Goal: Communication & Community: Answer question/provide support

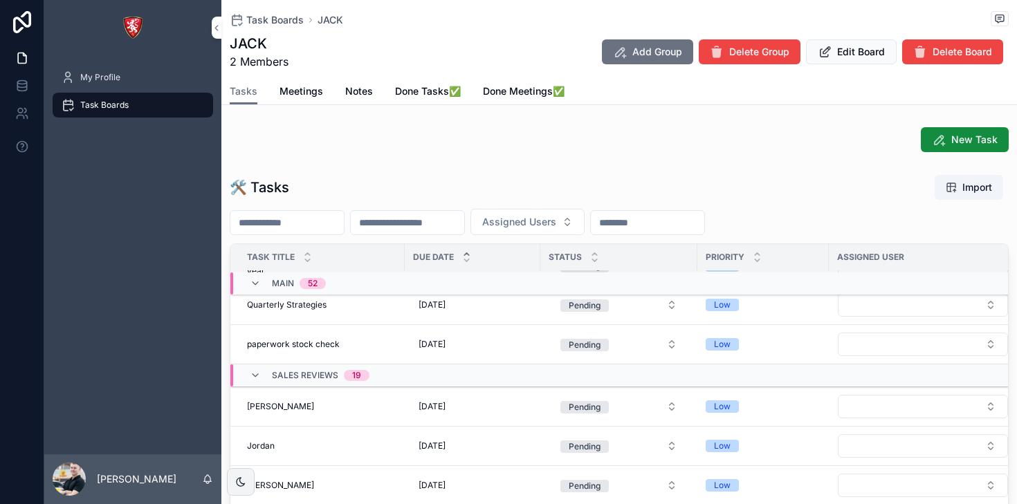
click at [316, 281] on div "52" at bounding box center [313, 283] width 10 height 11
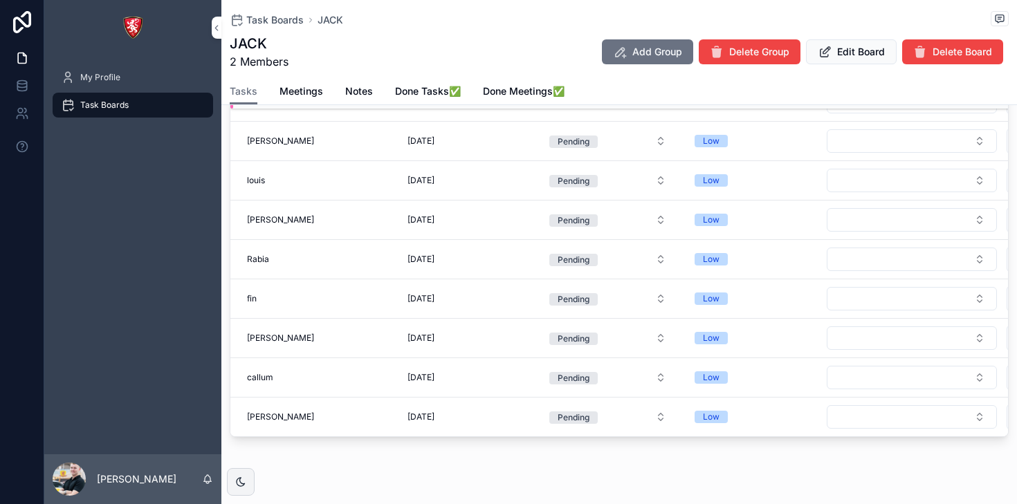
scroll to position [219, 0]
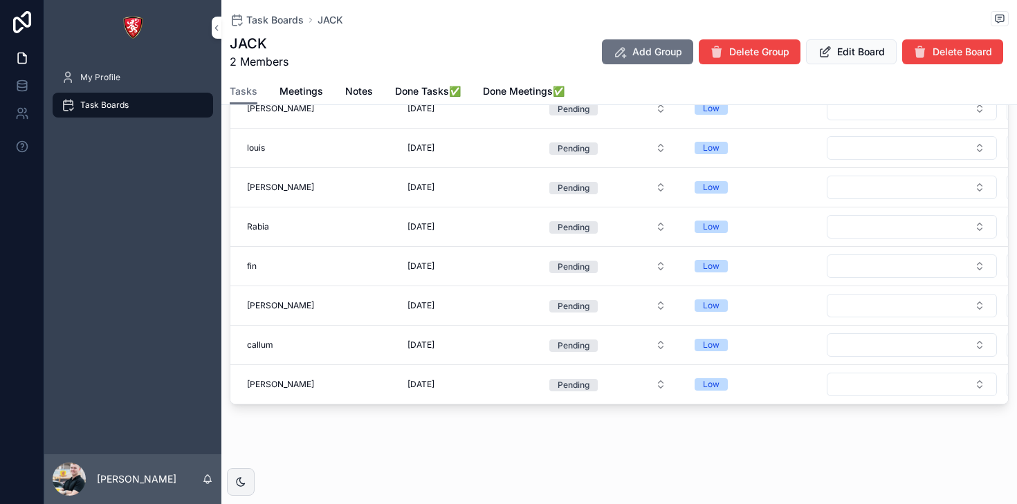
click at [498, 230] on div "03/11/2025 03/11/2025" at bounding box center [461, 227] width 119 height 22
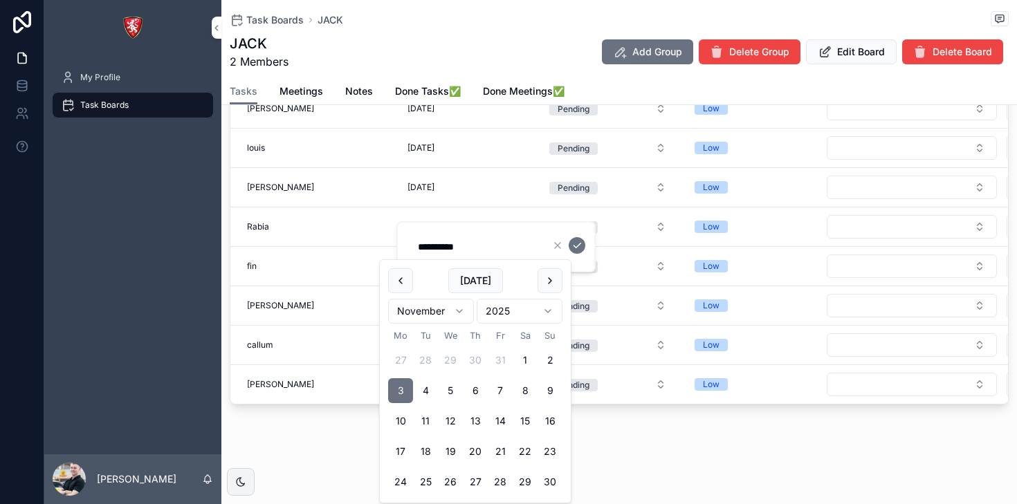
click at [331, 228] on div "Rabia Rabia" at bounding box center [316, 226] width 138 height 11
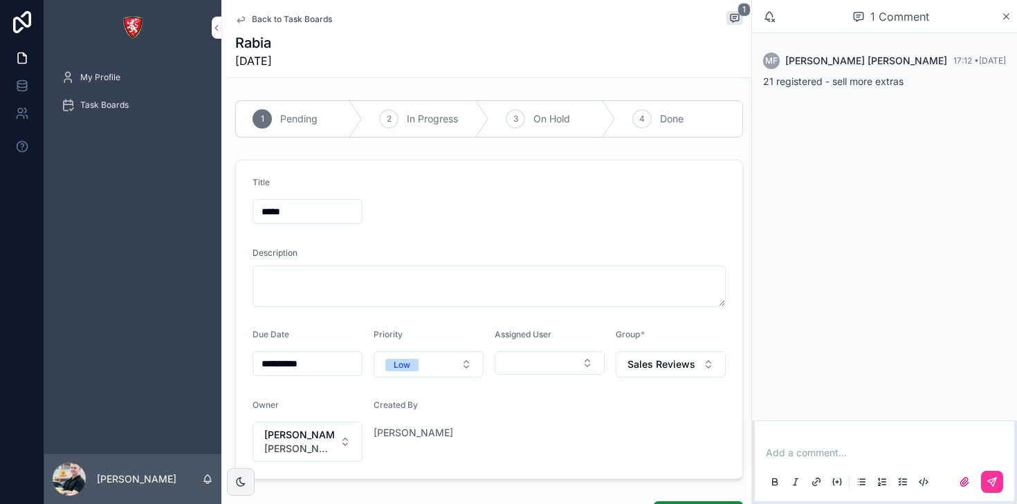
click at [246, 23] on icon "scrollable content" at bounding box center [240, 19] width 11 height 11
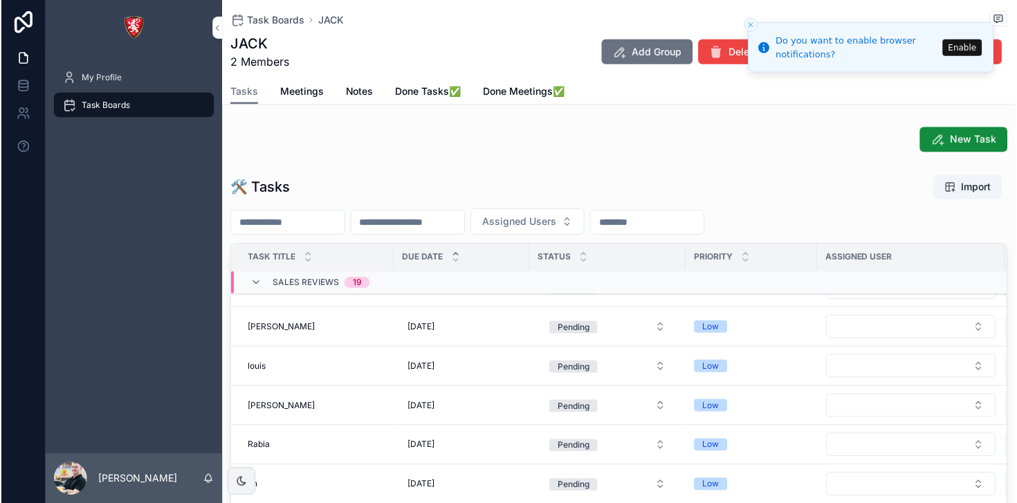
scroll to position [451, 0]
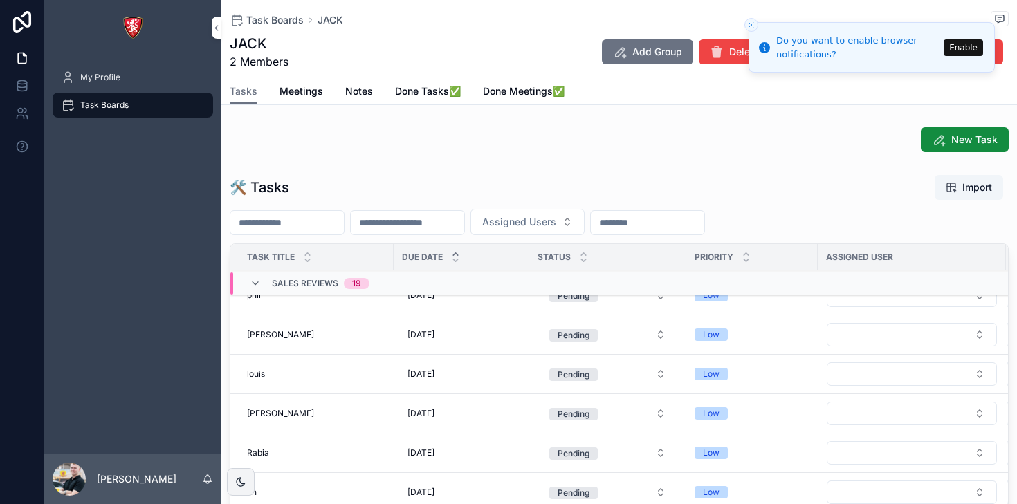
click at [342, 335] on div "stefan stefan" at bounding box center [316, 334] width 138 height 11
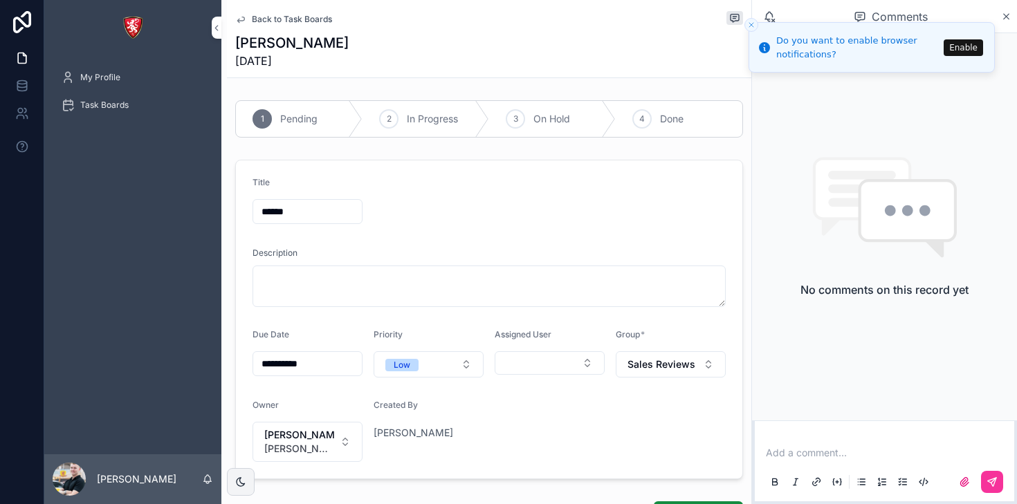
click at [799, 452] on p "scrollable content" at bounding box center [887, 453] width 243 height 14
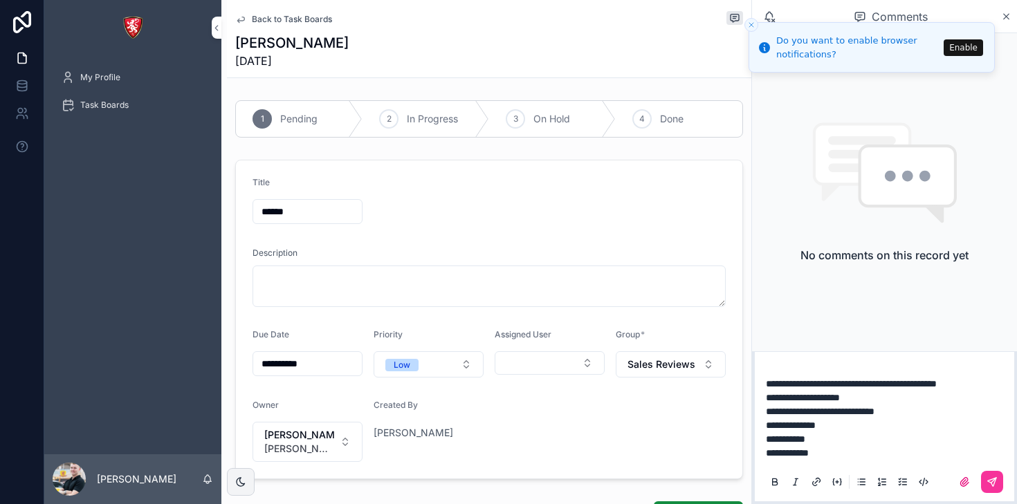
click at [991, 482] on icon "scrollable content" at bounding box center [993, 480] width 5 height 5
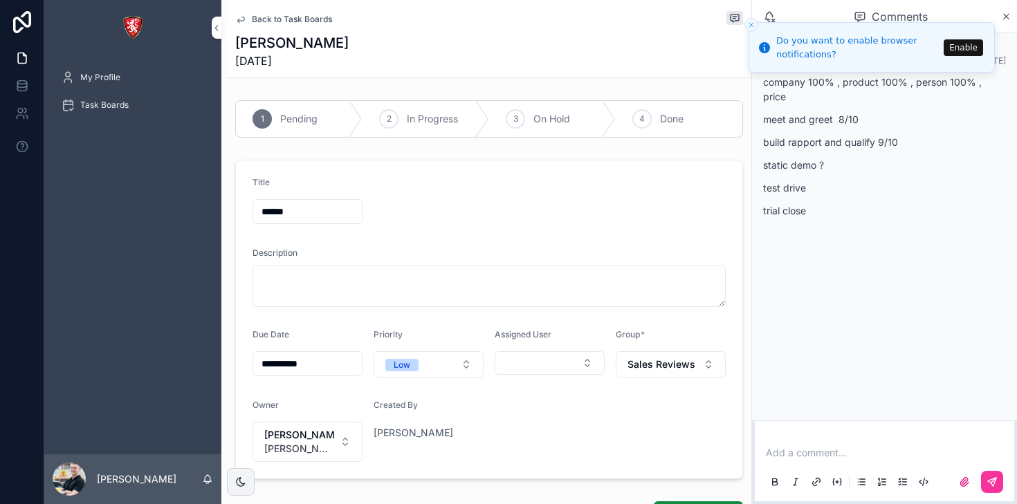
click at [1006, 21] on icon "scrollable content" at bounding box center [1006, 16] width 10 height 11
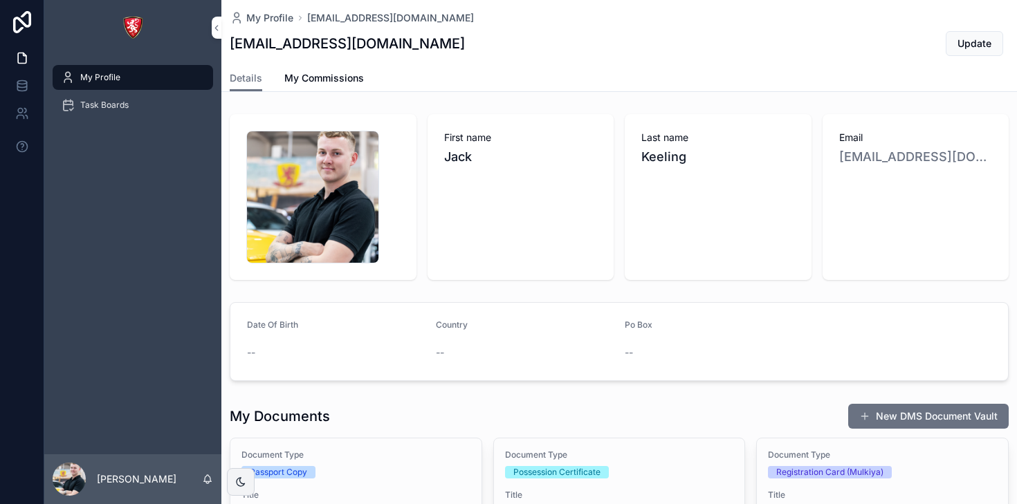
click at [125, 102] on span "Task Boards" at bounding box center [104, 105] width 48 height 11
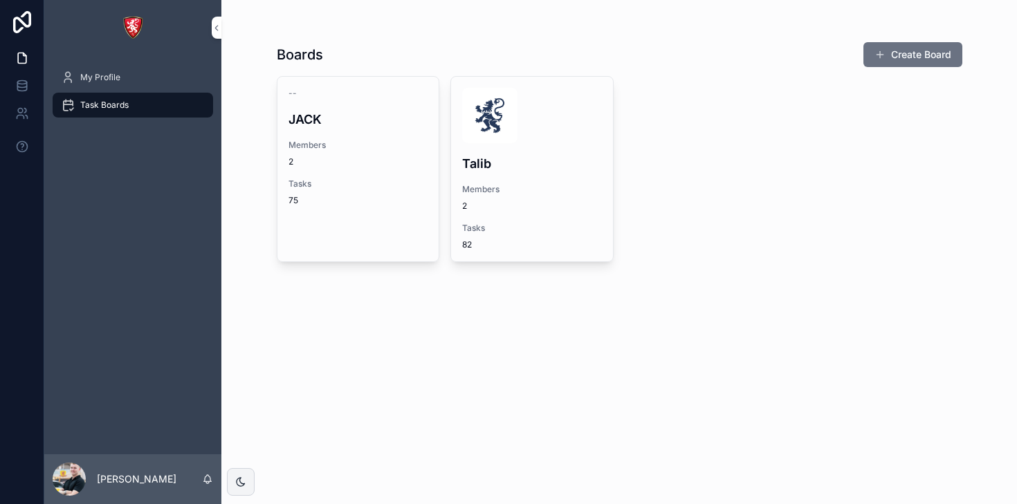
click at [360, 176] on div "-- JACK Members 2 Tasks 75" at bounding box center [358, 147] width 162 height 140
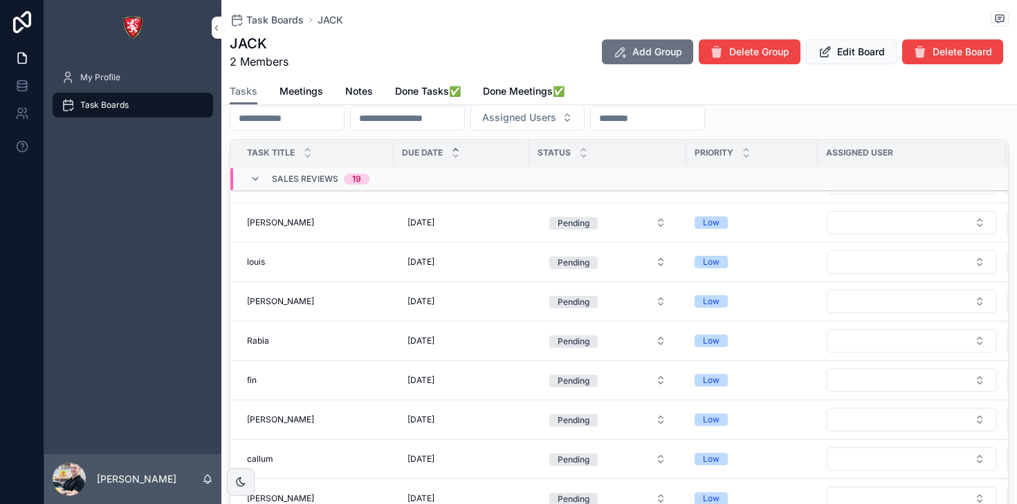
scroll to position [120, 0]
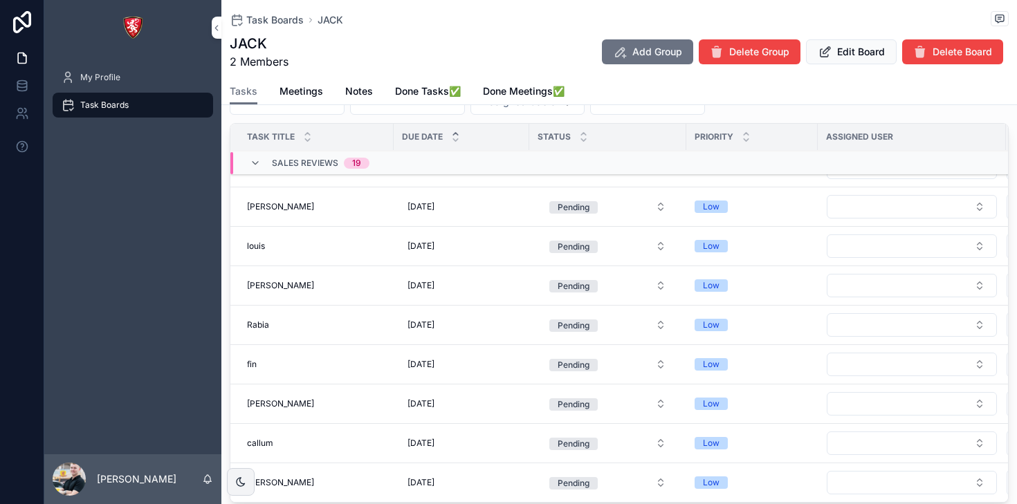
click at [362, 199] on td "stefan stefan" at bounding box center [311, 207] width 163 height 39
click at [352, 205] on div "stefan stefan" at bounding box center [316, 206] width 138 height 11
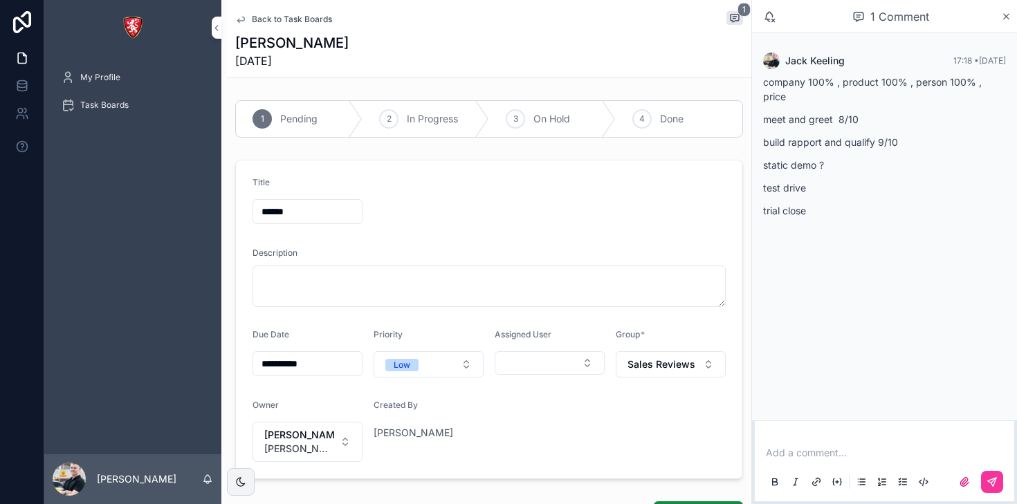
click at [241, 21] on icon "scrollable content" at bounding box center [240, 20] width 7 height 6
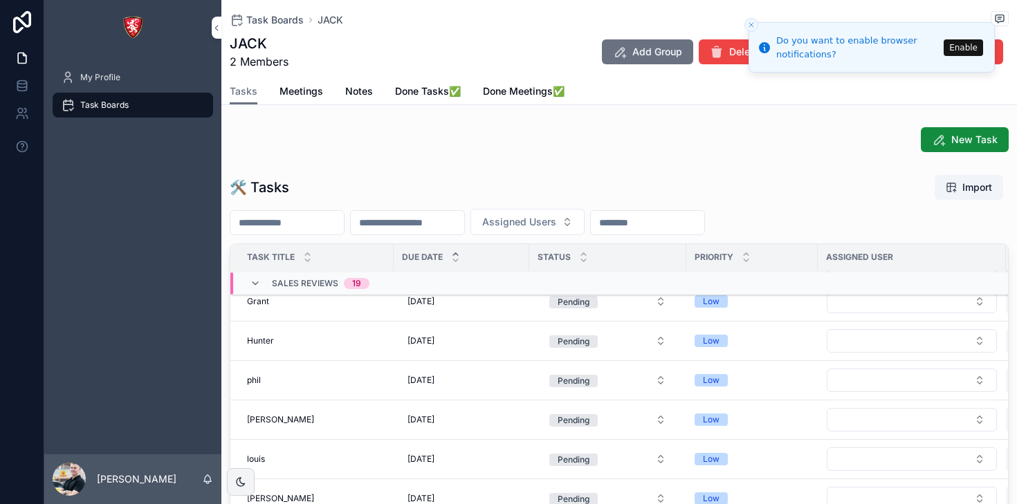
scroll to position [340, 0]
click at [321, 385] on div "phil phil" at bounding box center [316, 379] width 138 height 11
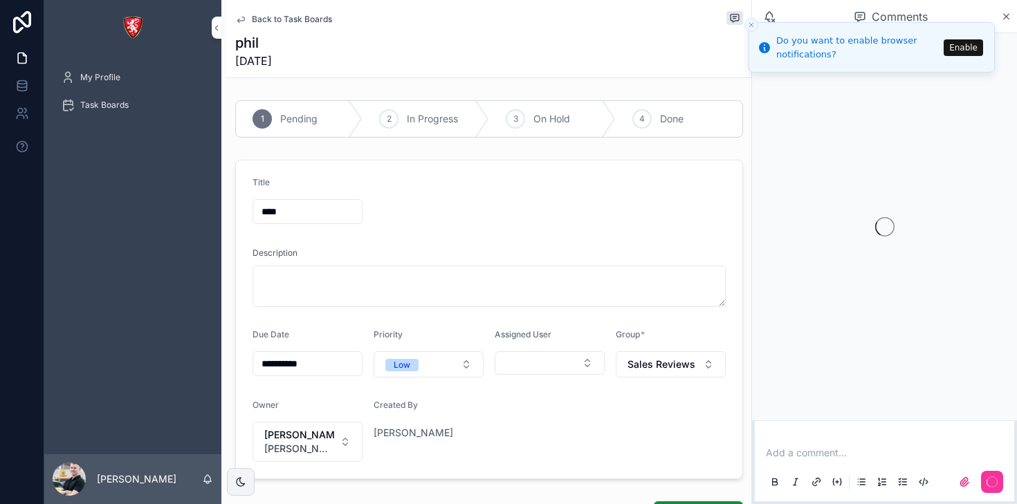
click at [783, 445] on div "Add a comment..." at bounding box center [884, 467] width 243 height 58
click at [786, 451] on p "scrollable content" at bounding box center [887, 453] width 243 height 14
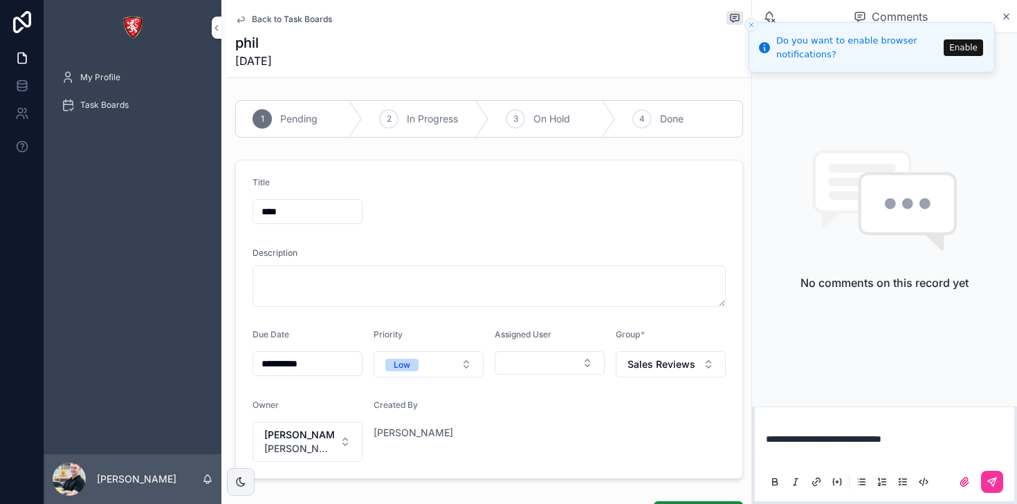
click at [987, 491] on button "scrollable content" at bounding box center [992, 482] width 22 height 22
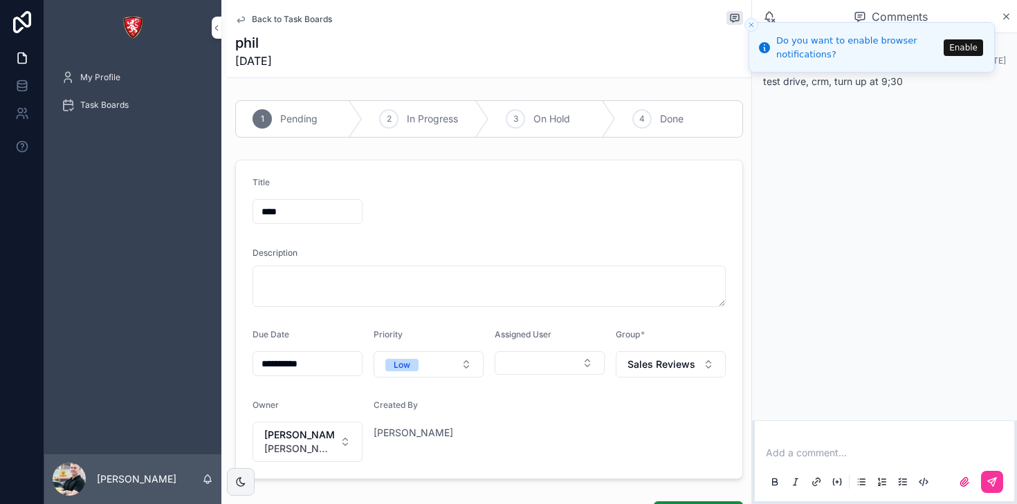
click at [888, 440] on div "Add a comment..." at bounding box center [884, 467] width 243 height 58
click at [879, 448] on p "scrollable content" at bounding box center [887, 453] width 243 height 14
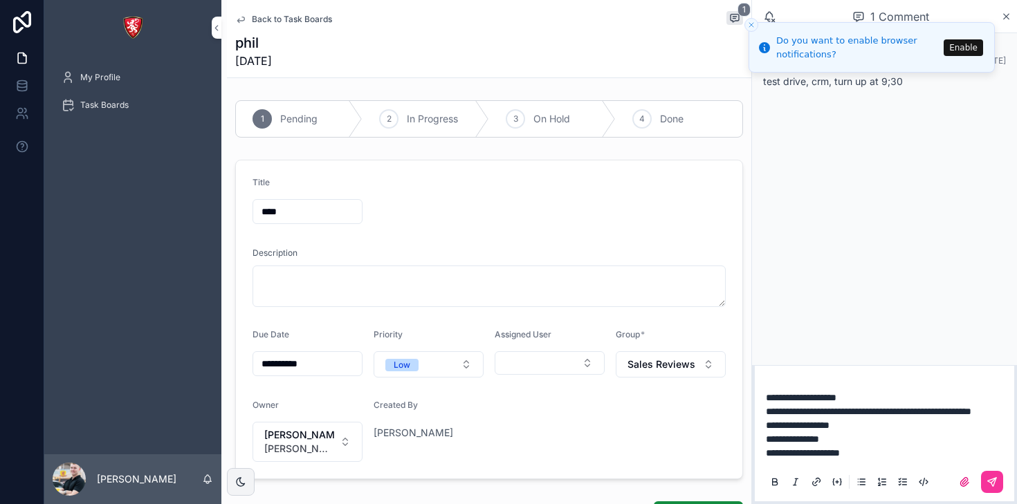
click at [992, 484] on icon "scrollable content" at bounding box center [992, 482] width 8 height 8
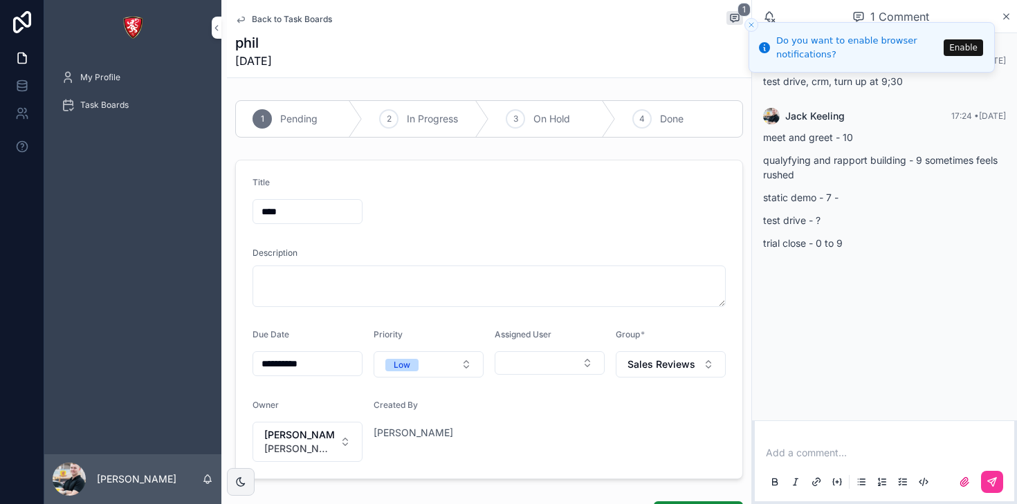
click at [800, 450] on p "scrollable content" at bounding box center [887, 453] width 243 height 14
click at [996, 480] on icon "scrollable content" at bounding box center [992, 482] width 11 height 11
click at [239, 16] on icon "scrollable content" at bounding box center [240, 19] width 11 height 11
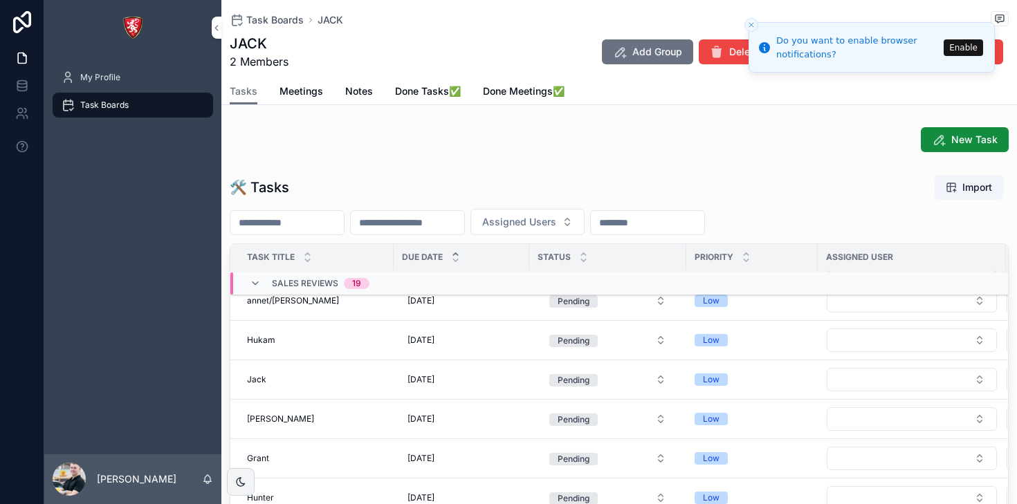
scroll to position [152, 0]
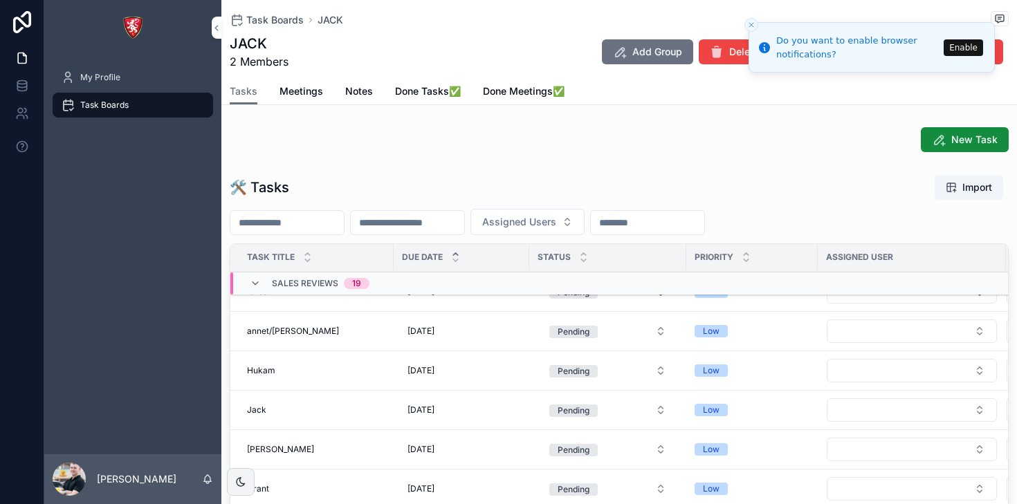
click at [316, 333] on div "annet/moiz annet/moiz" at bounding box center [316, 331] width 138 height 11
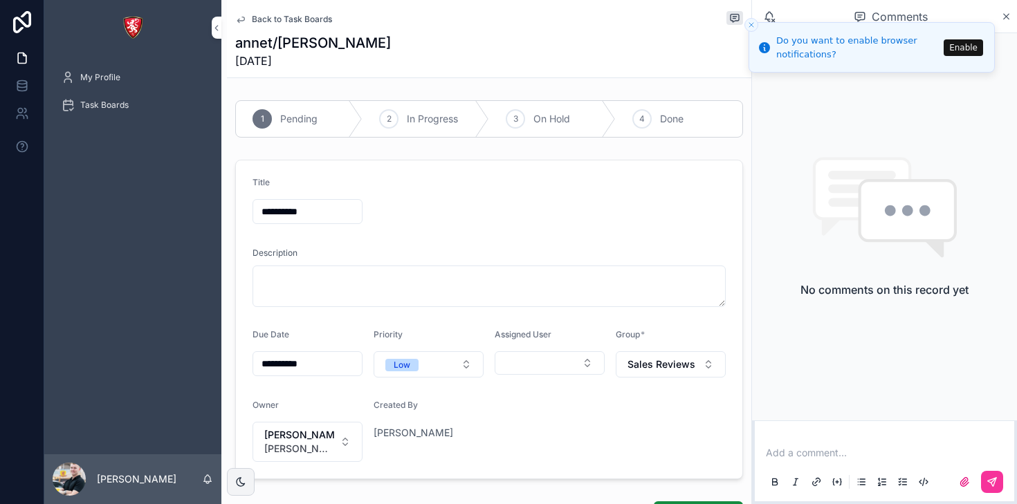
click at [796, 450] on p "scrollable content" at bounding box center [887, 453] width 243 height 14
click at [812, 452] on p "scrollable content" at bounding box center [887, 453] width 243 height 14
click at [787, 448] on p "scrollable content" at bounding box center [887, 453] width 243 height 14
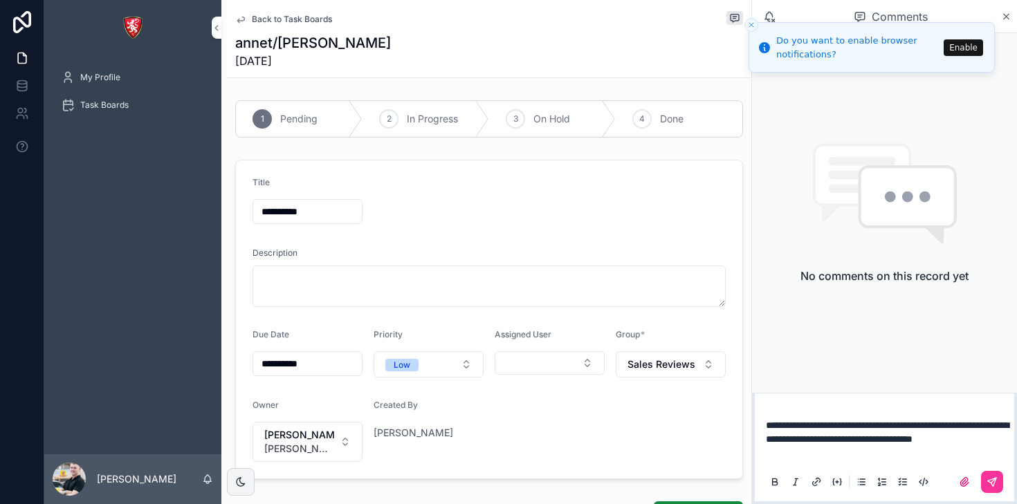
click at [988, 479] on icon "scrollable content" at bounding box center [992, 482] width 11 height 11
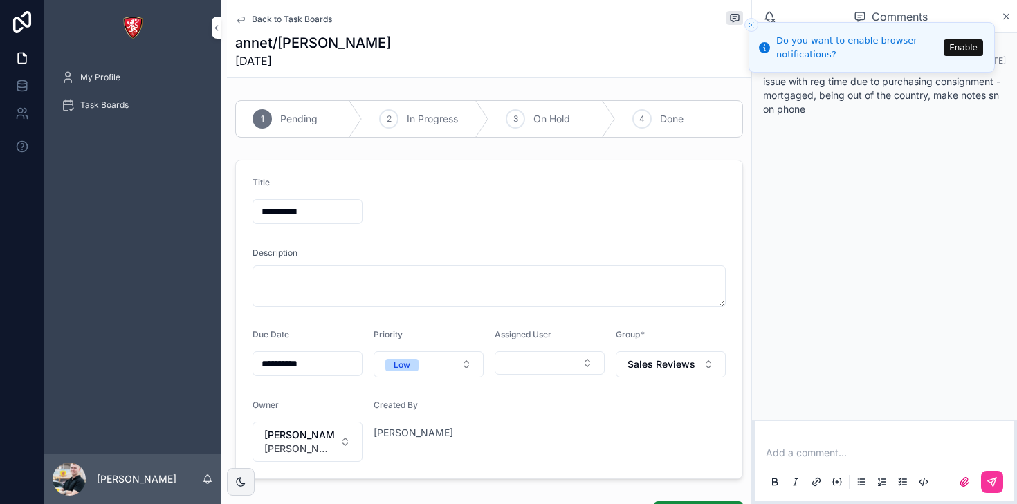
click at [804, 450] on p "scrollable content" at bounding box center [887, 453] width 243 height 14
click at [993, 482] on icon "scrollable content" at bounding box center [992, 482] width 11 height 11
click at [790, 448] on p "scrollable content" at bounding box center [887, 453] width 243 height 14
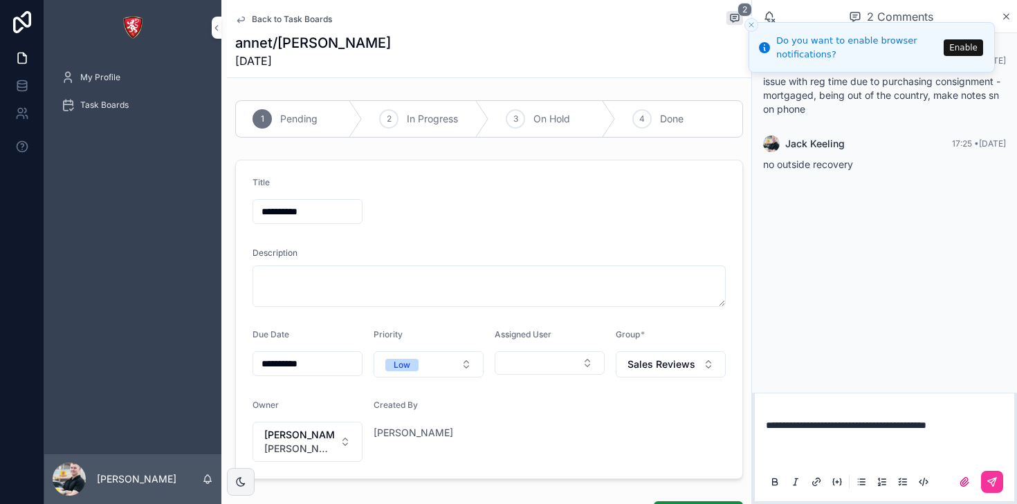
click at [991, 485] on icon "scrollable content" at bounding box center [992, 482] width 11 height 11
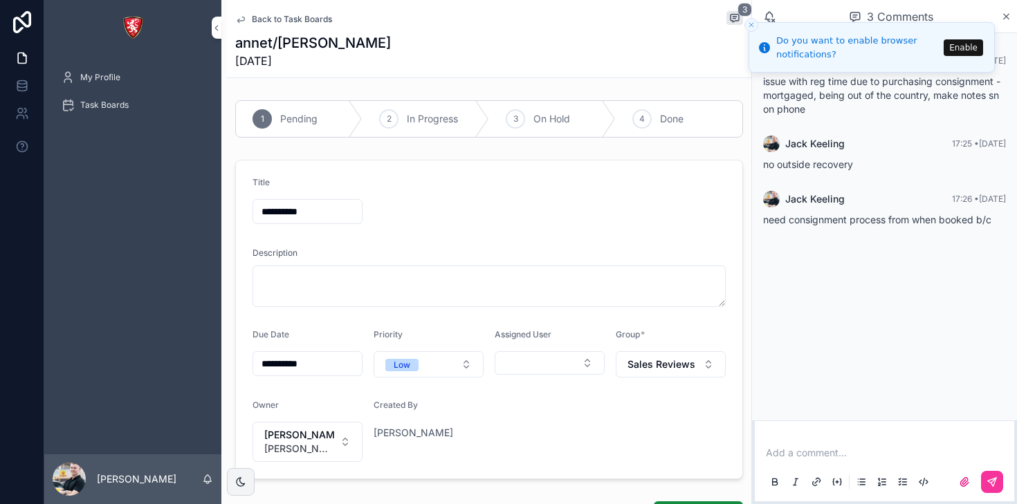
click at [753, 26] on icon "Close toast" at bounding box center [751, 25] width 8 height 8
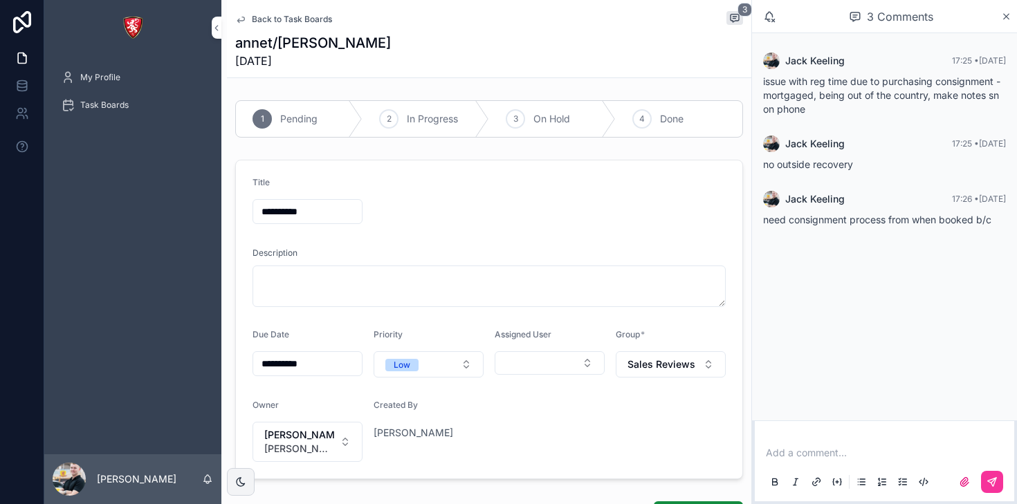
click at [239, 24] on icon "scrollable content" at bounding box center [240, 19] width 11 height 11
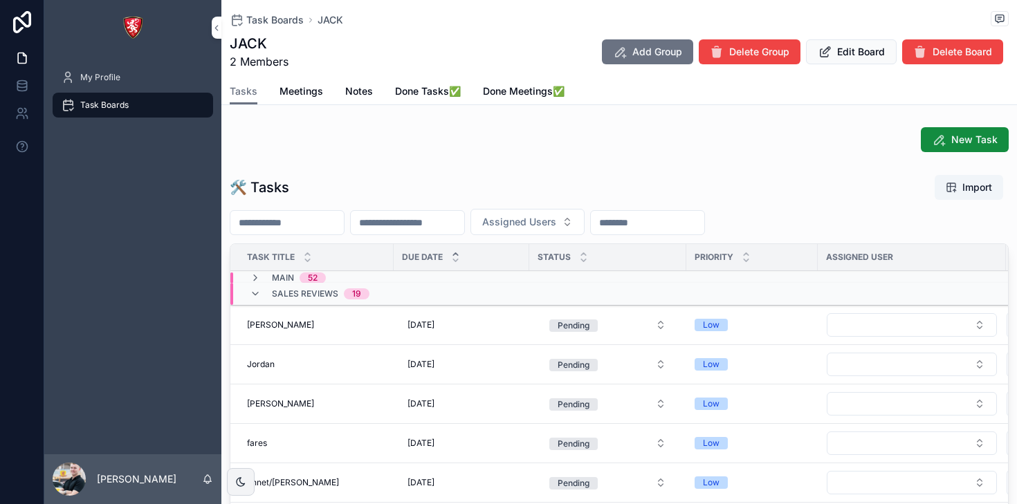
click at [314, 300] on div "Sales Reviews 19" at bounding box center [321, 294] width 98 height 22
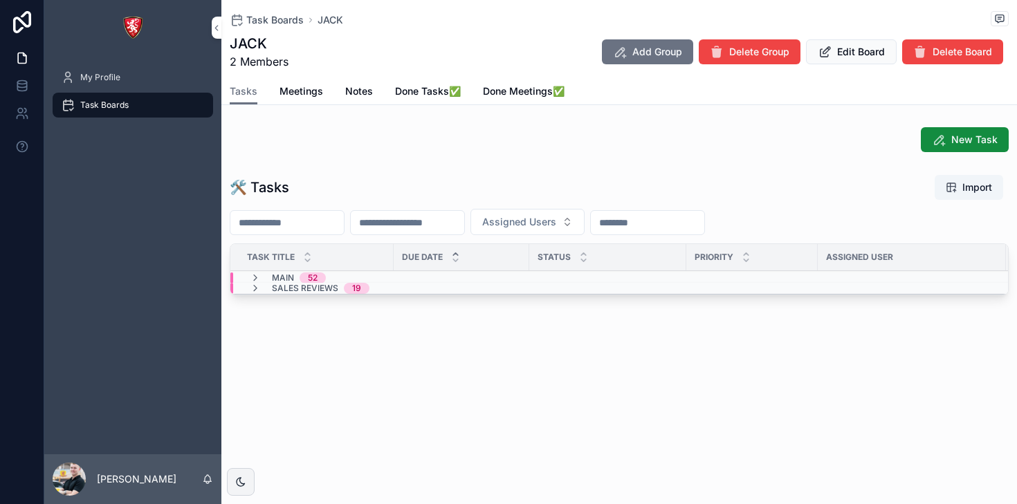
click at [327, 277] on div "MAIN 52" at bounding box center [287, 278] width 109 height 11
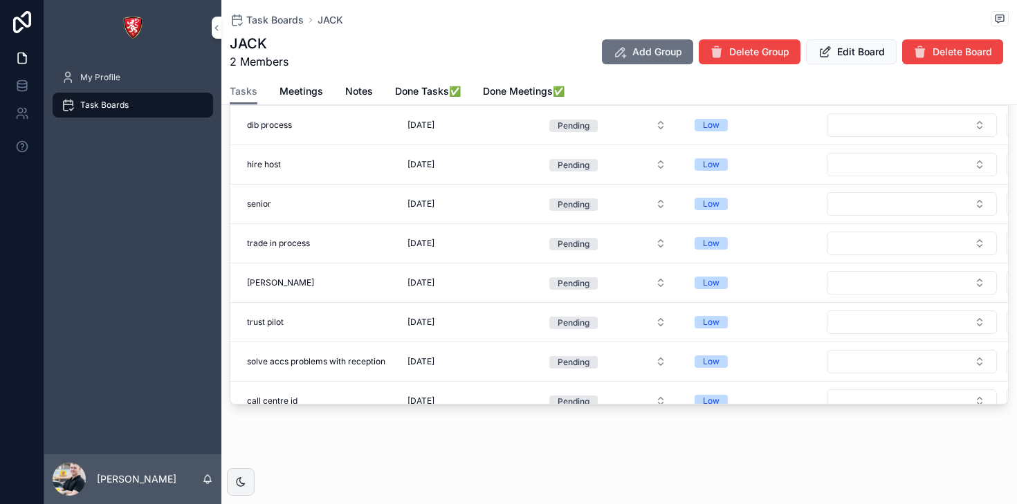
scroll to position [931, 0]
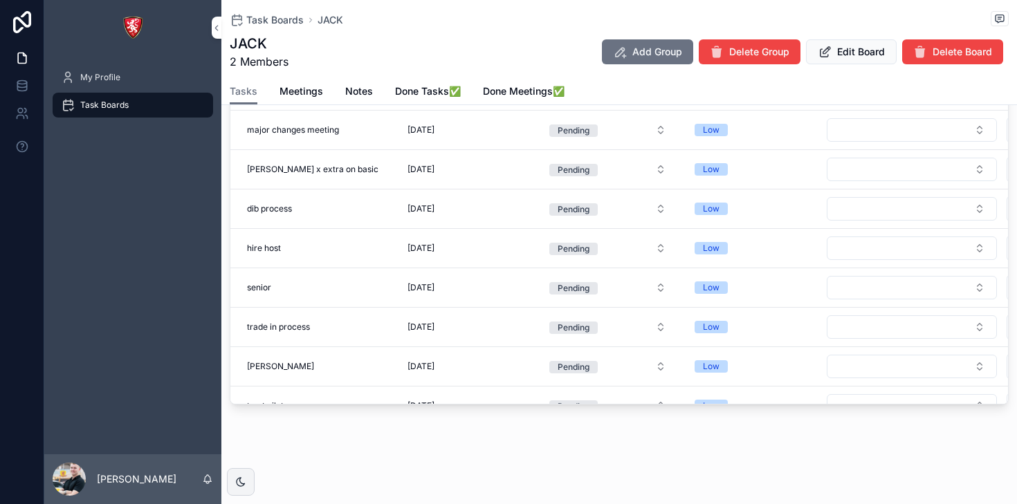
click at [367, 284] on div "senior senior" at bounding box center [316, 287] width 138 height 11
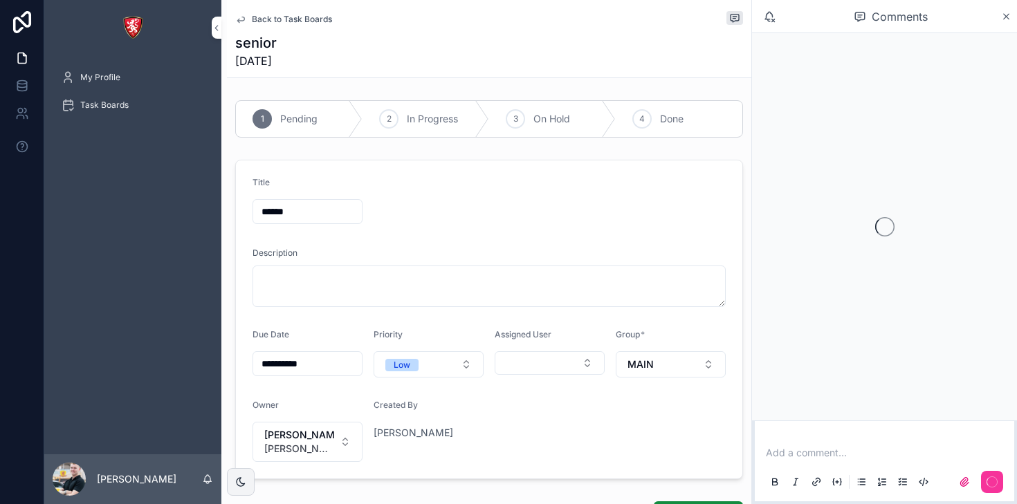
click at [872, 454] on p "scrollable content" at bounding box center [887, 453] width 243 height 14
click at [834, 445] on div "Add a comment..." at bounding box center [884, 467] width 243 height 58
click at [822, 454] on p "scrollable content" at bounding box center [887, 453] width 243 height 14
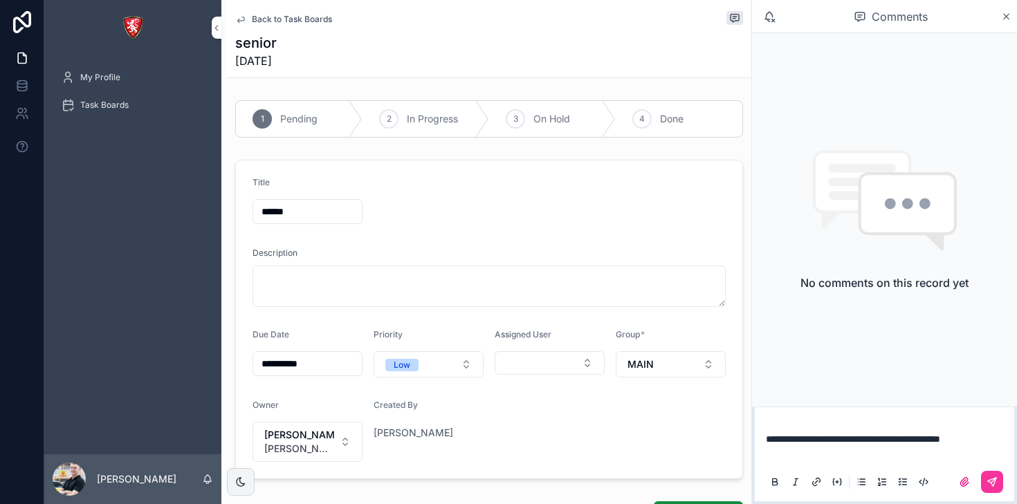
click at [995, 486] on icon "scrollable content" at bounding box center [992, 482] width 11 height 11
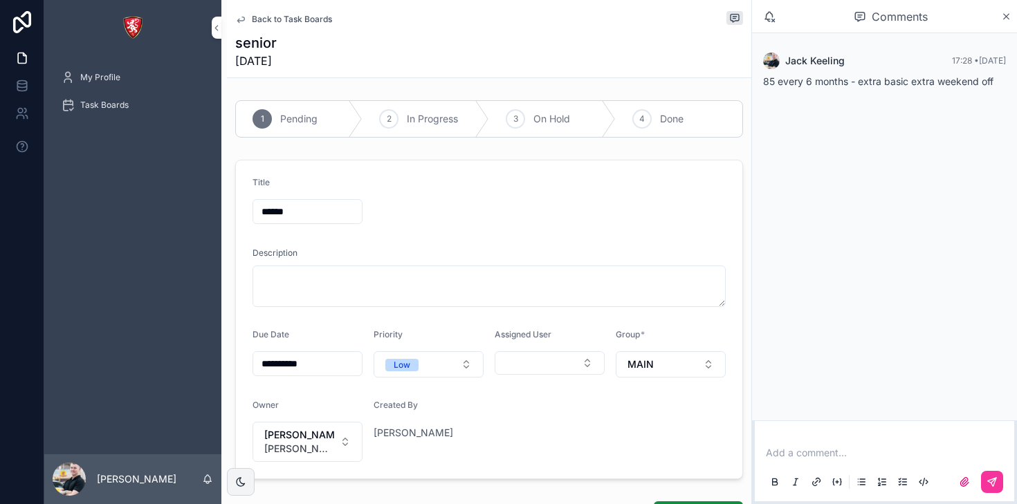
click at [242, 18] on icon "scrollable content" at bounding box center [240, 19] width 11 height 11
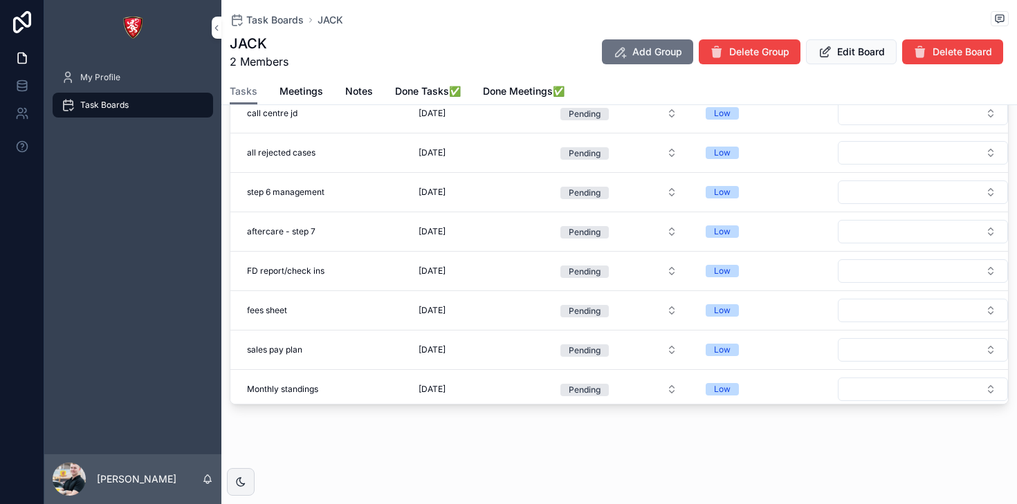
scroll to position [1390, 0]
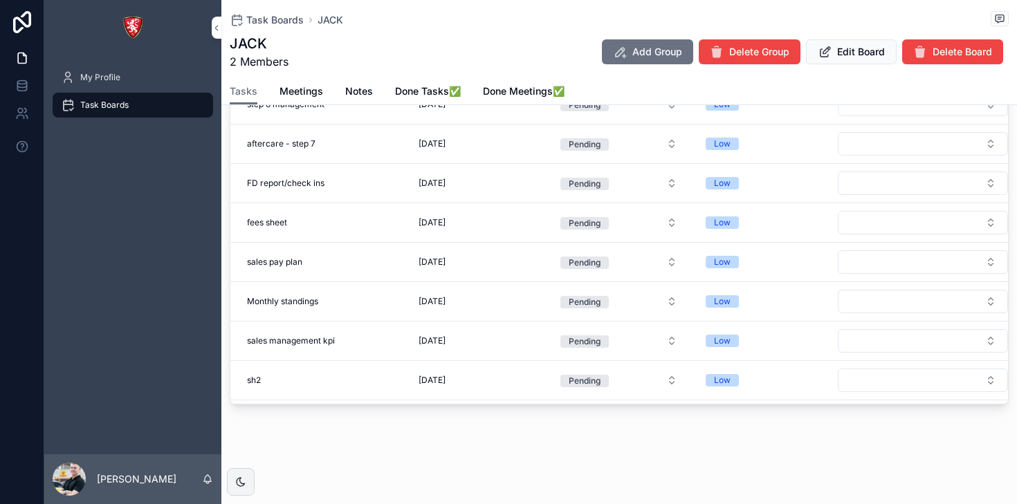
click at [338, 221] on div "fees sheet fees sheet" at bounding box center [321, 222] width 149 height 11
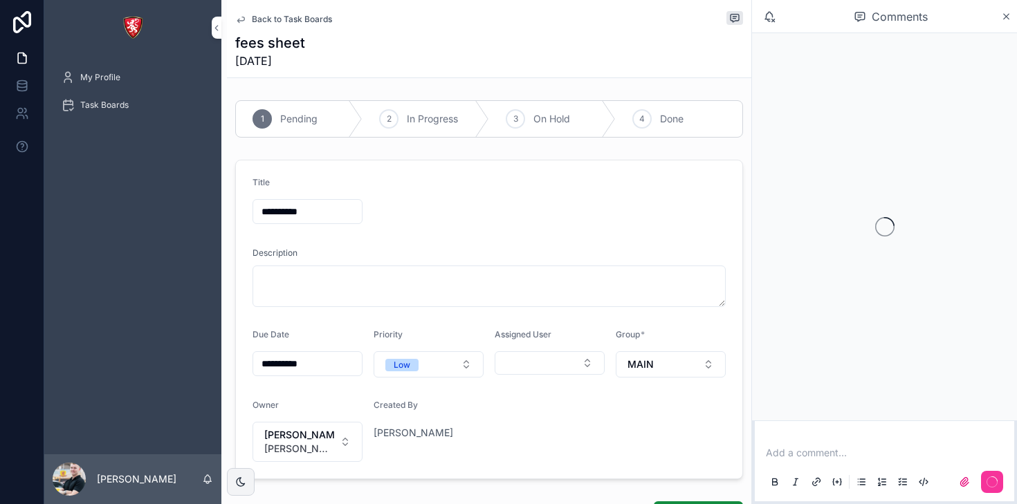
click at [859, 457] on p "scrollable content" at bounding box center [887, 453] width 243 height 14
click at [997, 477] on icon "scrollable content" at bounding box center [992, 482] width 11 height 11
click at [816, 456] on p "scrollable content" at bounding box center [887, 453] width 243 height 14
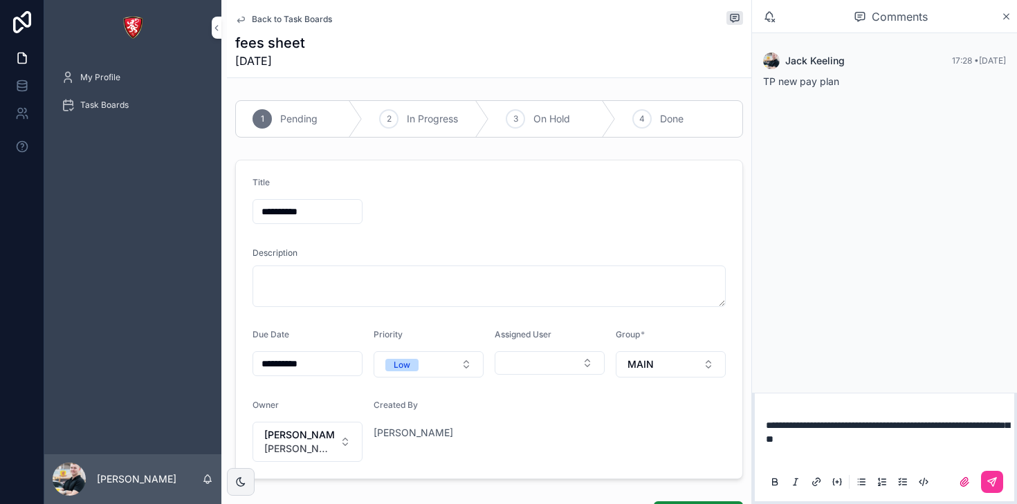
click at [994, 488] on button "scrollable content" at bounding box center [992, 482] width 22 height 22
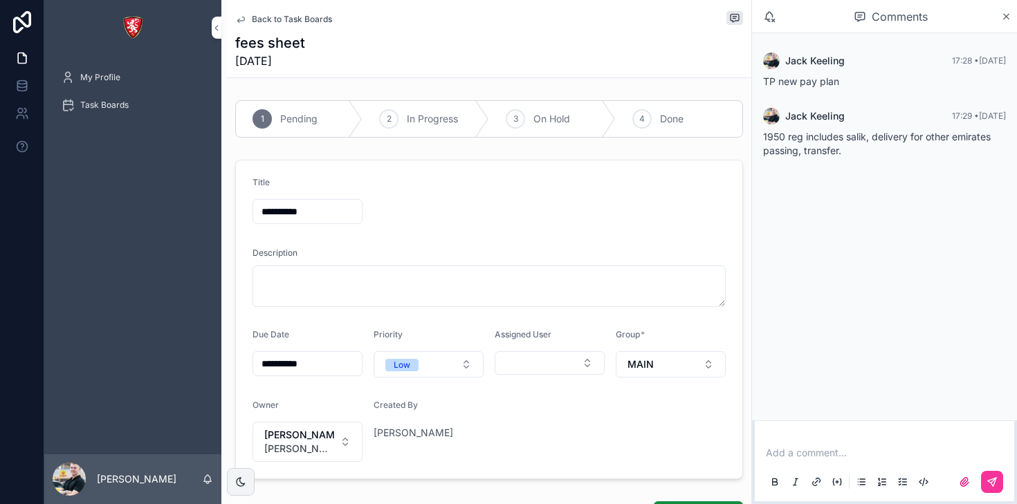
click at [306, 16] on span "Back to Task Boards" at bounding box center [292, 19] width 80 height 11
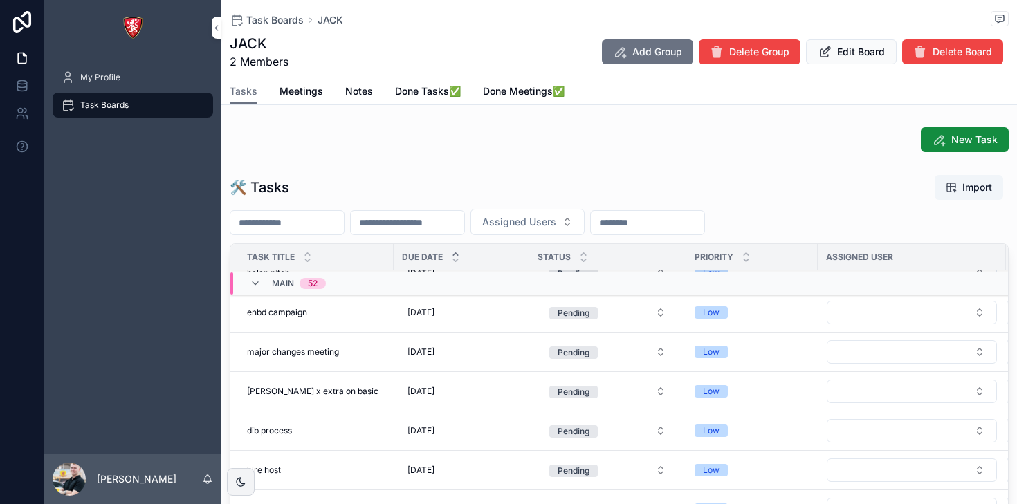
scroll to position [924, 0]
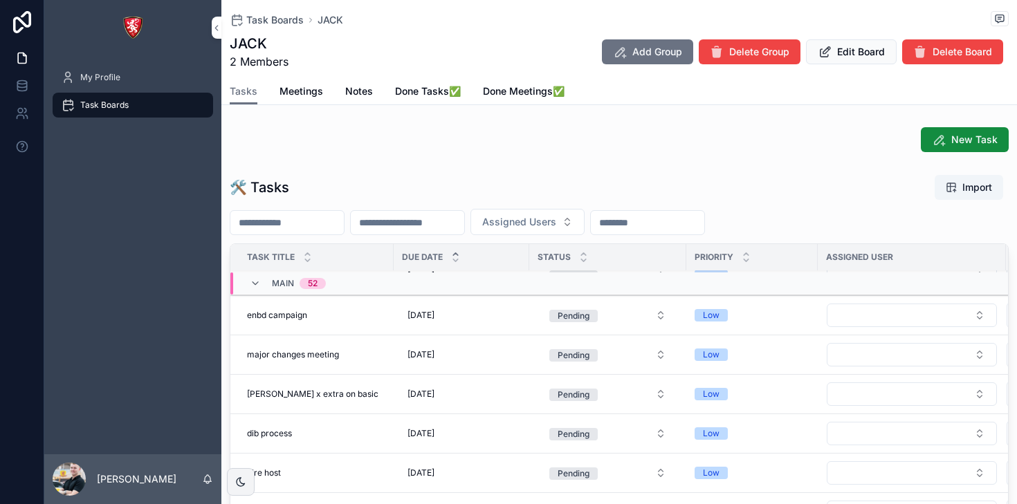
click at [354, 358] on div "major changes meeting major changes meeting" at bounding box center [316, 354] width 138 height 11
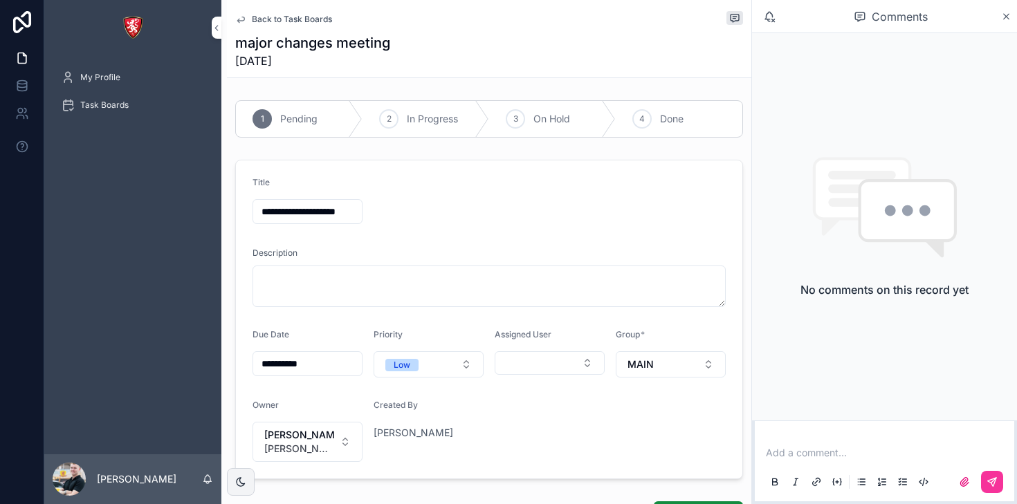
click at [845, 456] on p "scrollable content" at bounding box center [887, 453] width 243 height 14
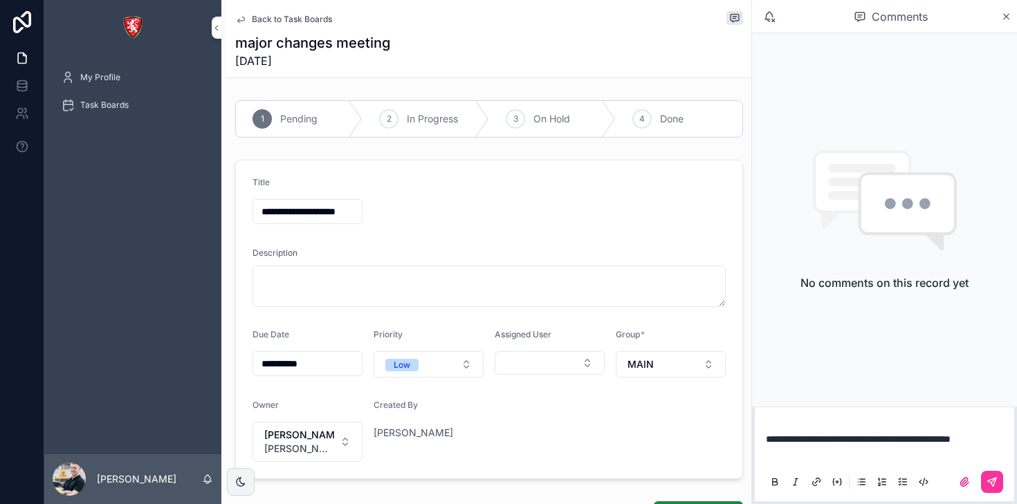
click at [993, 484] on icon "scrollable content" at bounding box center [992, 482] width 11 height 11
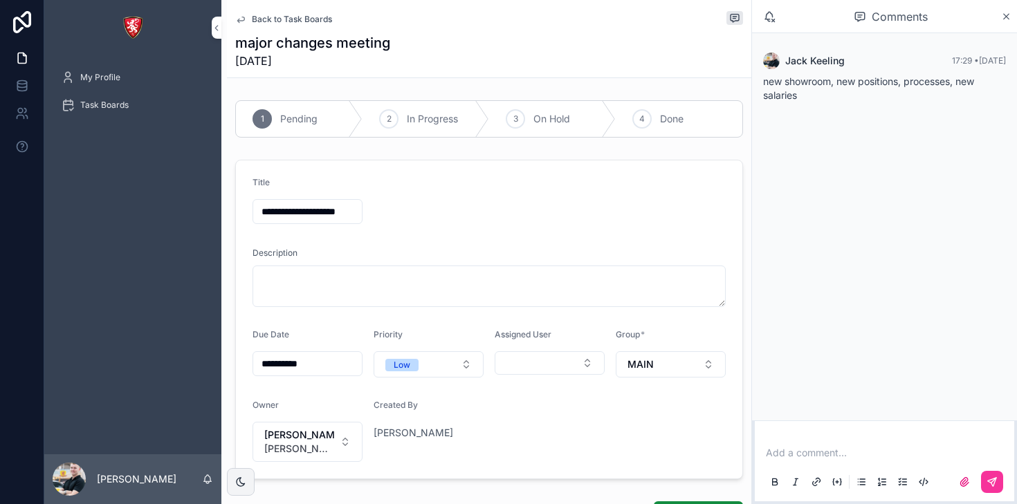
click at [277, 20] on span "Back to Task Boards" at bounding box center [292, 19] width 80 height 11
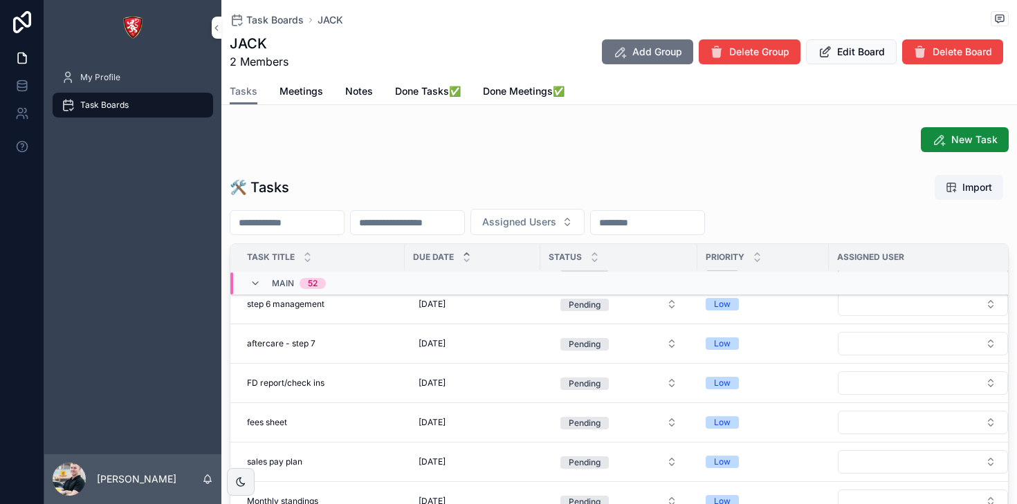
scroll to position [1409, 0]
click at [366, 342] on div "aftercare - step 7 aftercare - step 7" at bounding box center [321, 343] width 149 height 11
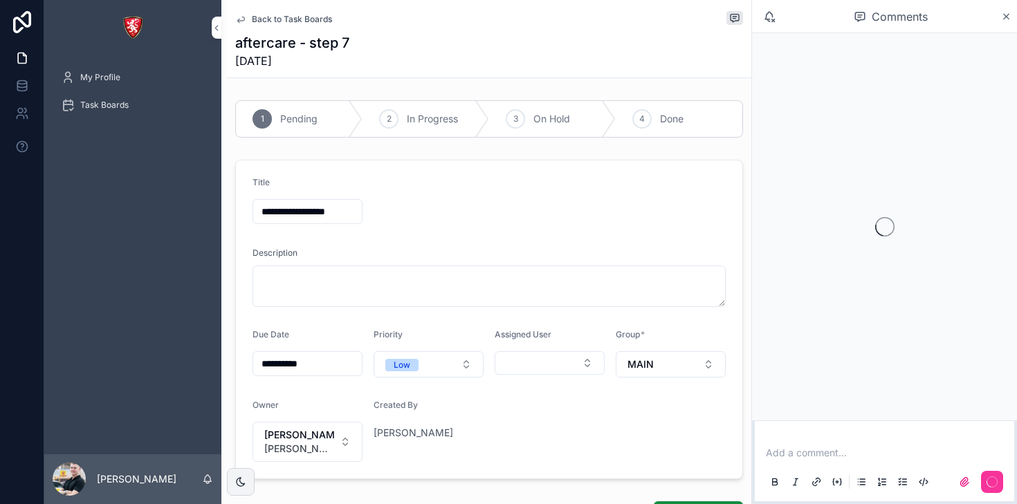
click at [893, 455] on p "scrollable content" at bounding box center [887, 453] width 243 height 14
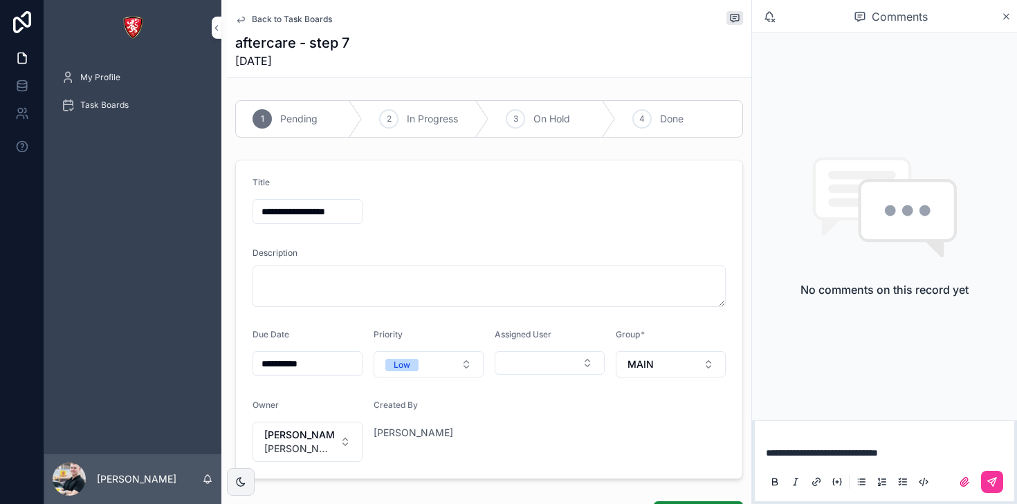
click at [988, 478] on icon "scrollable content" at bounding box center [992, 482] width 11 height 11
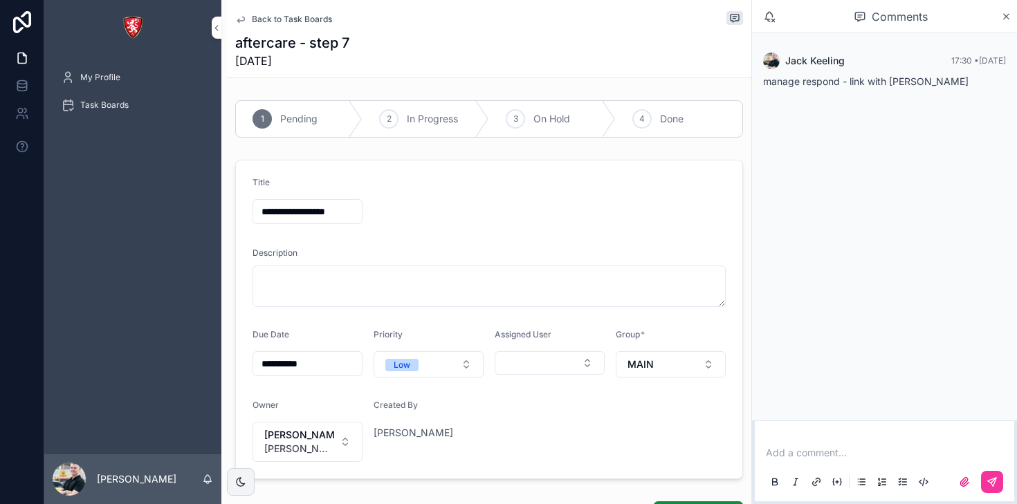
click at [241, 15] on icon "scrollable content" at bounding box center [240, 19] width 11 height 11
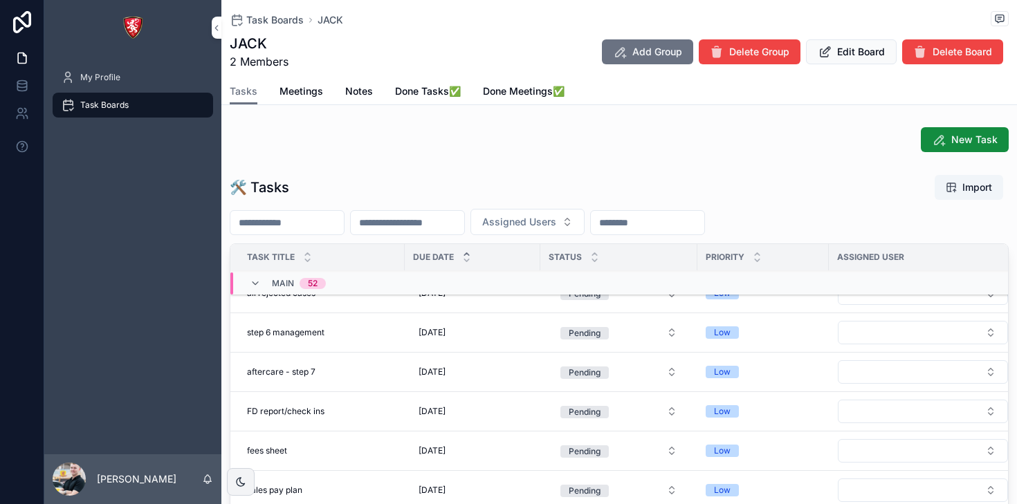
scroll to position [1383, 0]
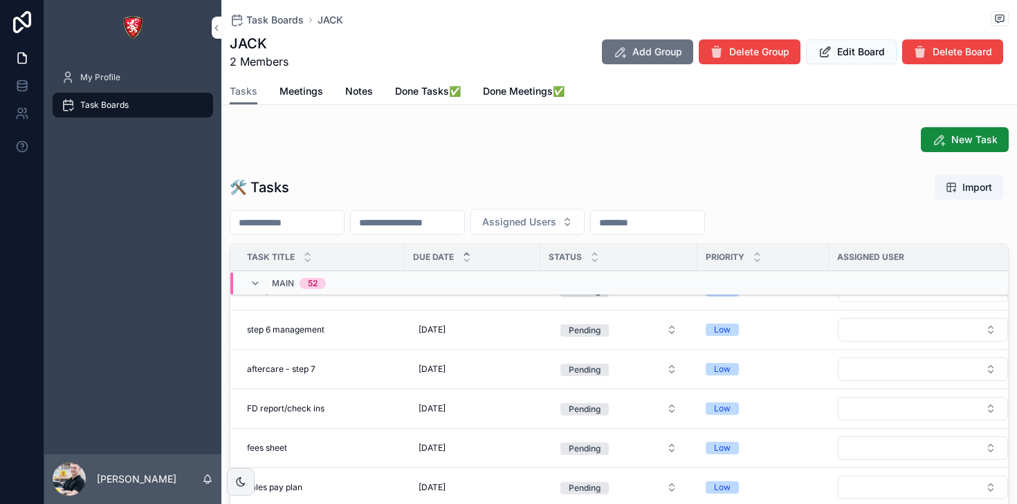
click at [359, 333] on div "step 6 management step 6 management" at bounding box center [321, 330] width 149 height 11
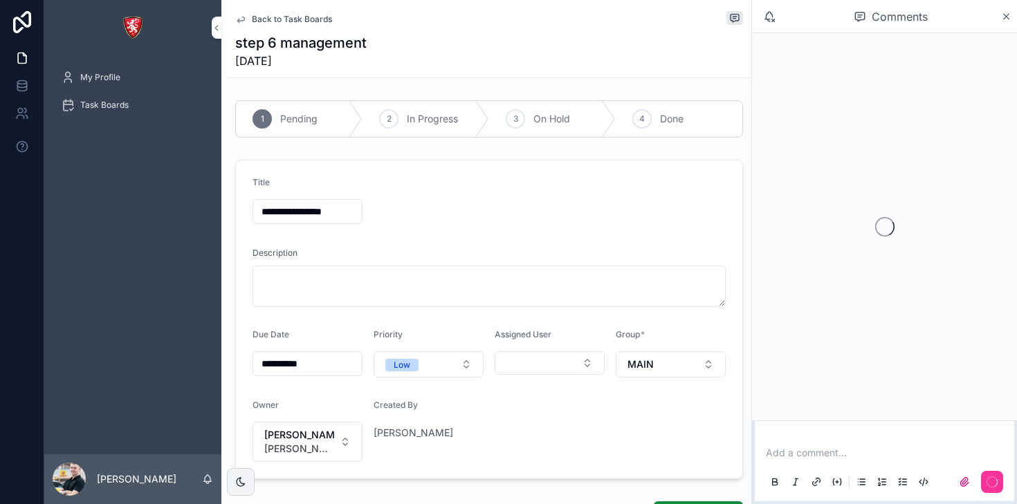
click at [810, 453] on p "scrollable content" at bounding box center [887, 453] width 243 height 14
click at [995, 479] on icon "scrollable content" at bounding box center [992, 482] width 8 height 8
click at [247, 23] on link "Back to Task Boards" at bounding box center [283, 19] width 97 height 11
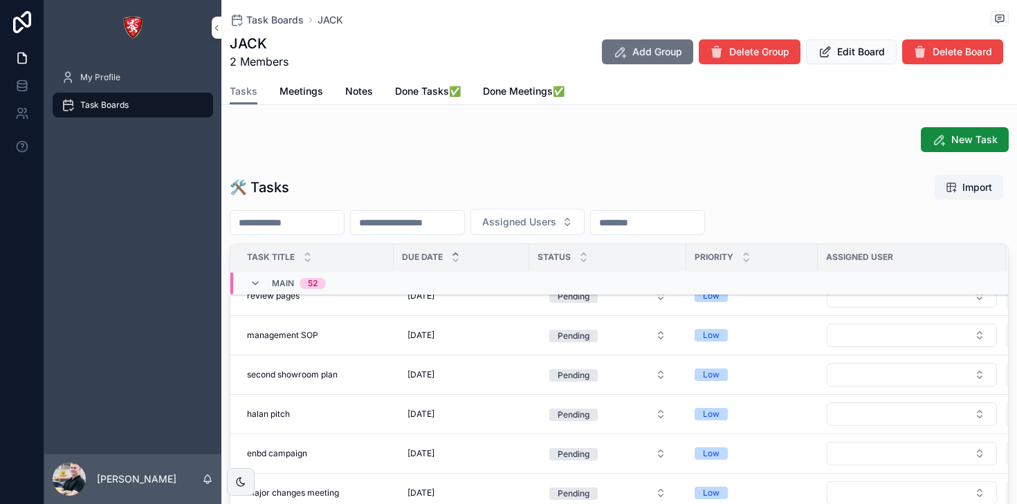
scroll to position [807, 0]
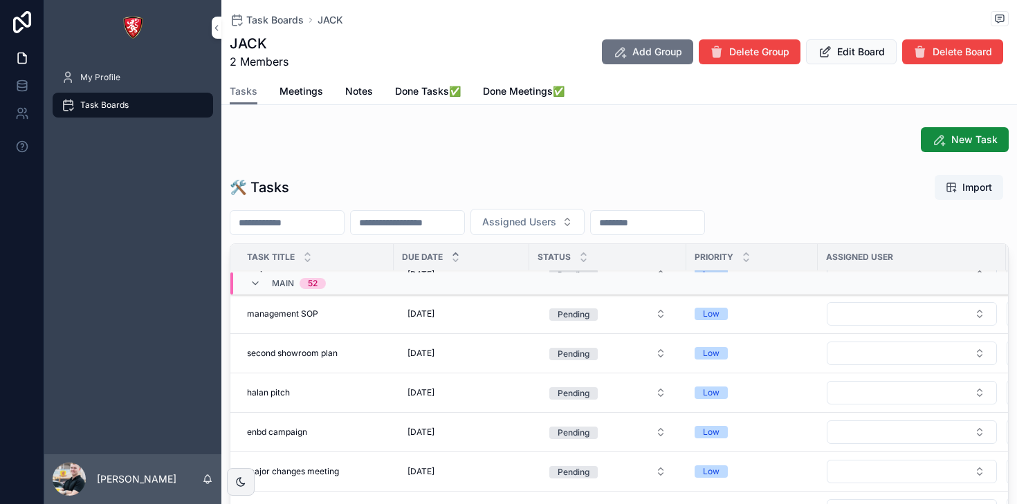
click at [367, 355] on div "second showroom plan second showroom plan" at bounding box center [316, 353] width 138 height 11
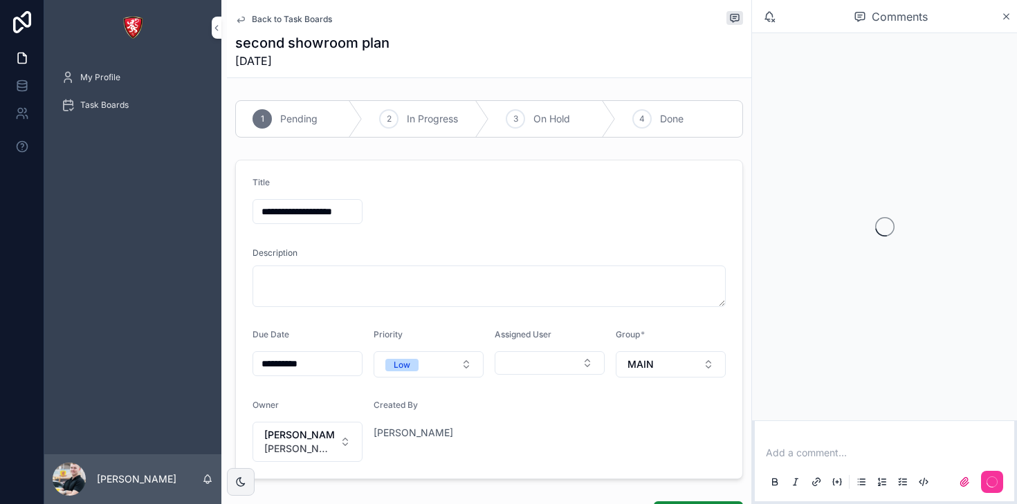
click at [837, 462] on div "Add a comment..." at bounding box center [884, 467] width 243 height 58
click at [820, 453] on p "scrollable content" at bounding box center [887, 453] width 243 height 14
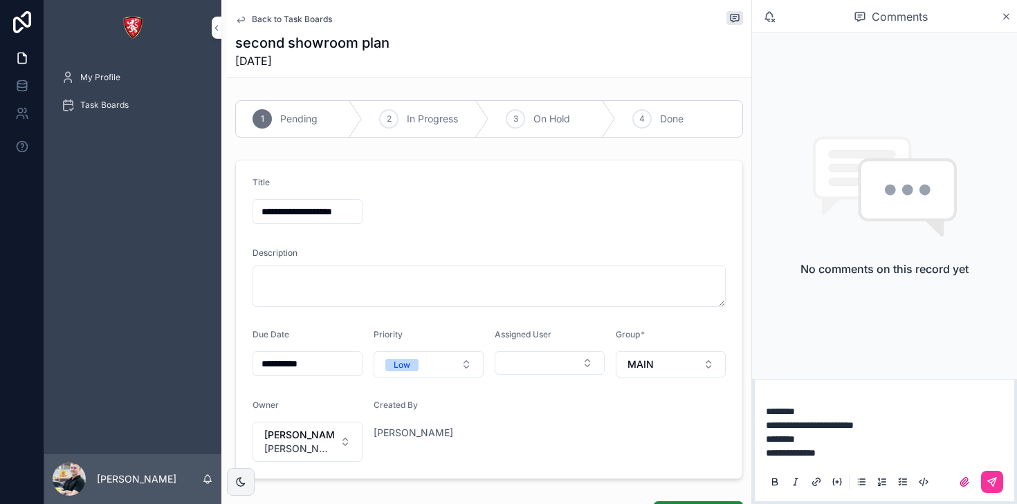
click at [993, 479] on icon "scrollable content" at bounding box center [992, 482] width 8 height 8
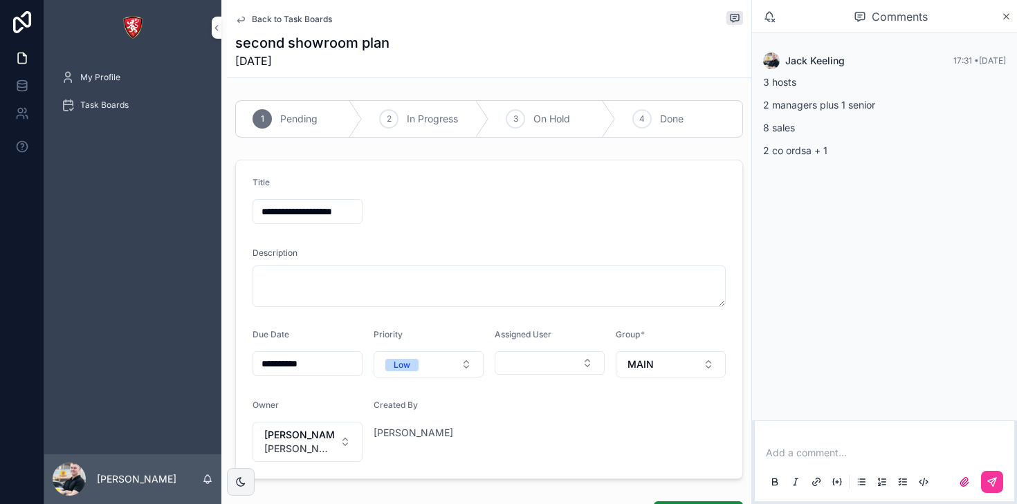
click at [790, 450] on p "scrollable content" at bounding box center [887, 453] width 243 height 14
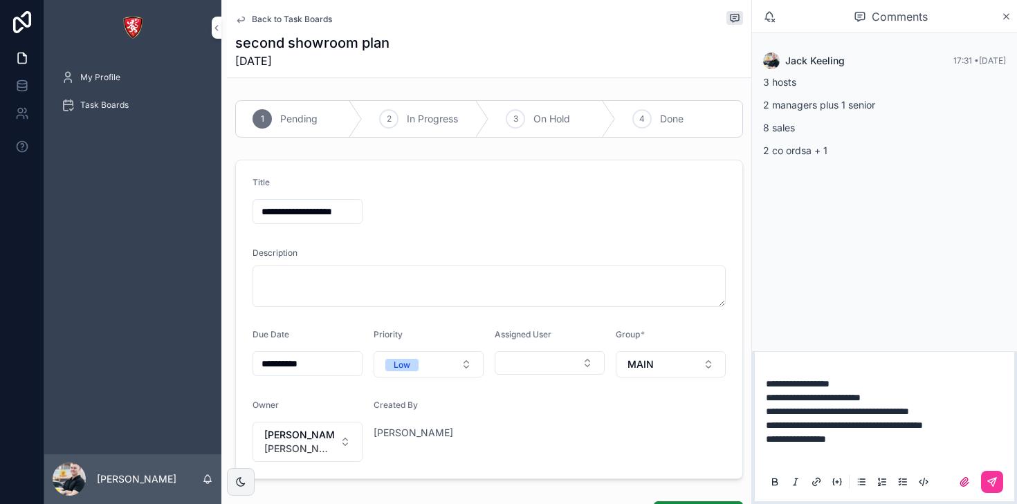
click at [998, 481] on button "scrollable content" at bounding box center [992, 482] width 22 height 22
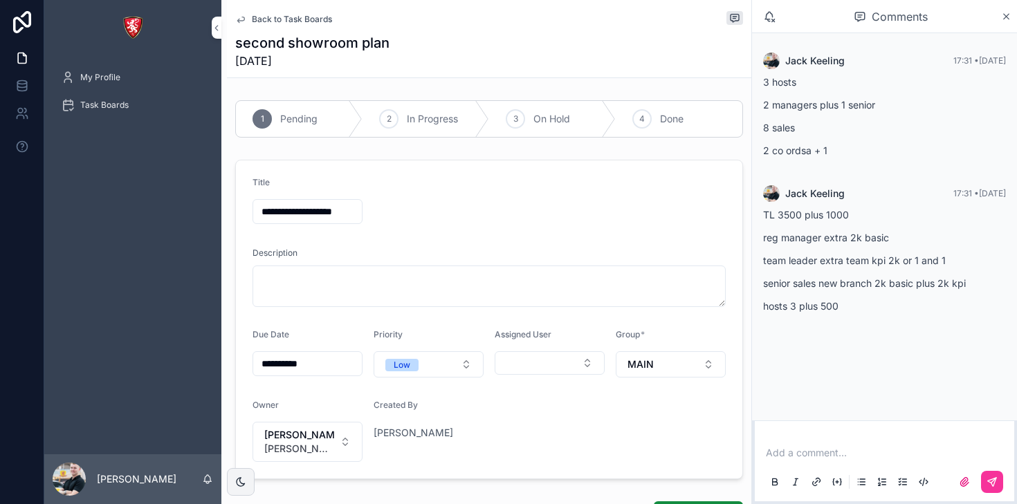
click at [825, 441] on div "Add a comment..." at bounding box center [884, 467] width 243 height 58
click at [825, 445] on div "Add a comment..." at bounding box center [884, 467] width 243 height 58
click at [820, 455] on p "scrollable content" at bounding box center [887, 453] width 243 height 14
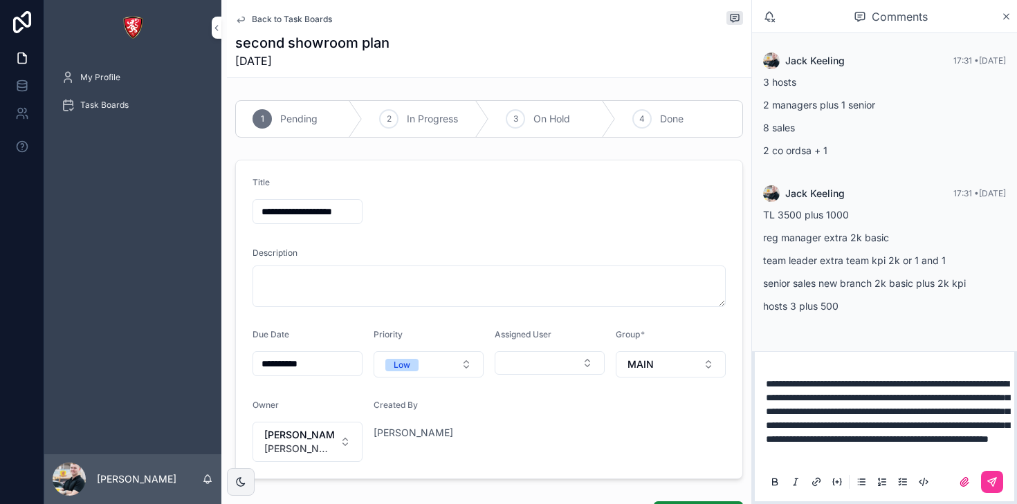
click at [989, 477] on icon "scrollable content" at bounding box center [992, 482] width 11 height 11
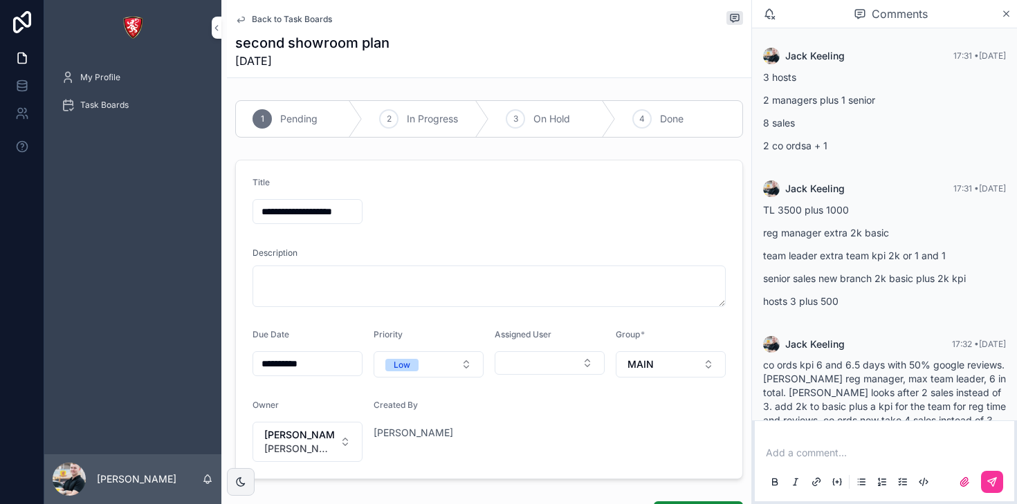
scroll to position [55, 0]
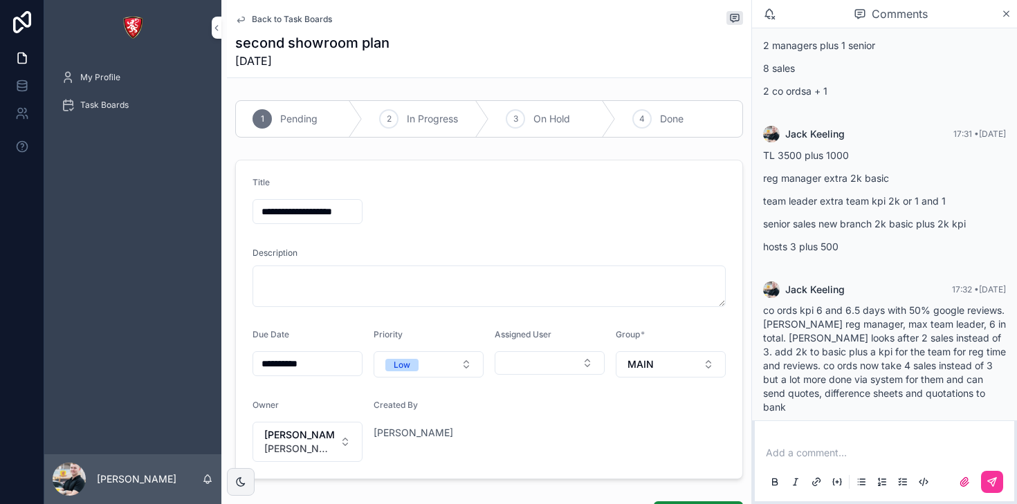
click at [790, 457] on p "scrollable content" at bounding box center [887, 453] width 243 height 14
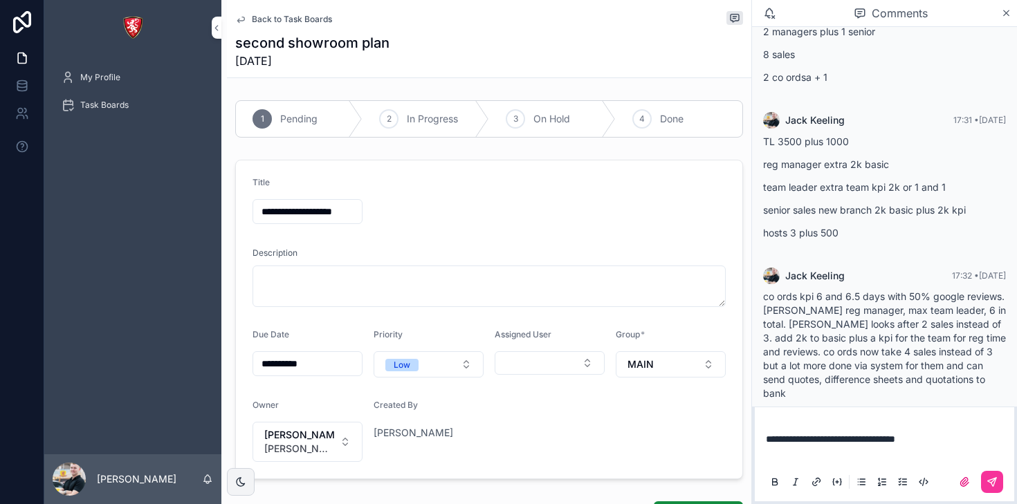
scroll to position [80, 0]
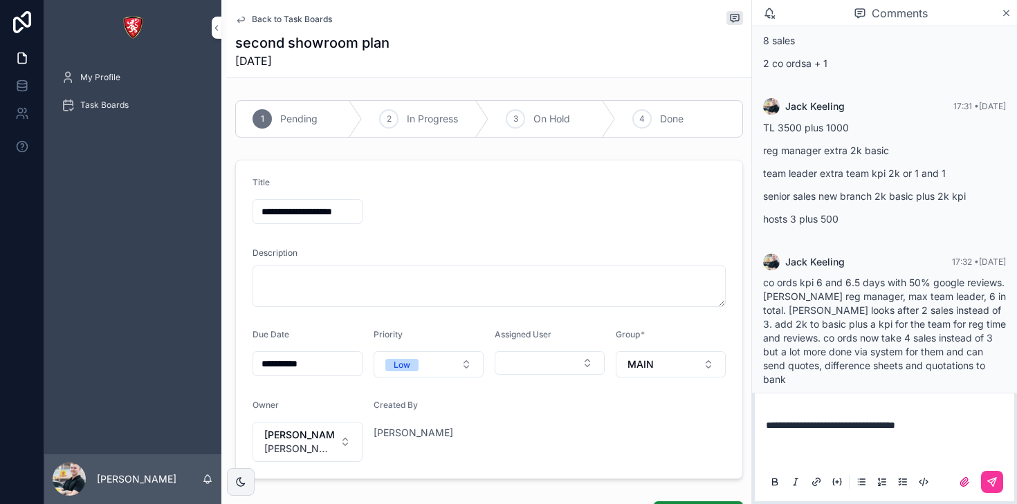
click at [992, 481] on icon "scrollable content" at bounding box center [992, 482] width 11 height 11
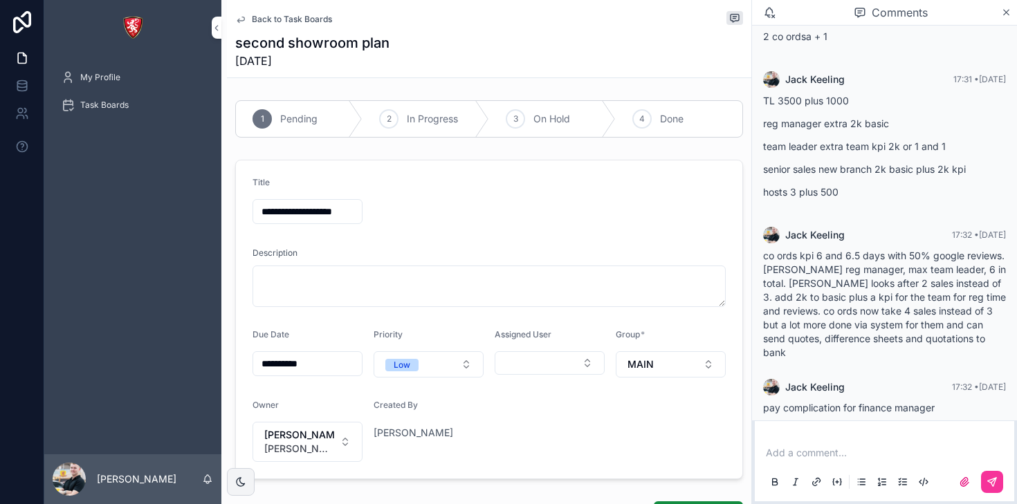
click at [809, 462] on div "Add a comment..." at bounding box center [884, 467] width 243 height 58
click at [806, 446] on p "scrollable content" at bounding box center [887, 453] width 243 height 14
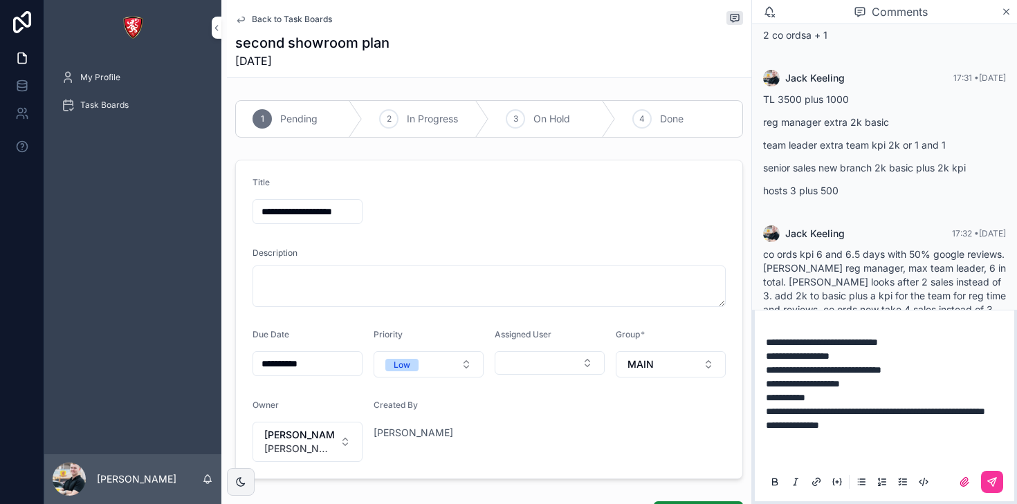
scroll to position [128, 0]
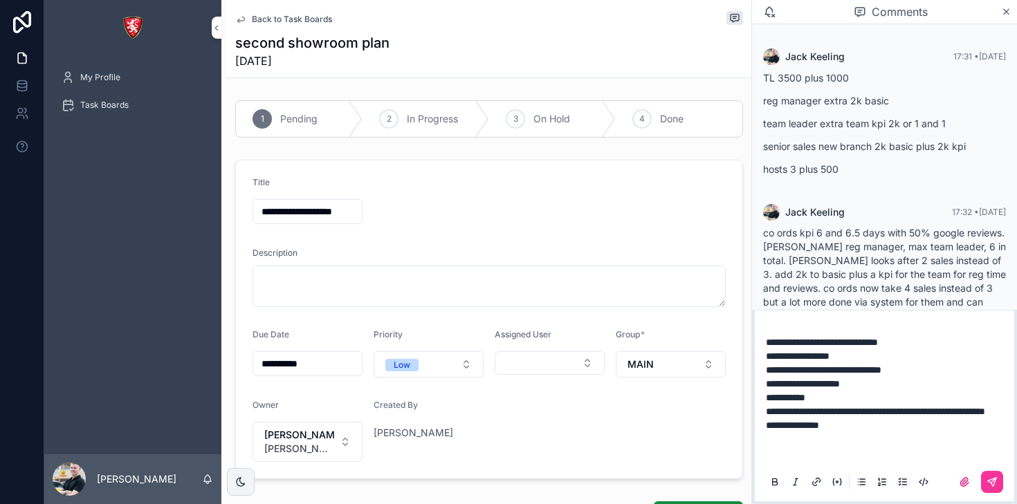
click at [996, 480] on icon "scrollable content" at bounding box center [992, 482] width 11 height 11
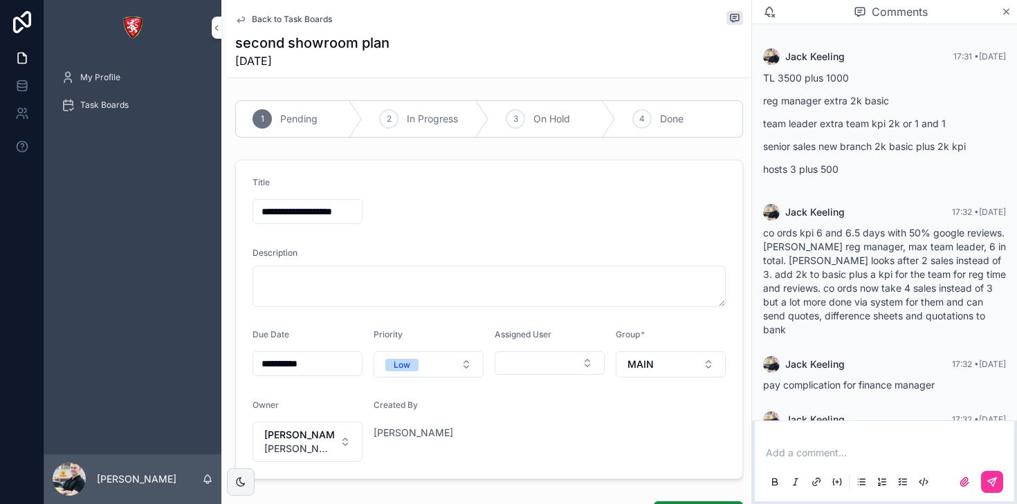
click at [790, 446] on p "scrollable content" at bounding box center [887, 453] width 243 height 14
click at [998, 486] on button "scrollable content" at bounding box center [992, 482] width 22 height 22
click at [824, 444] on div "Add a comment..." at bounding box center [884, 467] width 243 height 58
click at [823, 453] on p "scrollable content" at bounding box center [887, 453] width 243 height 14
click at [991, 486] on icon "scrollable content" at bounding box center [992, 482] width 11 height 11
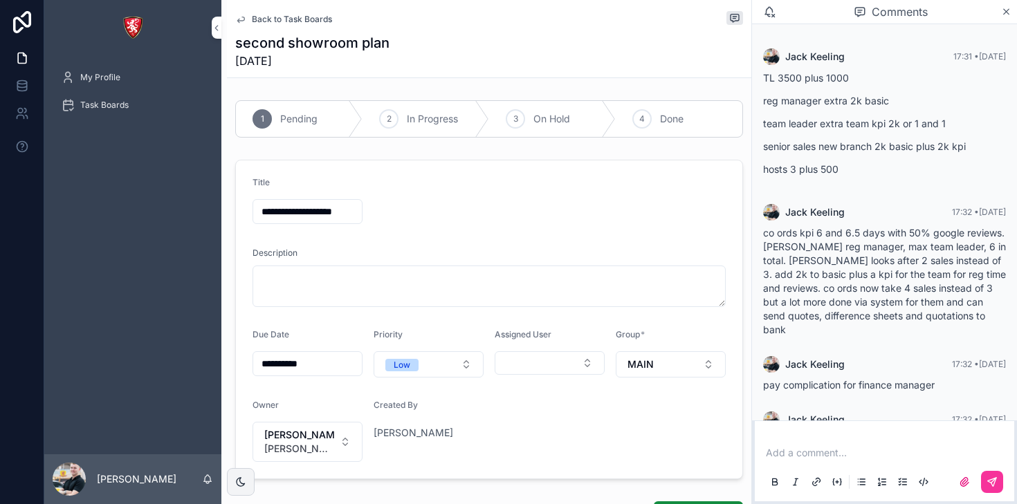
click at [803, 446] on p "scrollable content" at bounding box center [887, 453] width 243 height 14
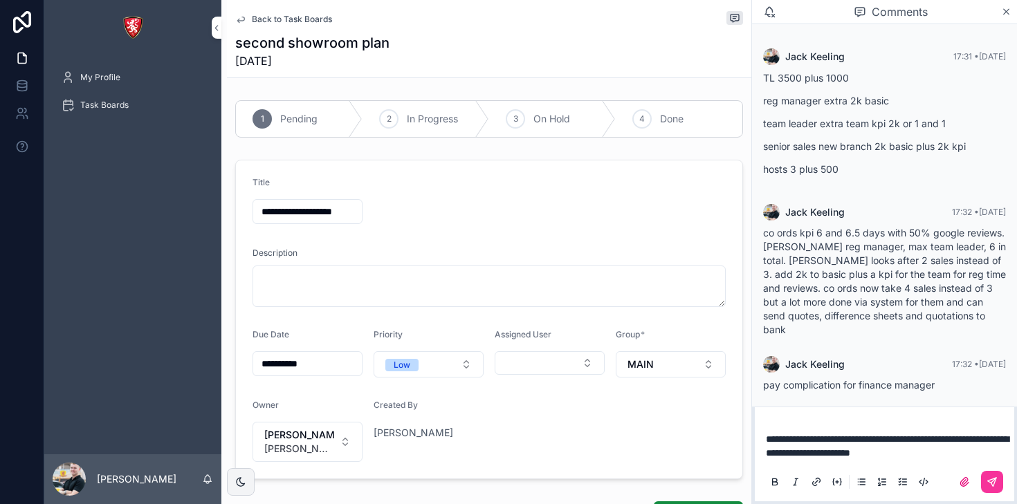
click at [995, 486] on icon "scrollable content" at bounding box center [992, 482] width 11 height 11
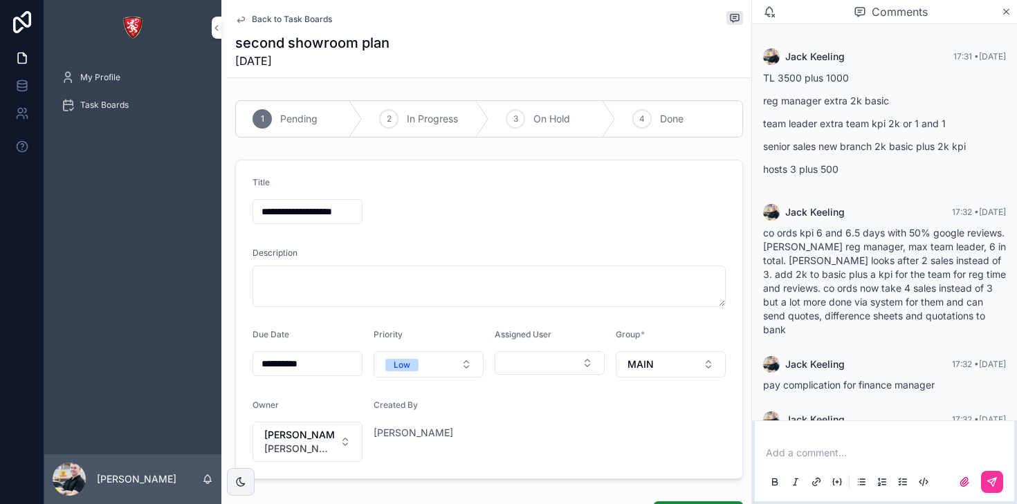
click at [788, 453] on p "scrollable content" at bounding box center [887, 453] width 243 height 14
click at [994, 481] on icon "scrollable content" at bounding box center [992, 482] width 11 height 11
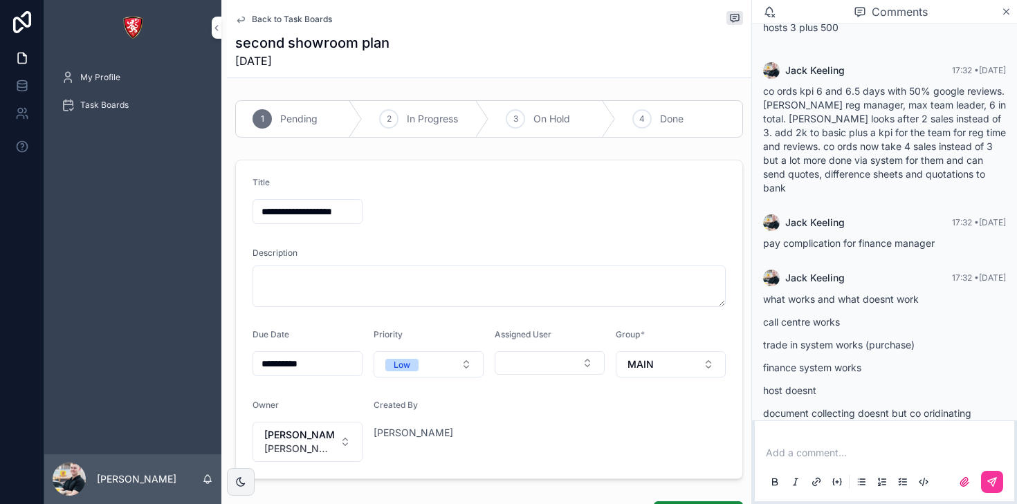
scroll to position [411, 0]
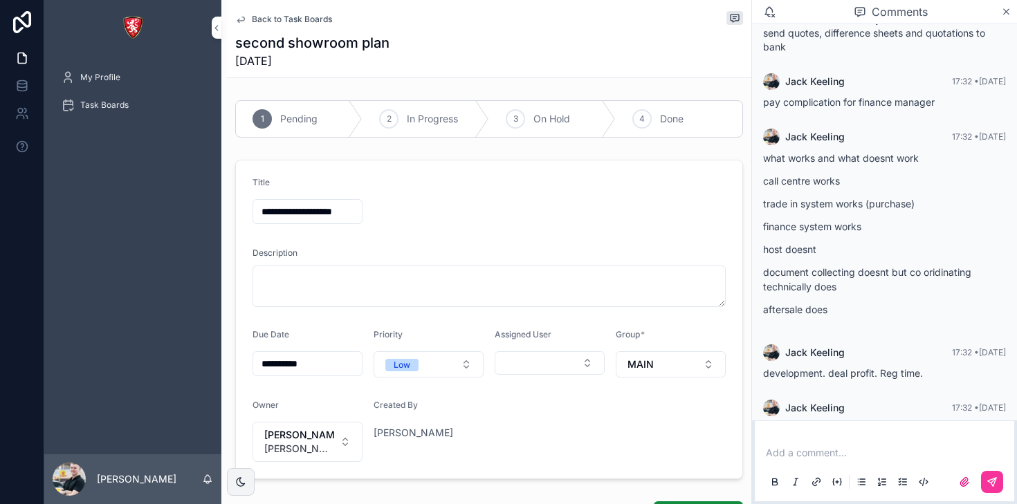
click at [828, 458] on p "scrollable content" at bounding box center [887, 453] width 243 height 14
click at [990, 479] on icon "scrollable content" at bounding box center [992, 482] width 11 height 11
click at [794, 446] on p "scrollable content" at bounding box center [887, 453] width 243 height 14
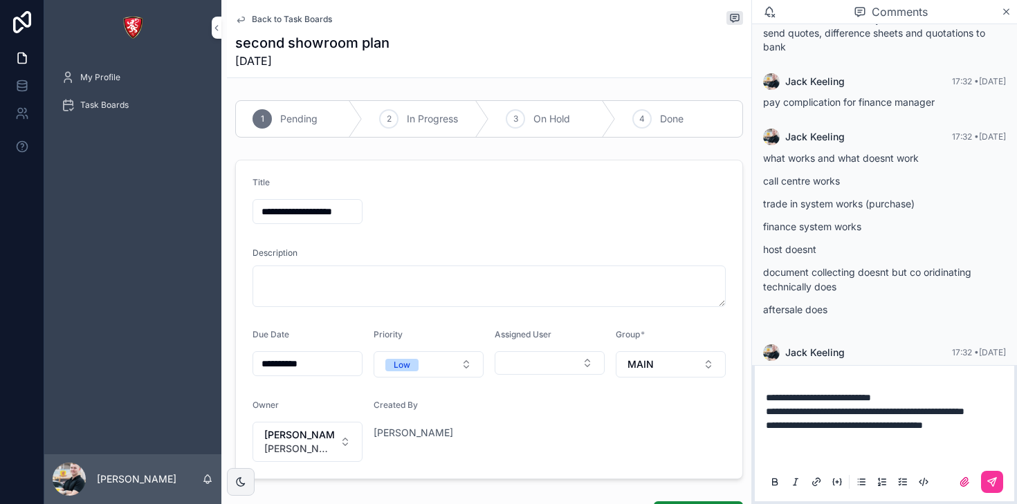
click at [991, 482] on icon "scrollable content" at bounding box center [992, 482] width 11 height 11
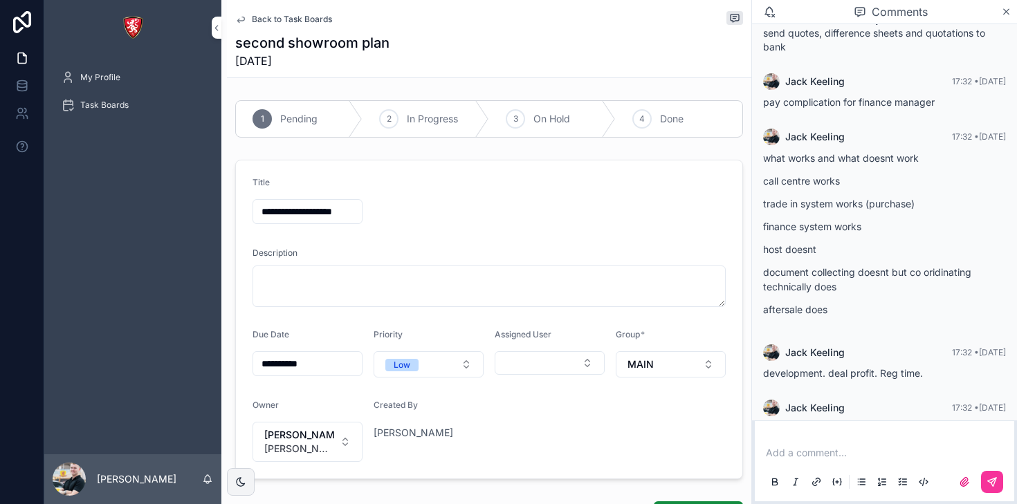
click at [792, 452] on p "scrollable content" at bounding box center [887, 453] width 243 height 14
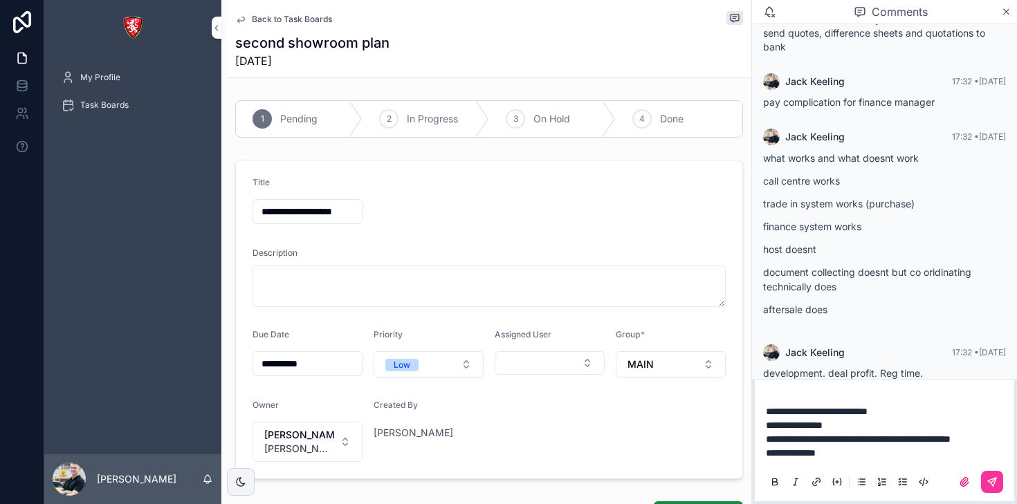
click at [982, 483] on button "scrollable content" at bounding box center [992, 482] width 22 height 22
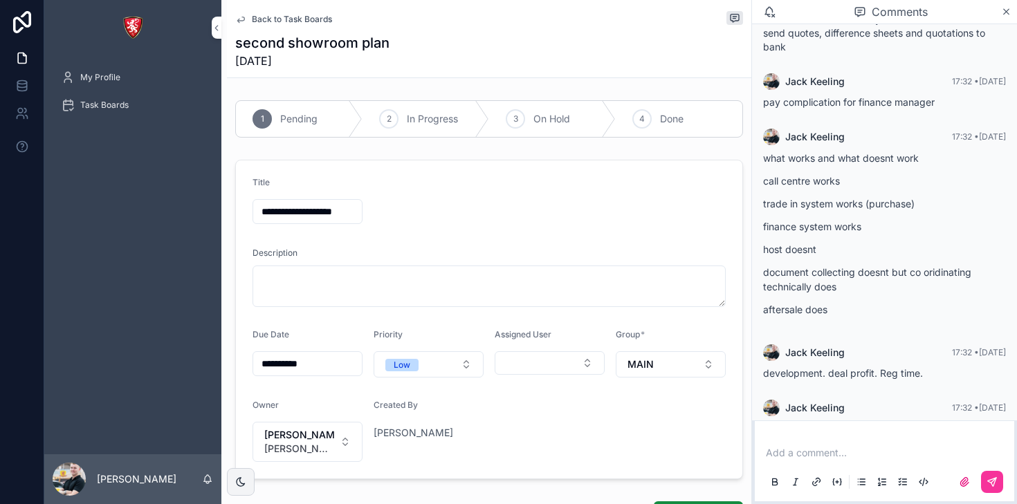
click at [802, 456] on p "scrollable content" at bounding box center [887, 453] width 243 height 14
click at [996, 482] on icon "scrollable content" at bounding box center [992, 482] width 11 height 11
click at [794, 450] on p "scrollable content" at bounding box center [887, 453] width 243 height 14
click at [989, 491] on button "scrollable content" at bounding box center [992, 482] width 22 height 22
click at [244, 19] on icon "scrollable content" at bounding box center [240, 20] width 7 height 6
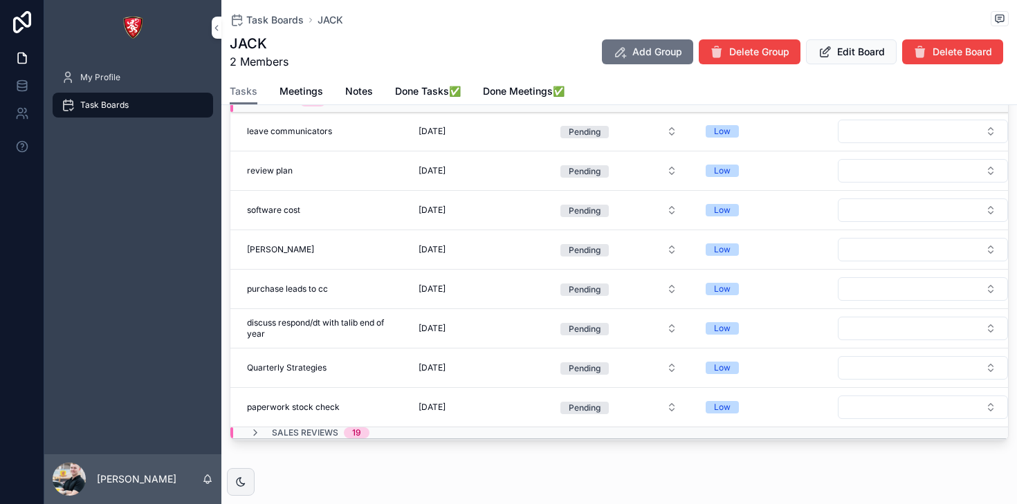
scroll to position [219, 0]
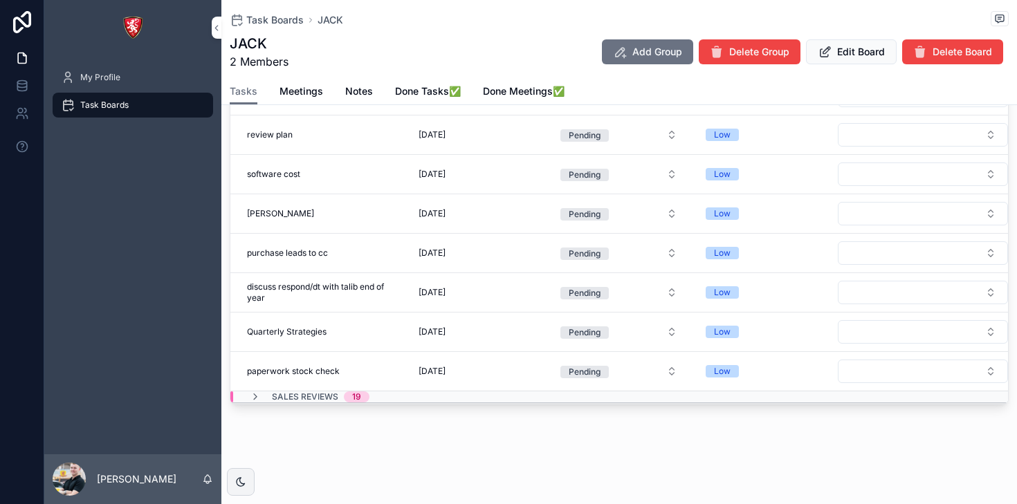
click at [358, 284] on span "discuss respond/dt with talib end of year" at bounding box center [321, 293] width 149 height 22
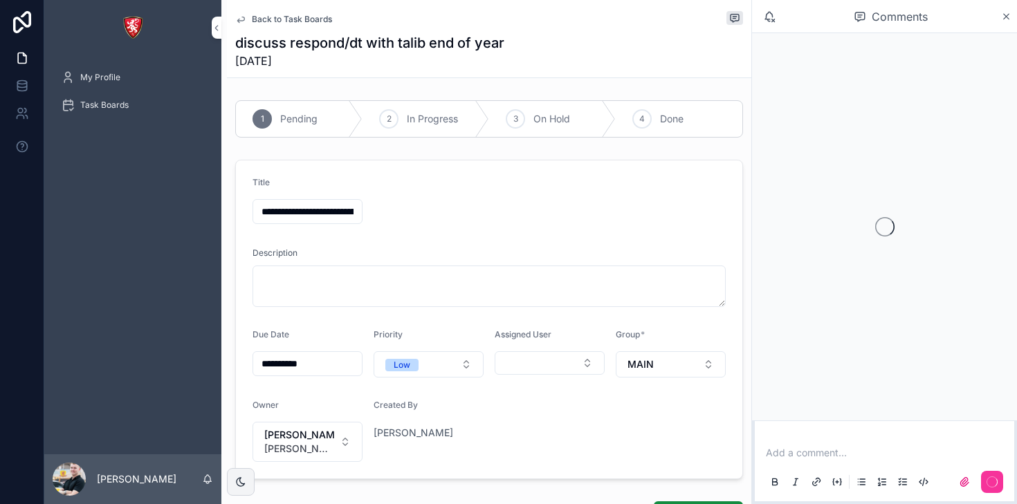
click at [833, 461] on div "Add a comment..." at bounding box center [884, 467] width 243 height 58
click at [825, 459] on p "scrollable content" at bounding box center [887, 453] width 243 height 14
click at [808, 450] on p "scrollable content" at bounding box center [887, 453] width 243 height 14
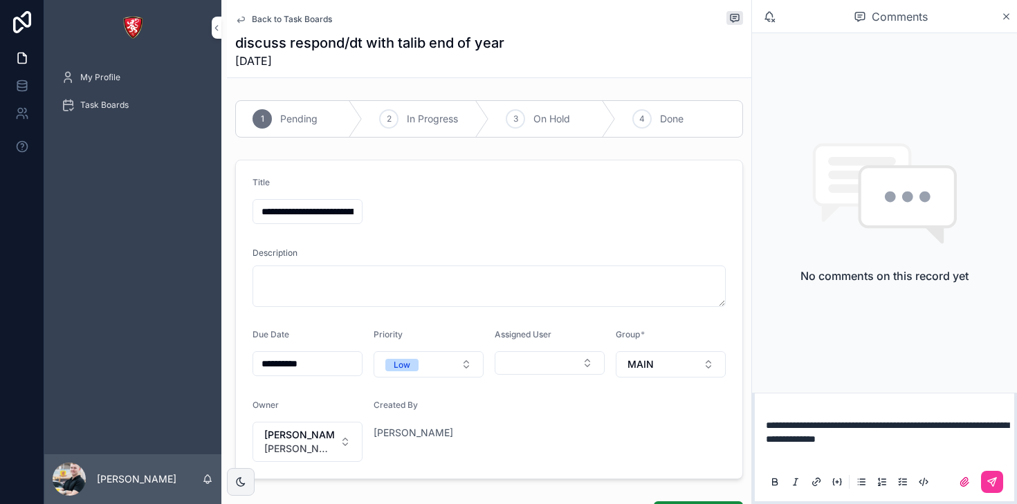
click at [996, 479] on icon "scrollable content" at bounding box center [992, 482] width 11 height 11
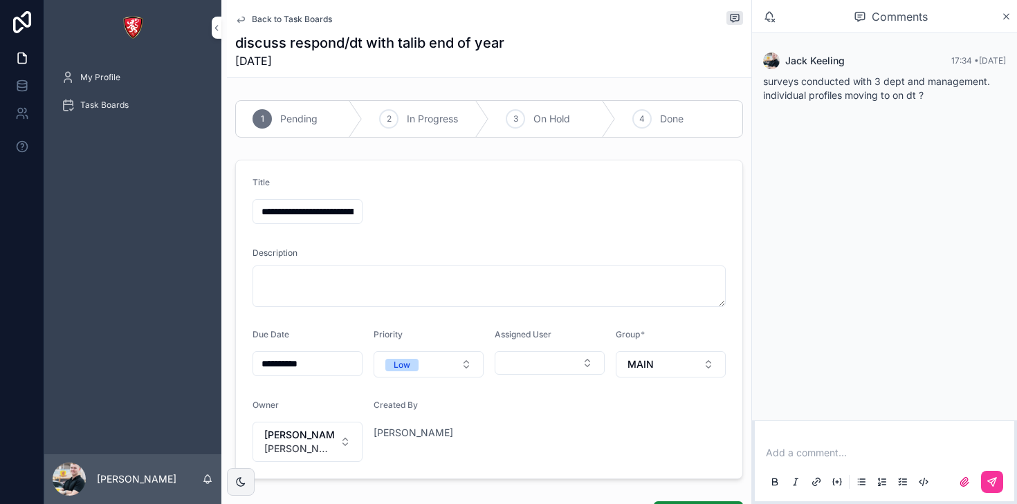
click at [242, 21] on icon "scrollable content" at bounding box center [240, 20] width 7 height 6
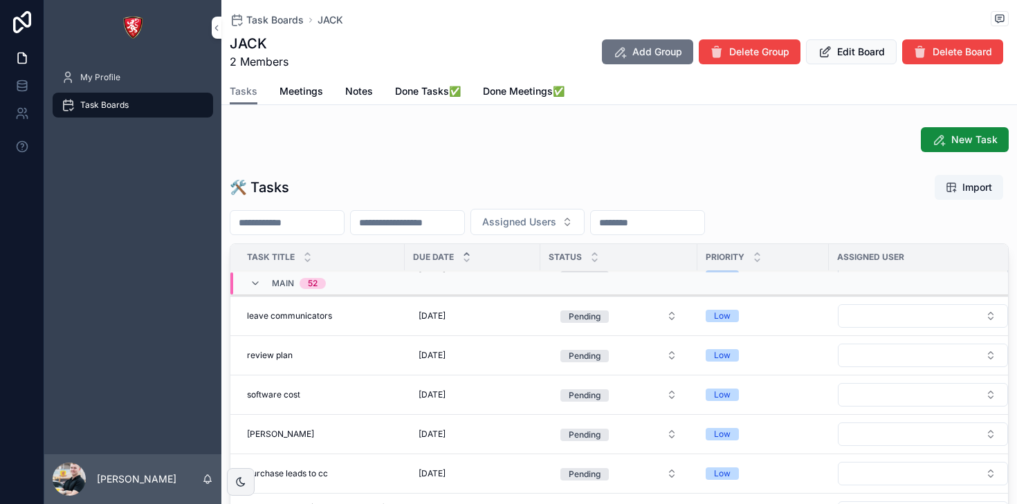
scroll to position [1753, 0]
click at [348, 384] on td "software cost software cost" at bounding box center [317, 394] width 174 height 39
click at [323, 394] on div "software cost software cost" at bounding box center [321, 394] width 149 height 11
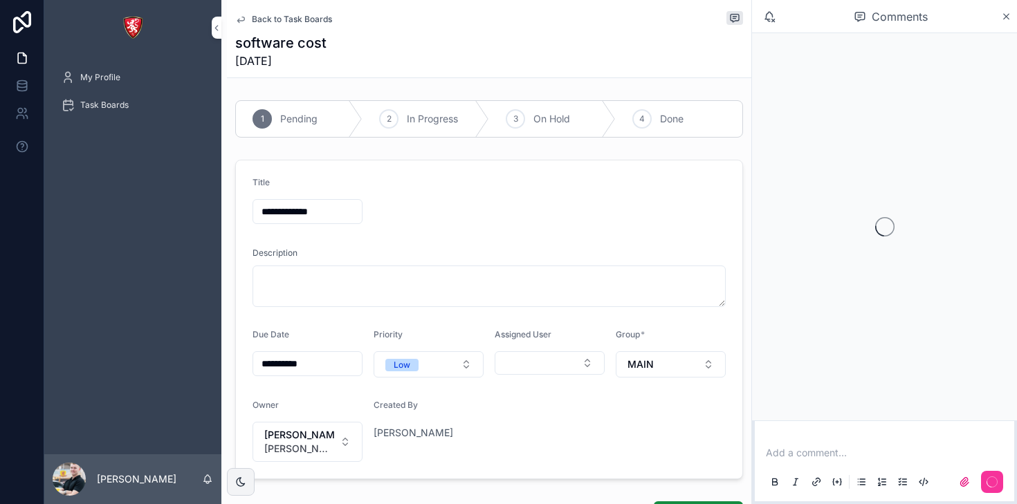
click at [848, 450] on p "scrollable content" at bounding box center [887, 453] width 243 height 14
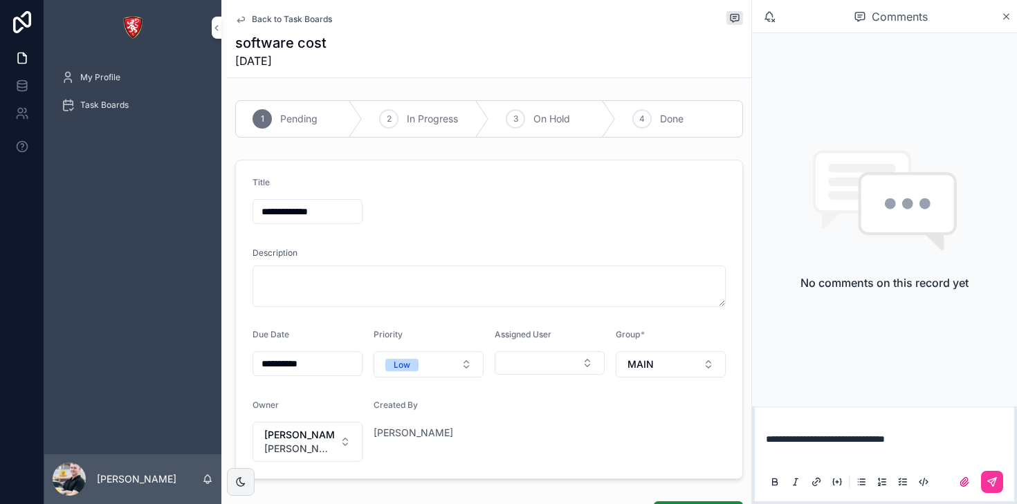
click at [994, 479] on icon "scrollable content" at bounding box center [992, 482] width 8 height 8
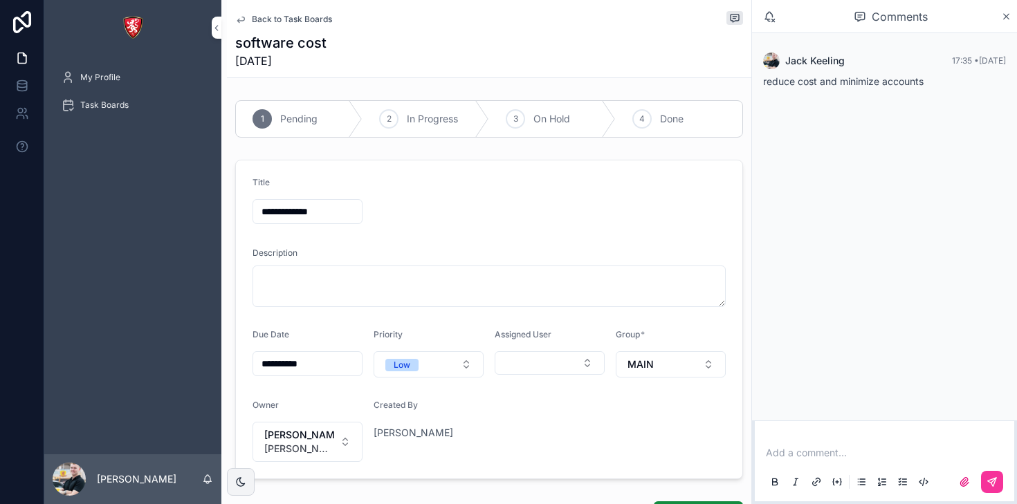
click at [262, 20] on span "Back to Task Boards" at bounding box center [292, 19] width 80 height 11
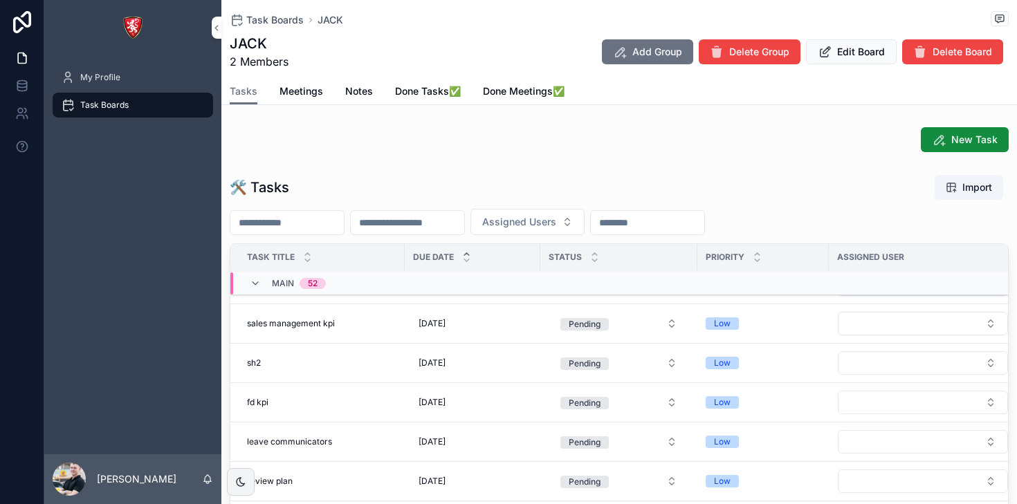
scroll to position [1627, 0]
click at [377, 355] on td "sh2 sh2" at bounding box center [317, 361] width 174 height 39
click at [349, 360] on div "sh2 sh2" at bounding box center [321, 361] width 149 height 11
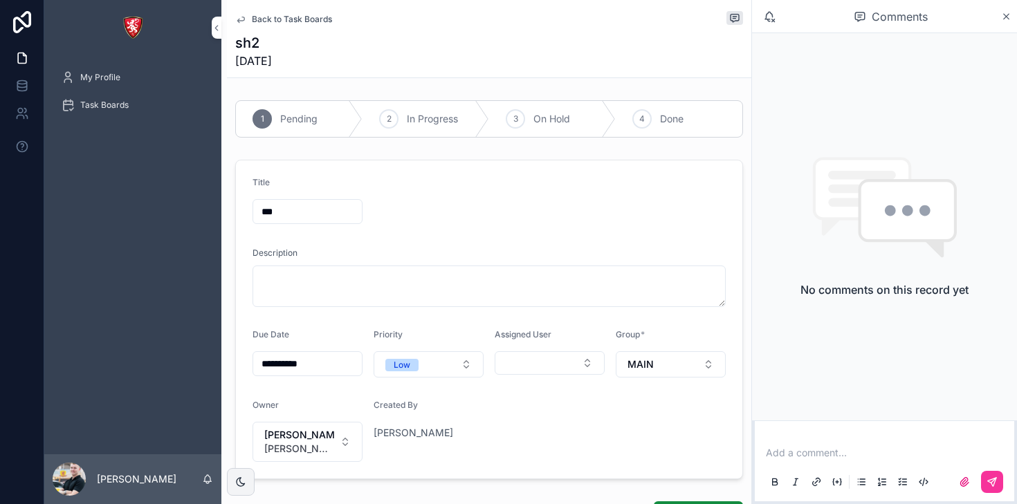
click at [841, 457] on p "scrollable content" at bounding box center [887, 453] width 243 height 14
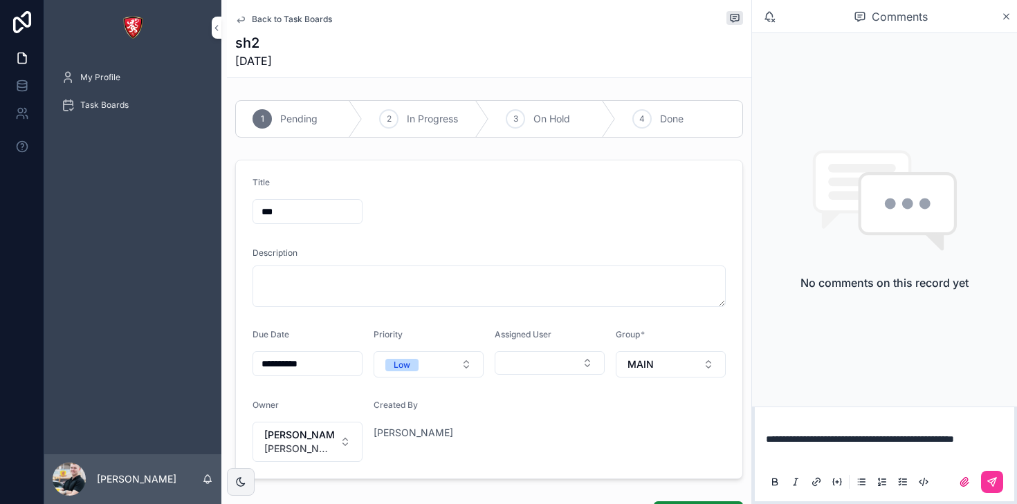
click at [994, 478] on icon "scrollable content" at bounding box center [992, 482] width 11 height 11
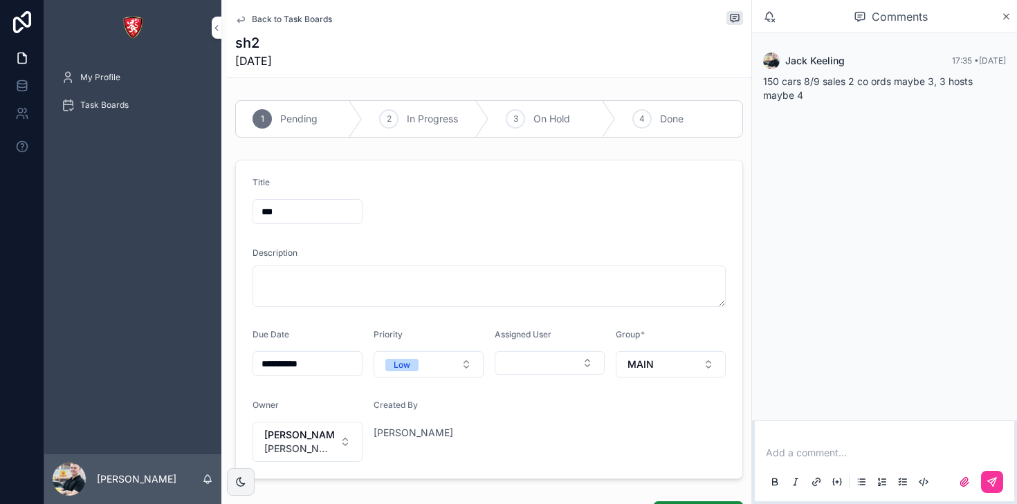
click at [248, 14] on link "Back to Task Boards" at bounding box center [283, 19] width 97 height 11
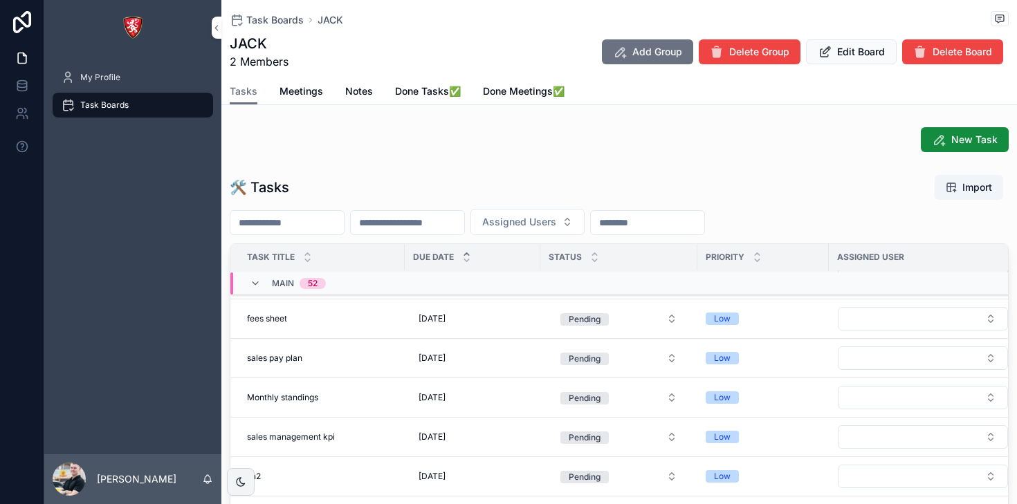
scroll to position [1536, 0]
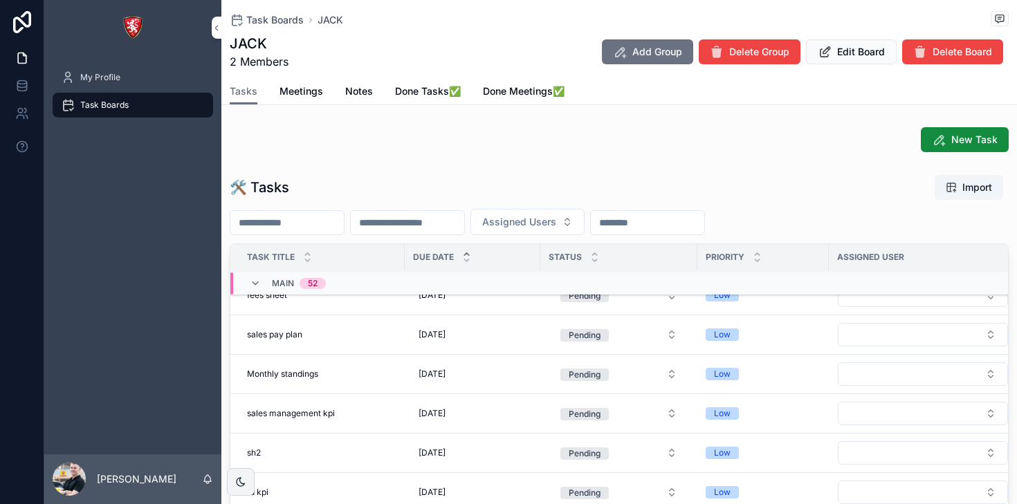
click at [345, 340] on div "sales pay plan sales pay plan" at bounding box center [321, 334] width 149 height 11
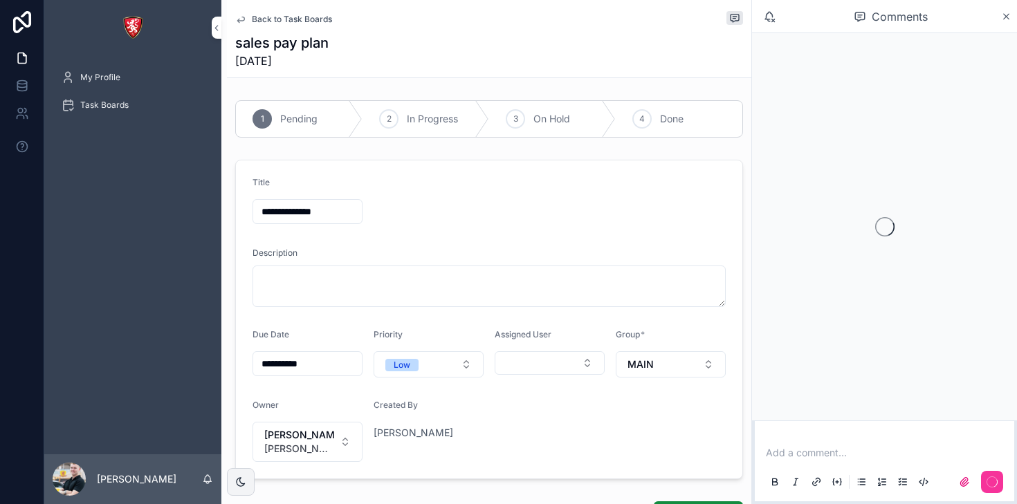
click at [861, 457] on p "scrollable content" at bounding box center [887, 453] width 243 height 14
click at [995, 484] on icon "scrollable content" at bounding box center [992, 482] width 11 height 11
click at [992, 483] on icon "scrollable content" at bounding box center [992, 482] width 11 height 11
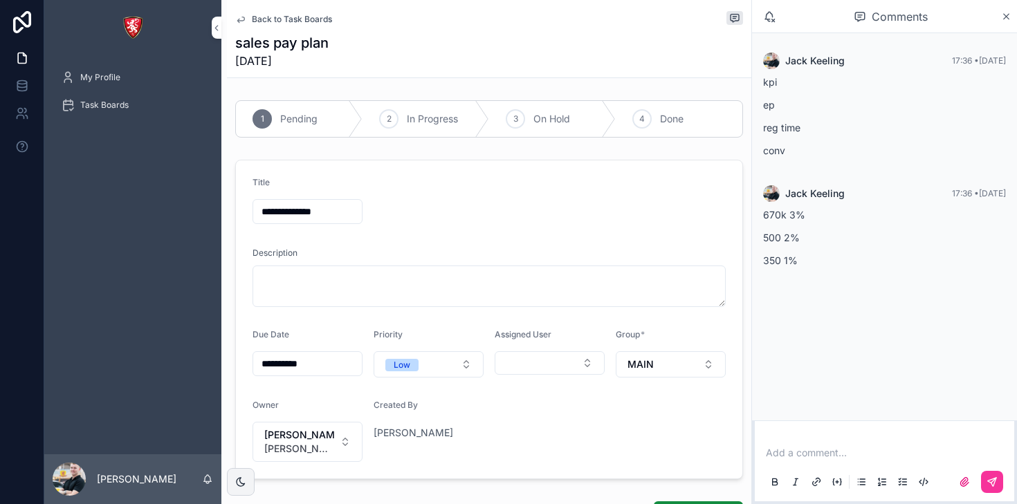
click at [245, 17] on icon "scrollable content" at bounding box center [240, 19] width 11 height 11
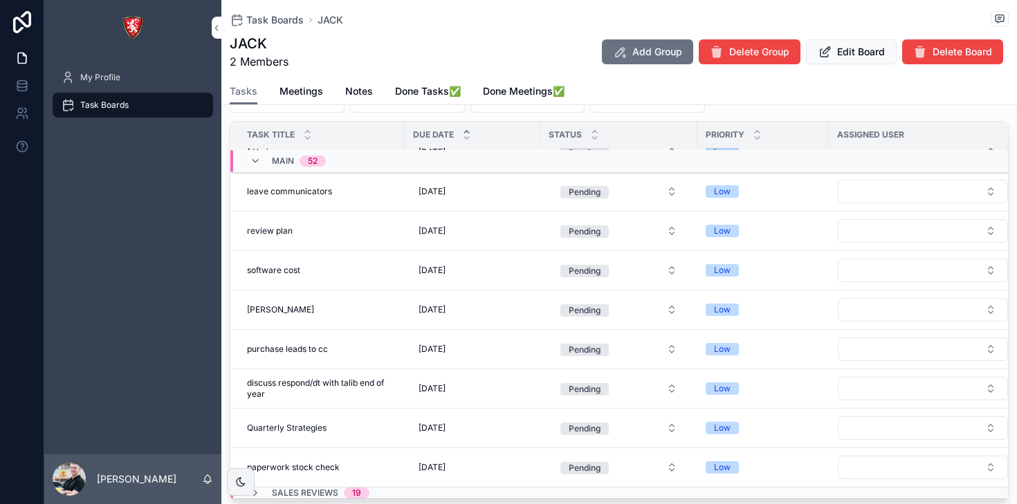
scroll to position [219, 0]
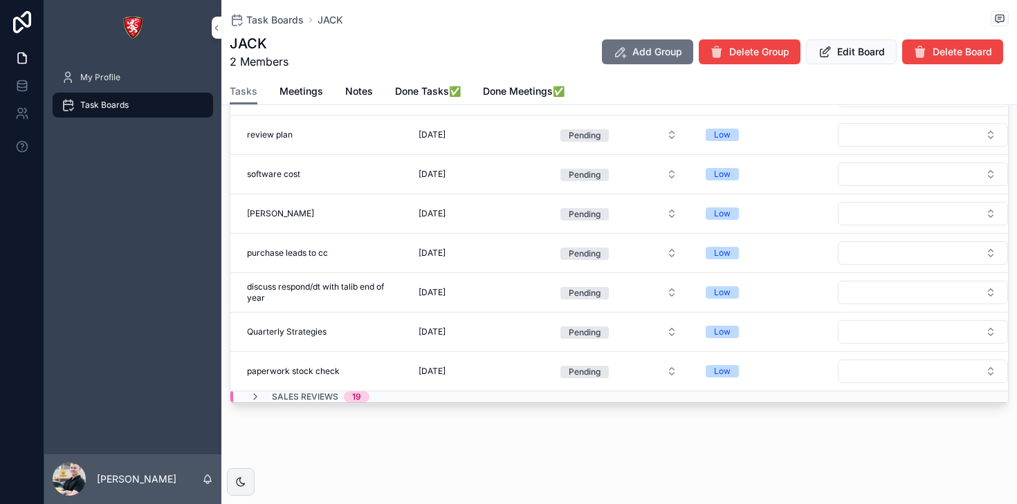
click at [372, 325] on td "Quarterly Strategies Quarterly Strategies" at bounding box center [317, 332] width 174 height 39
click at [369, 336] on div "Quarterly Strategies Quarterly Strategies" at bounding box center [321, 332] width 149 height 11
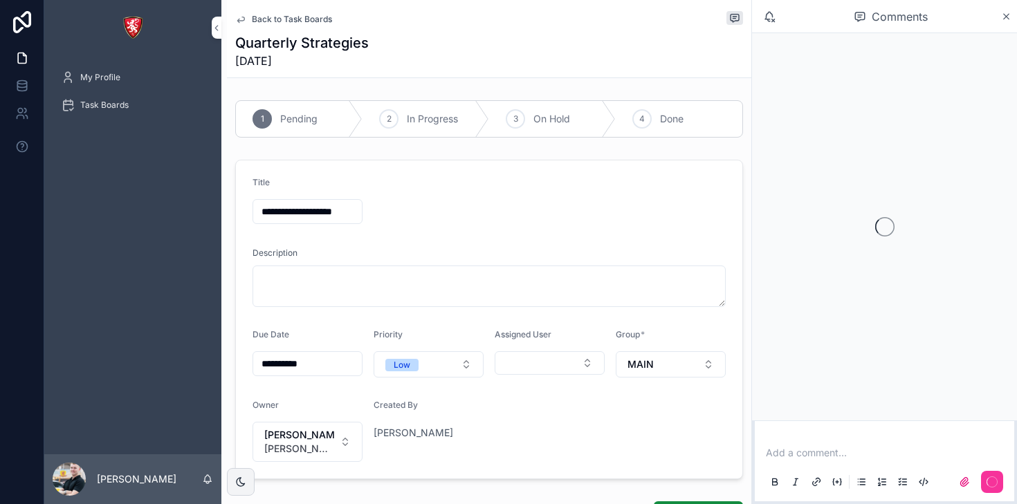
click at [802, 456] on p "scrollable content" at bounding box center [887, 453] width 243 height 14
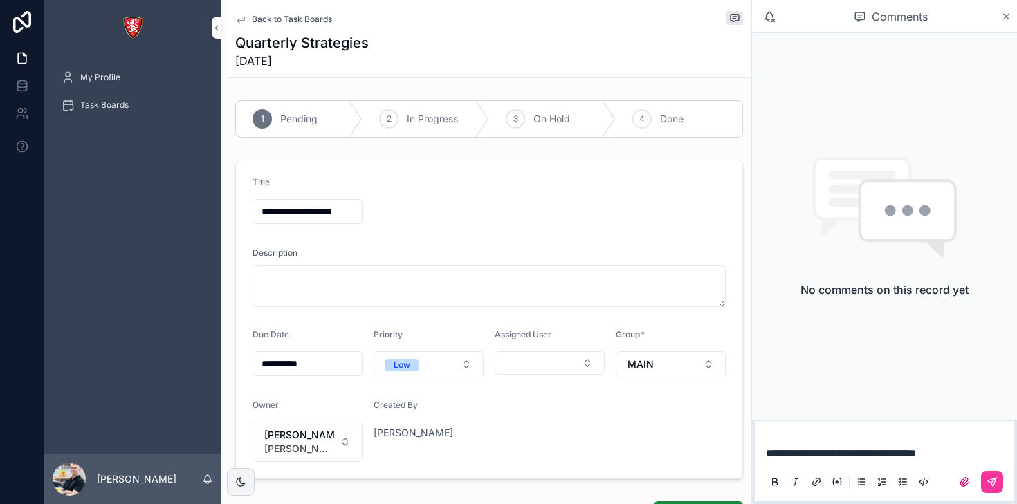
click at [982, 487] on button "scrollable content" at bounding box center [992, 482] width 22 height 22
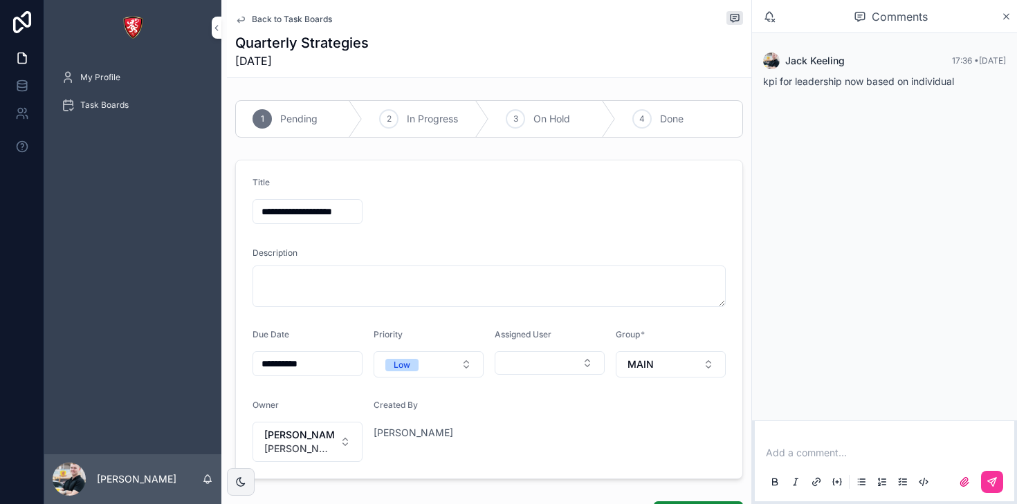
click at [835, 457] on p "scrollable content" at bounding box center [887, 453] width 243 height 14
click at [988, 483] on icon "scrollable content" at bounding box center [992, 482] width 11 height 11
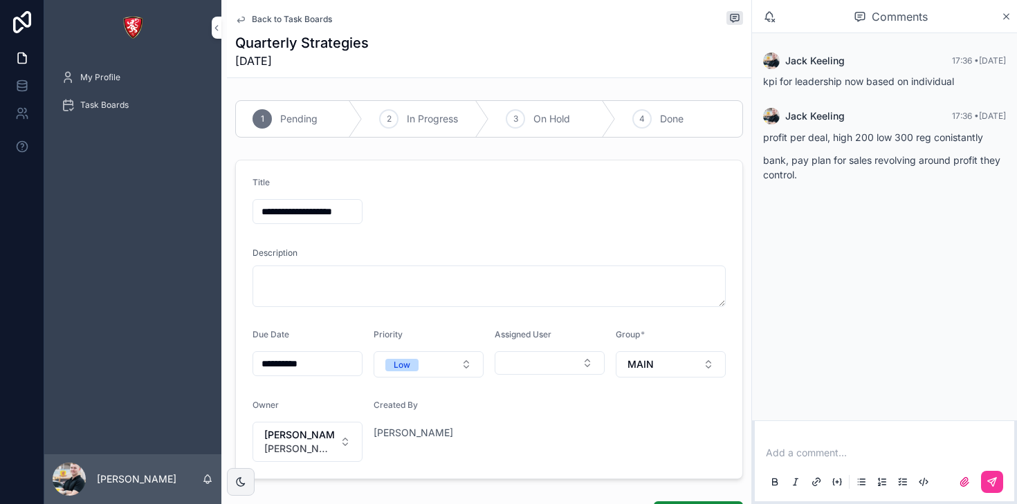
click at [795, 457] on p "scrollable content" at bounding box center [887, 453] width 243 height 14
click at [997, 485] on icon "scrollable content" at bounding box center [992, 482] width 11 height 11
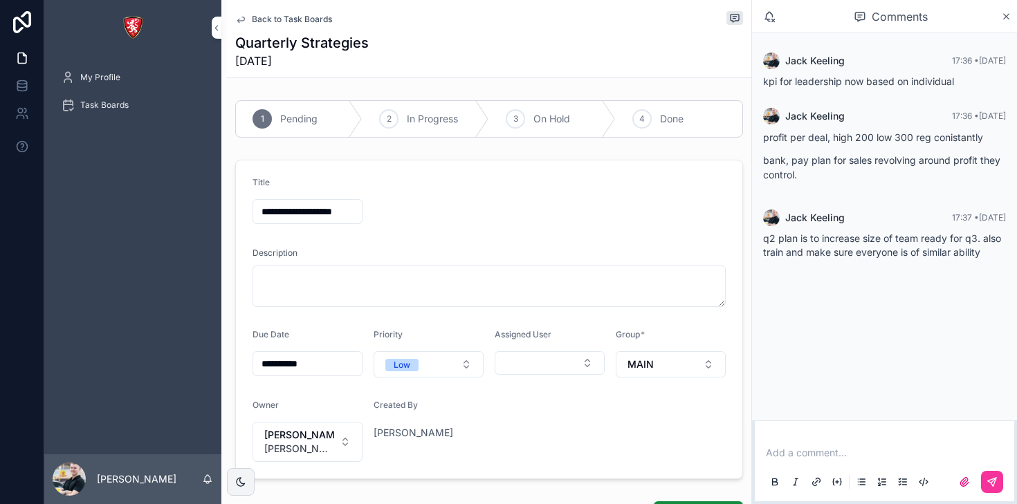
click at [783, 461] on div "Add a comment..." at bounding box center [884, 467] width 243 height 58
click at [238, 20] on icon "scrollable content" at bounding box center [240, 20] width 7 height 6
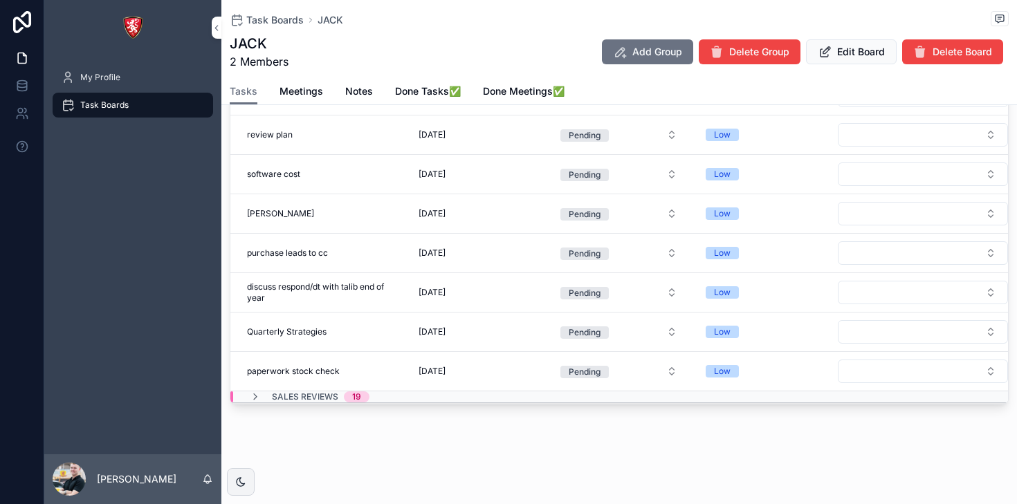
scroll to position [217, 0]
click at [369, 382] on td "paperwork stock check paperwork stock check" at bounding box center [317, 373] width 174 height 39
click at [369, 365] on td "paperwork stock check paperwork stock check" at bounding box center [317, 373] width 174 height 39
click at [377, 377] on div "paperwork stock check paperwork stock check" at bounding box center [321, 372] width 149 height 11
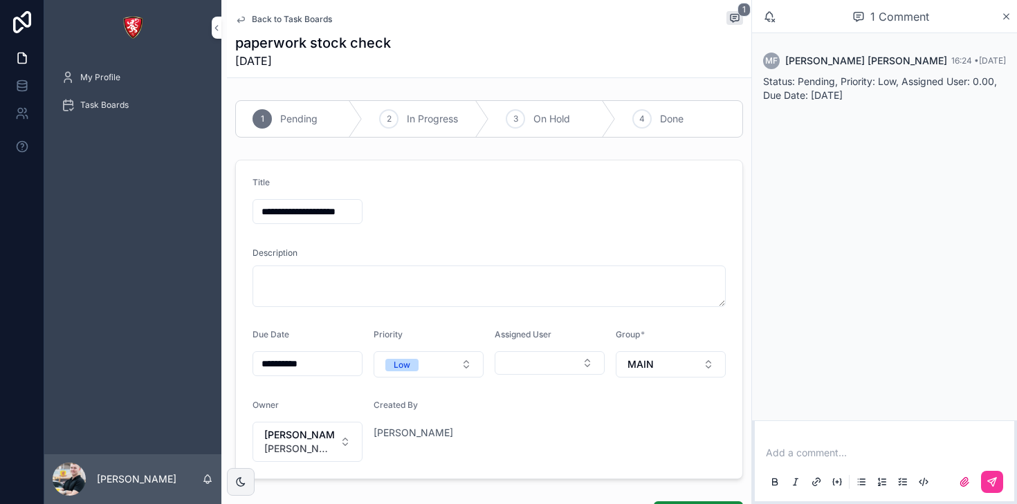
click at [872, 453] on p "scrollable content" at bounding box center [887, 453] width 243 height 14
click at [991, 479] on icon "scrollable content" at bounding box center [992, 482] width 11 height 11
click at [265, 29] on div "Back to Task Boards 1 paperwork stock check 15/12/2025" at bounding box center [489, 38] width 508 height 77
click at [259, 22] on span "Back to Task Boards" at bounding box center [292, 19] width 80 height 11
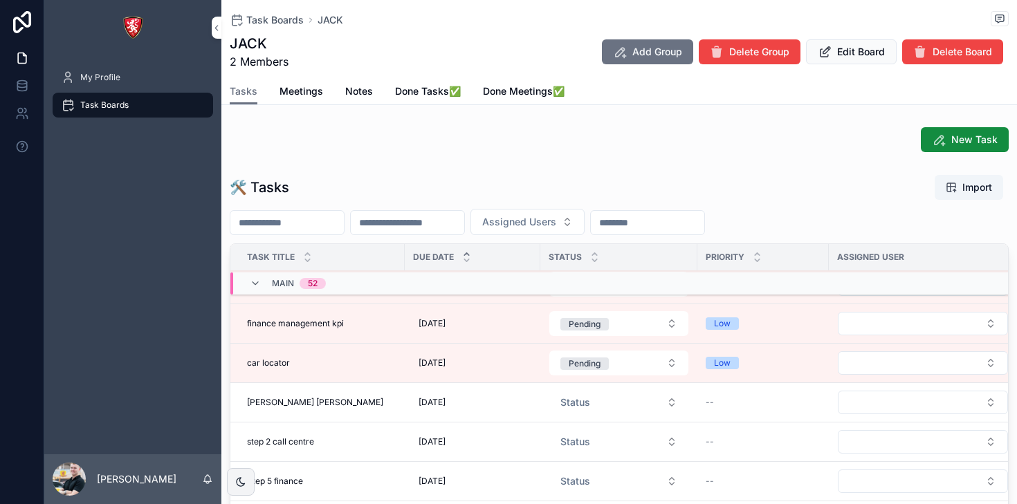
scroll to position [340, 0]
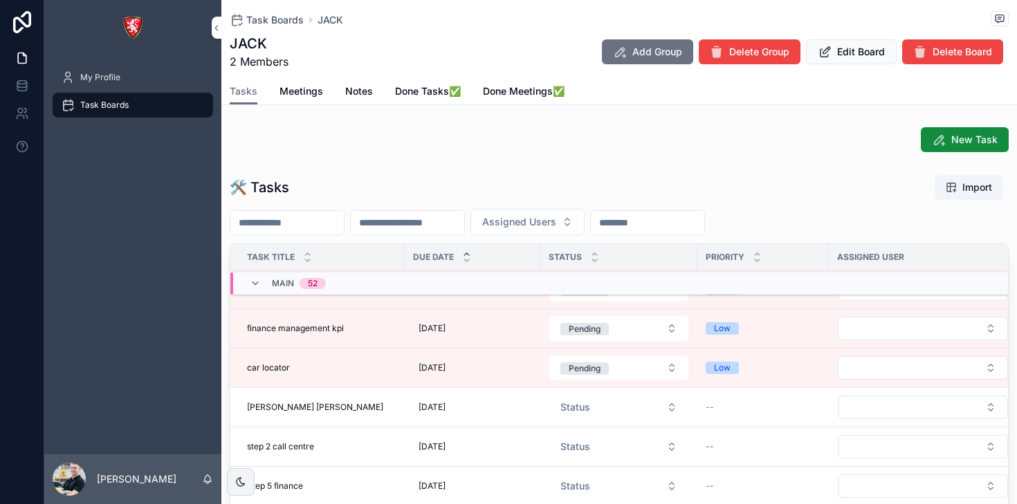
click at [383, 327] on div "finance management kpi finance management kpi" at bounding box center [321, 328] width 149 height 11
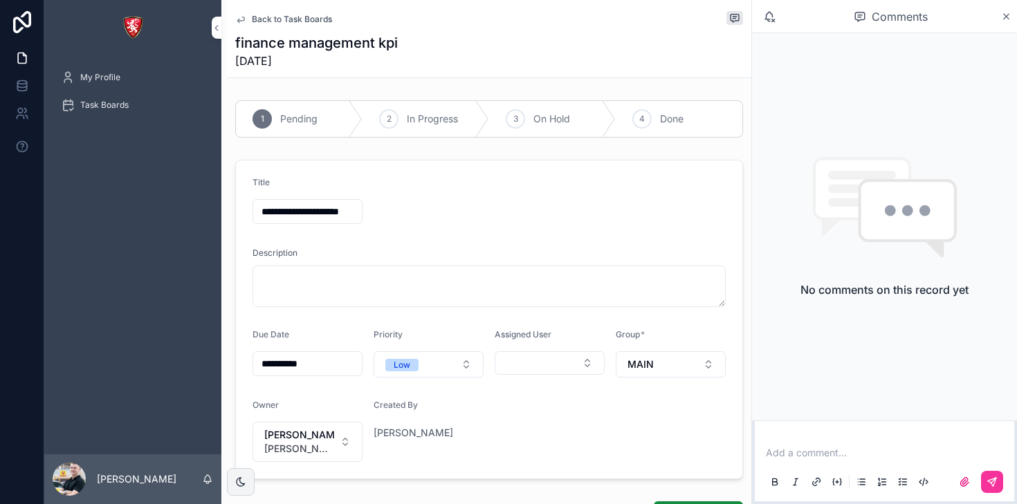
click at [855, 453] on p "scrollable content" at bounding box center [887, 453] width 243 height 14
click at [988, 475] on button "scrollable content" at bounding box center [992, 482] width 22 height 22
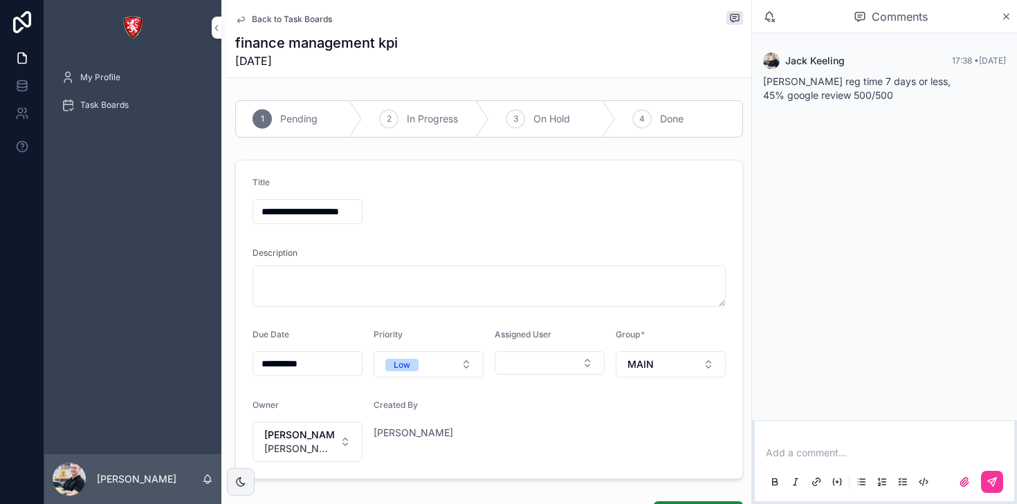
click at [819, 462] on div "Add a comment..." at bounding box center [884, 467] width 243 height 58
click at [814, 457] on p "scrollable content" at bounding box center [887, 453] width 243 height 14
click at [987, 482] on icon "scrollable content" at bounding box center [992, 482] width 11 height 11
click at [235, 25] on icon "scrollable content" at bounding box center [240, 19] width 11 height 11
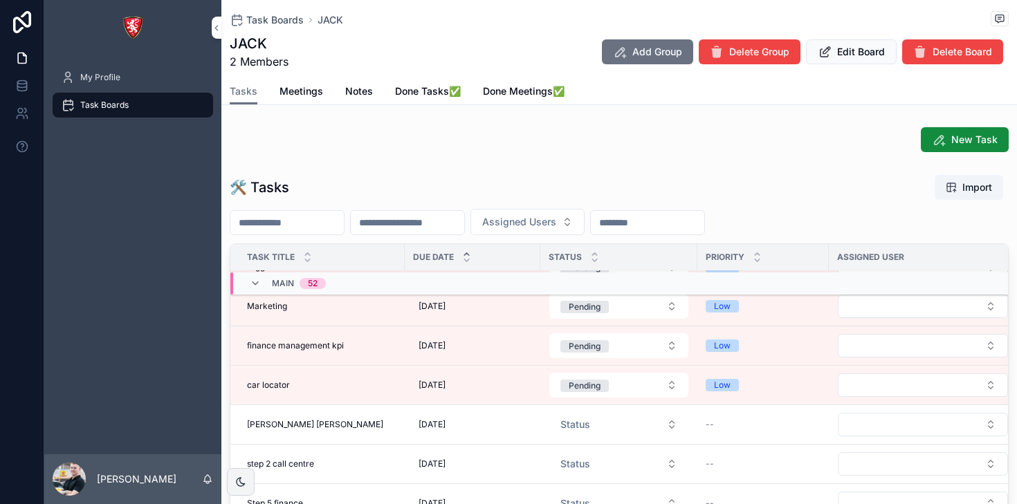
scroll to position [321, 0]
click at [342, 315] on td "Marketing Marketing" at bounding box center [317, 308] width 174 height 39
click at [319, 308] on div "Marketing Marketing" at bounding box center [321, 307] width 149 height 11
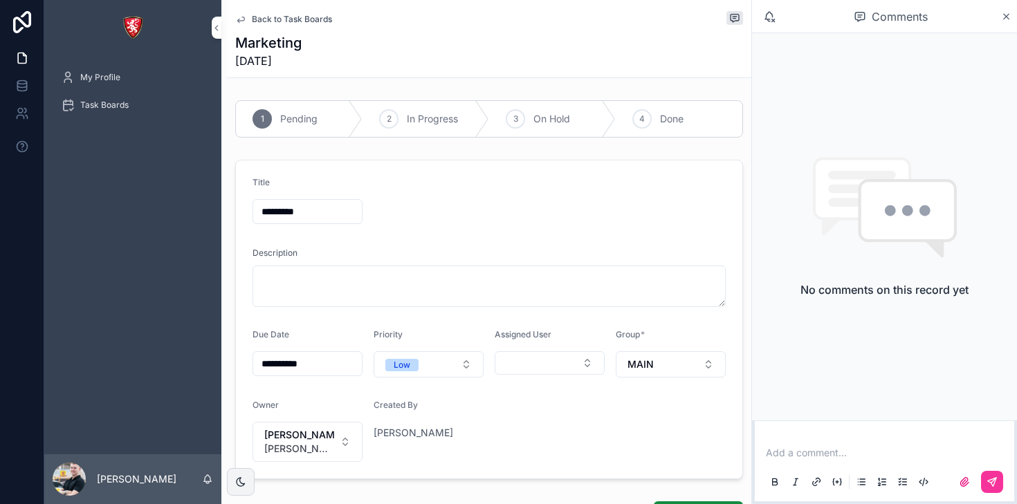
click at [814, 459] on p "scrollable content" at bounding box center [887, 453] width 243 height 14
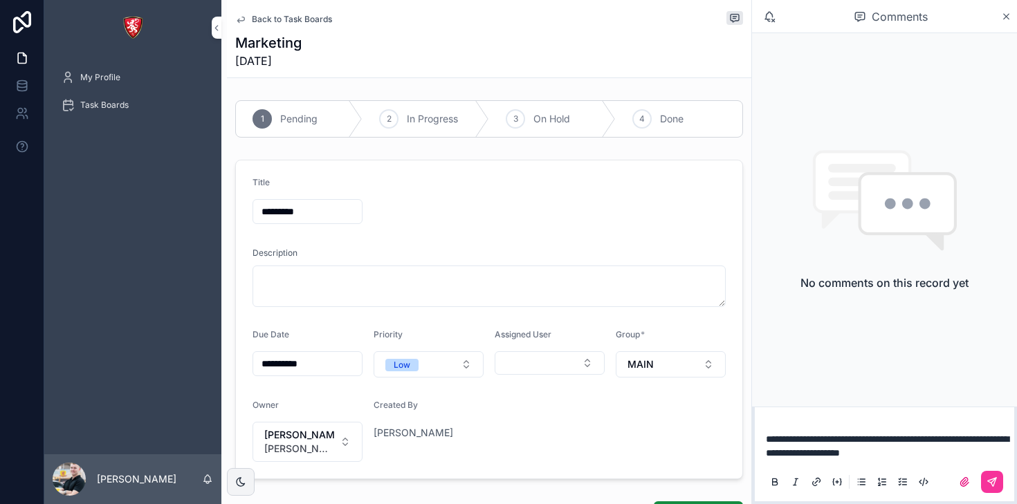
click at [991, 484] on icon "scrollable content" at bounding box center [992, 482] width 8 height 8
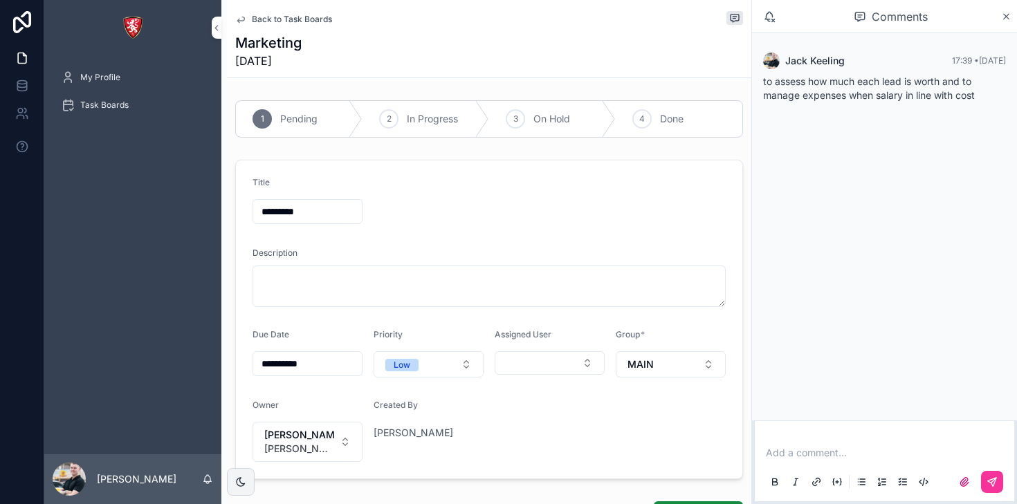
click at [237, 24] on icon "scrollable content" at bounding box center [240, 19] width 11 height 11
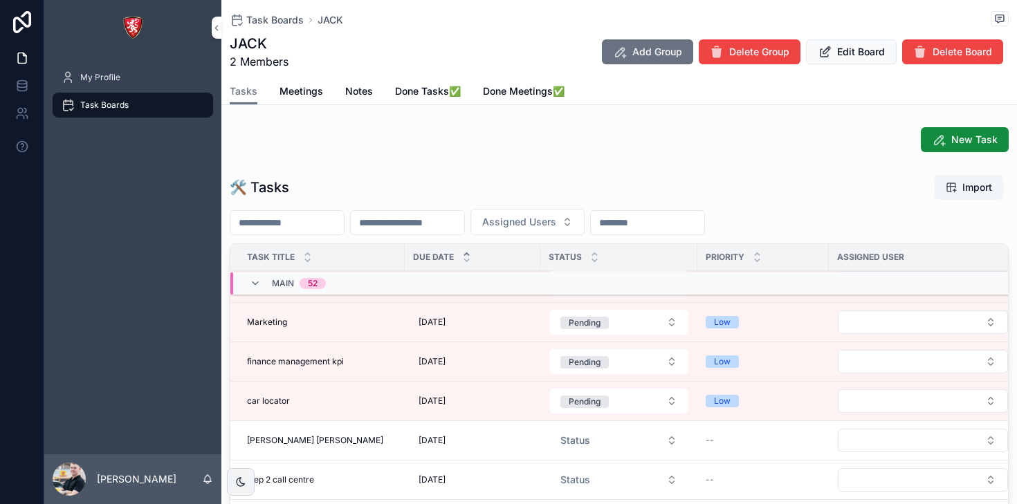
scroll to position [268, 0]
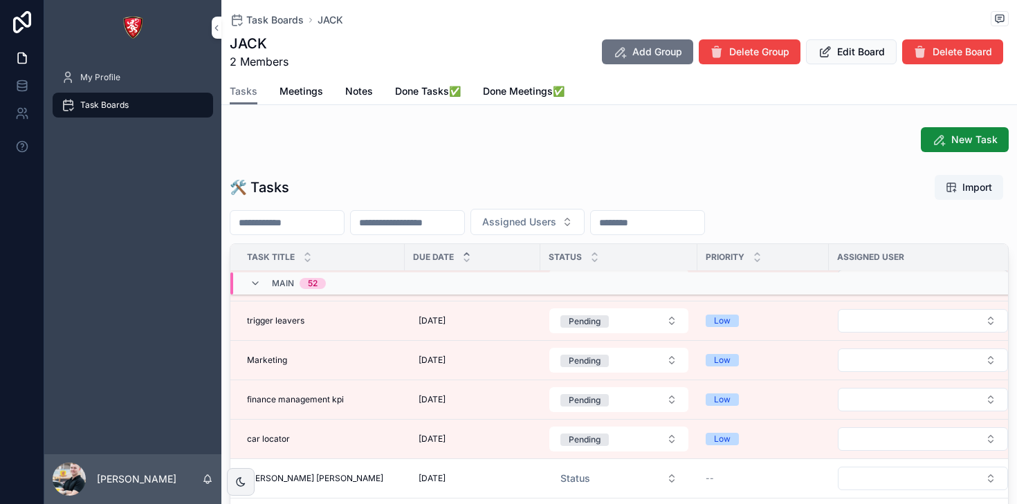
click at [349, 320] on div "trigger leavers trigger leavers" at bounding box center [321, 321] width 149 height 11
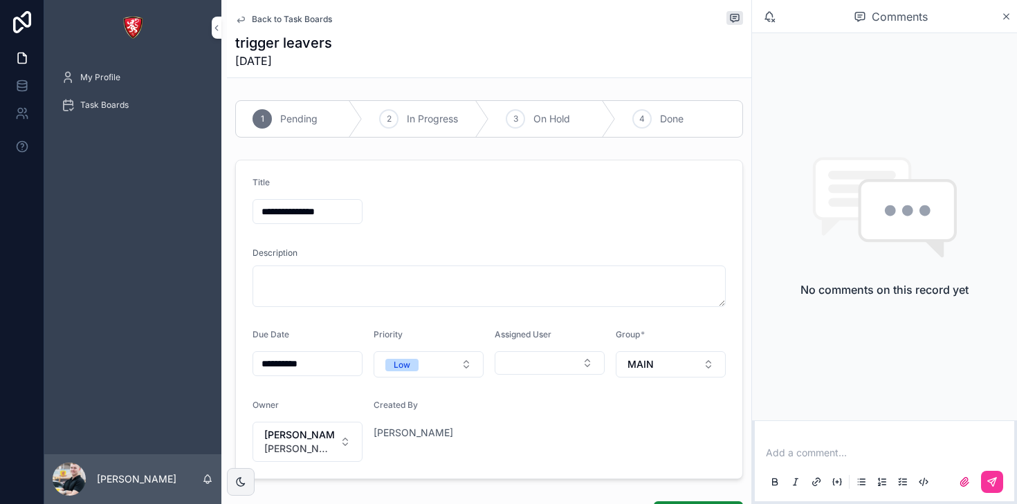
click at [877, 458] on p "scrollable content" at bounding box center [887, 453] width 243 height 14
click at [993, 484] on icon "scrollable content" at bounding box center [992, 482] width 11 height 11
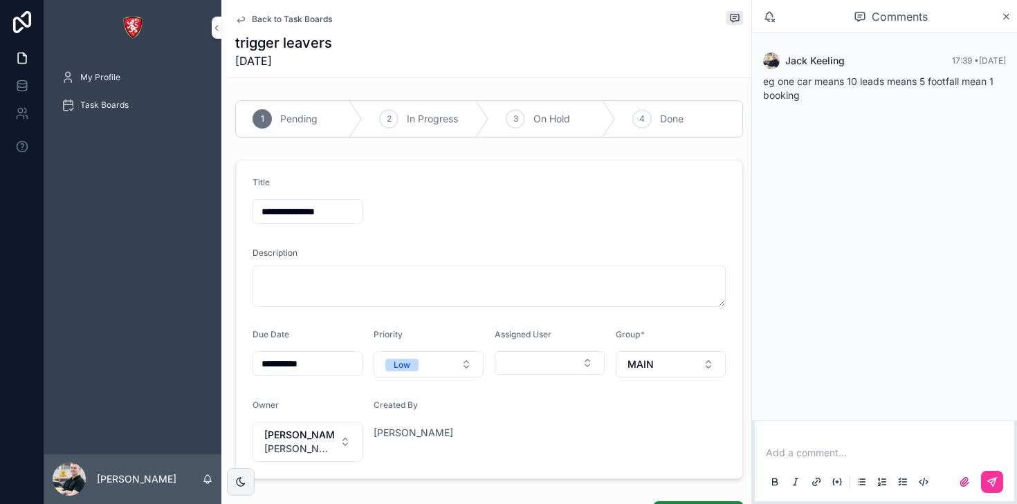
click at [805, 451] on p "scrollable content" at bounding box center [887, 453] width 243 height 14
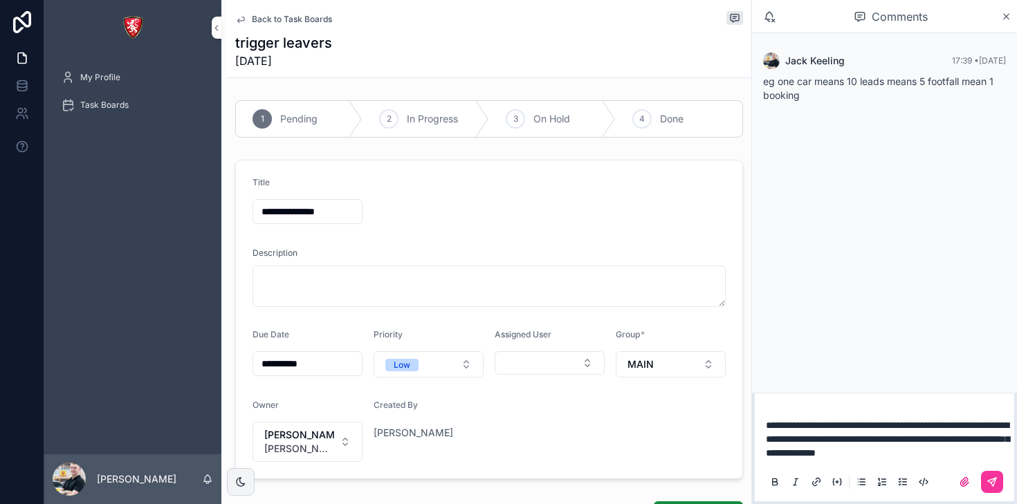
click at [985, 475] on button "scrollable content" at bounding box center [992, 482] width 22 height 22
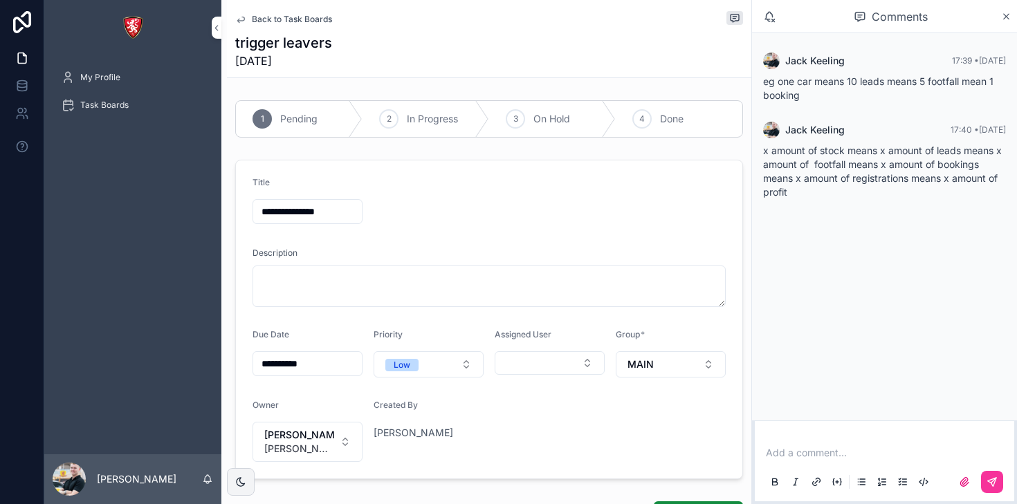
click at [284, 19] on span "Back to Task Boards" at bounding box center [292, 19] width 80 height 11
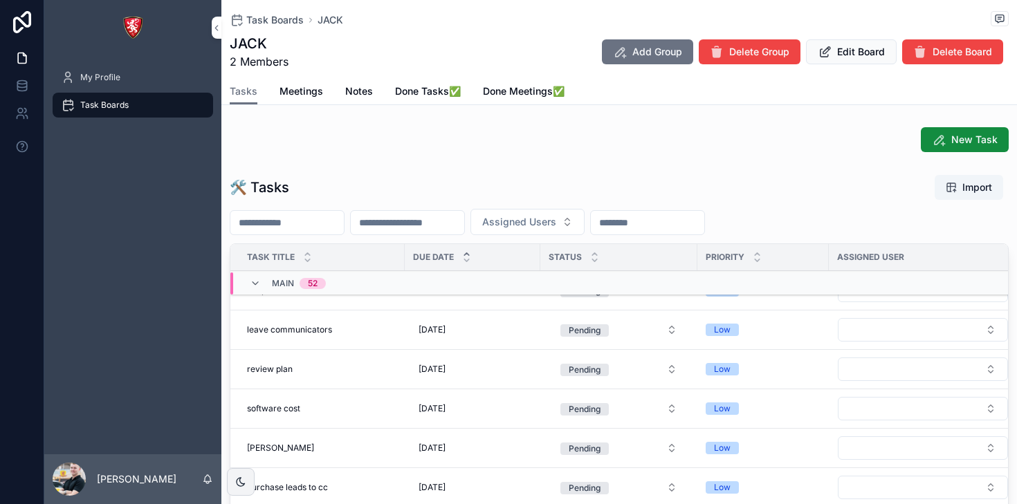
scroll to position [1754, 0]
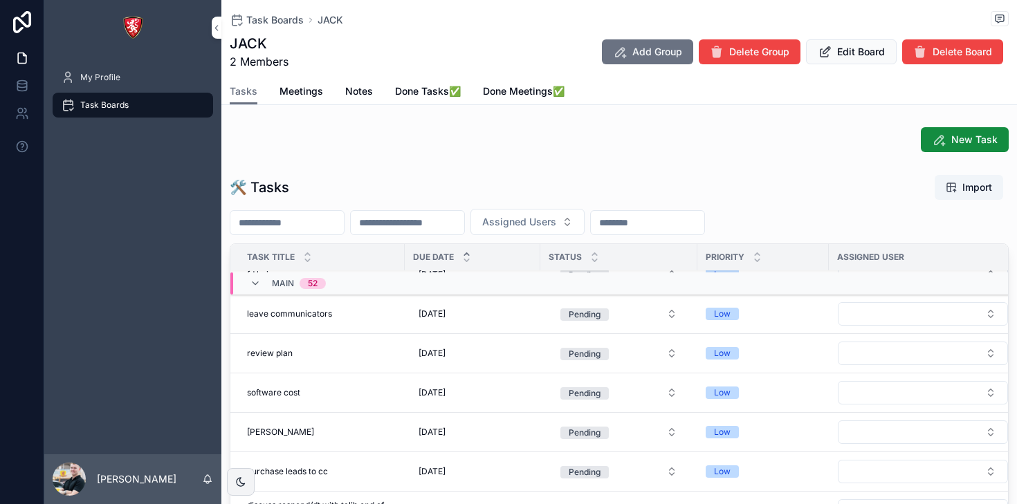
click at [370, 351] on div "review plan review plan" at bounding box center [321, 353] width 149 height 11
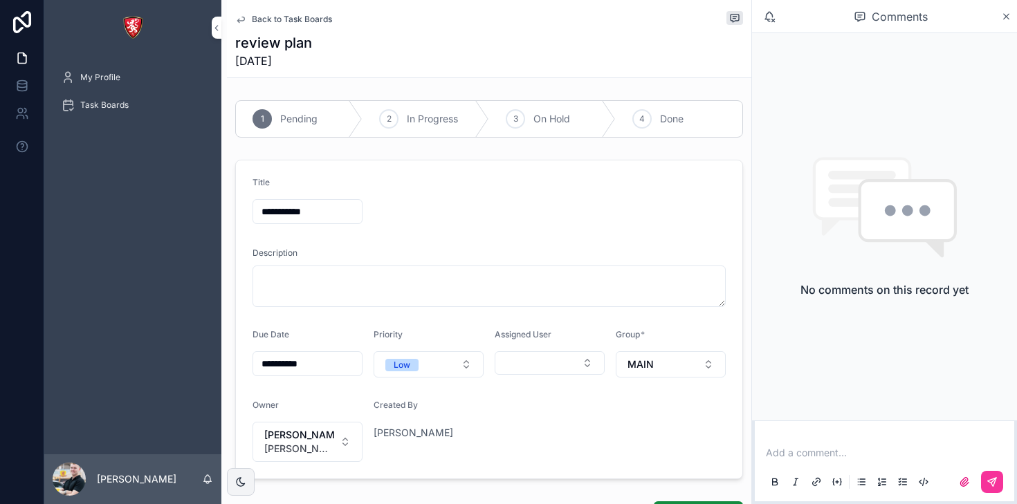
click at [837, 464] on div "Add a comment..." at bounding box center [884, 467] width 243 height 58
click at [825, 457] on p "scrollable content" at bounding box center [887, 453] width 243 height 14
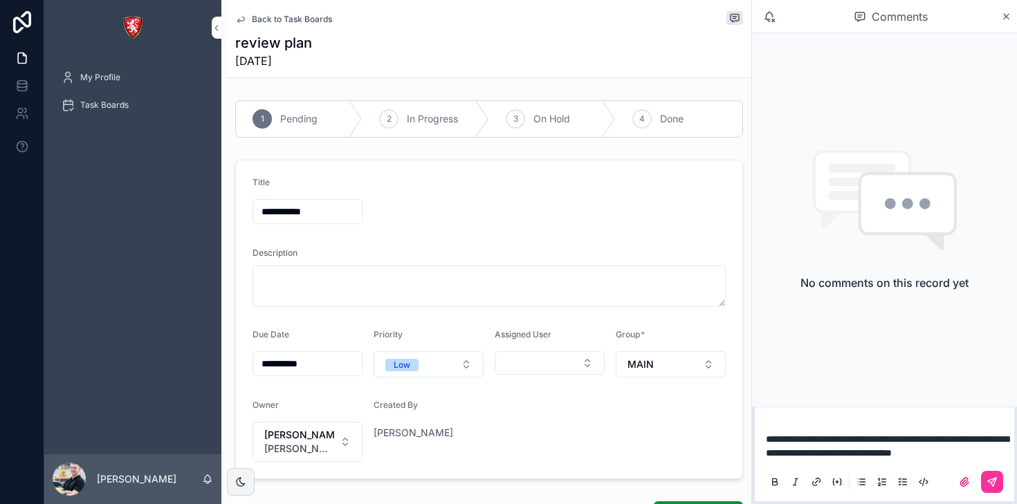
click at [993, 480] on icon "scrollable content" at bounding box center [992, 482] width 11 height 11
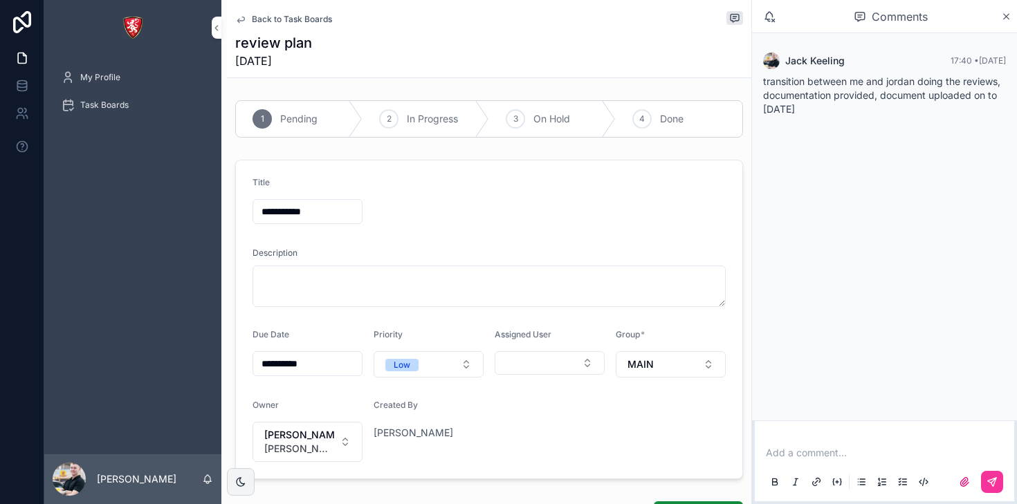
click at [264, 15] on span "Back to Task Boards" at bounding box center [292, 19] width 80 height 11
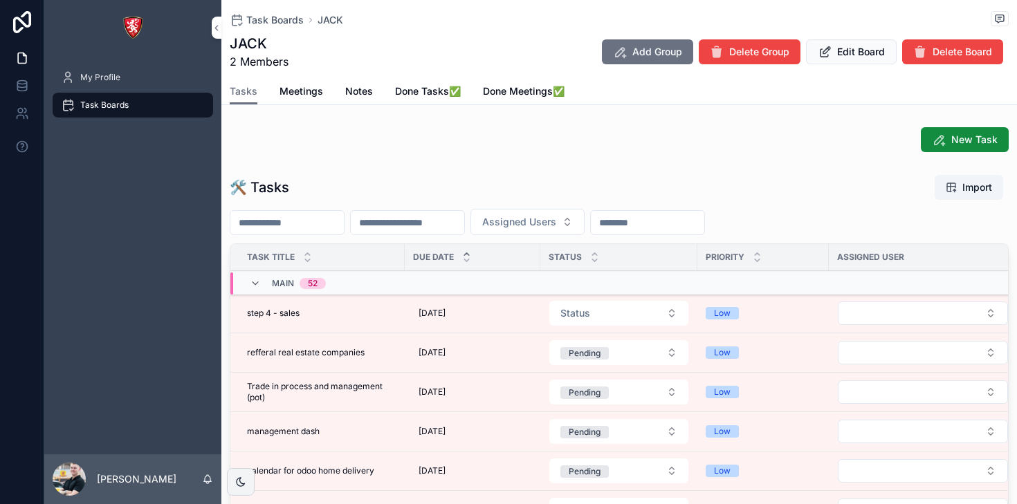
scroll to position [1, 0]
click at [363, 435] on div "management dash management dash" at bounding box center [321, 431] width 149 height 11
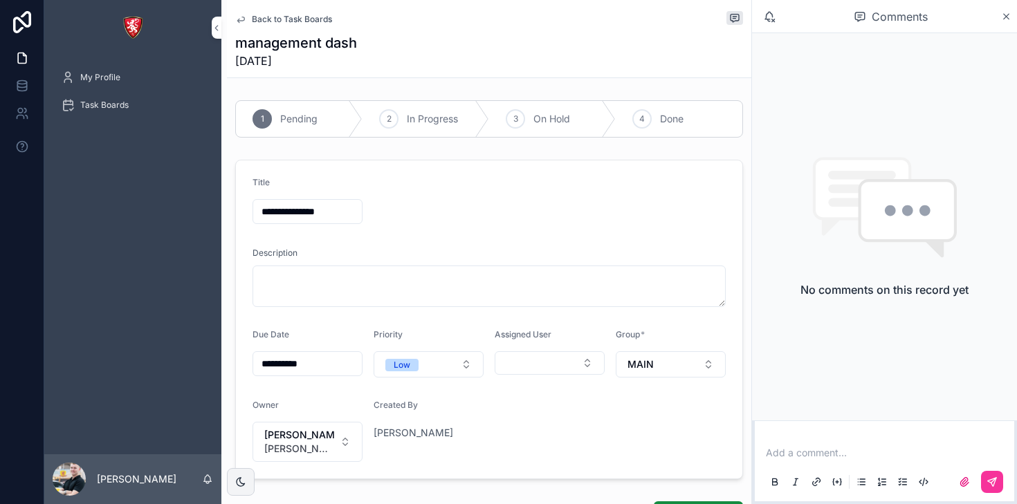
click at [825, 459] on p "scrollable content" at bounding box center [887, 453] width 243 height 14
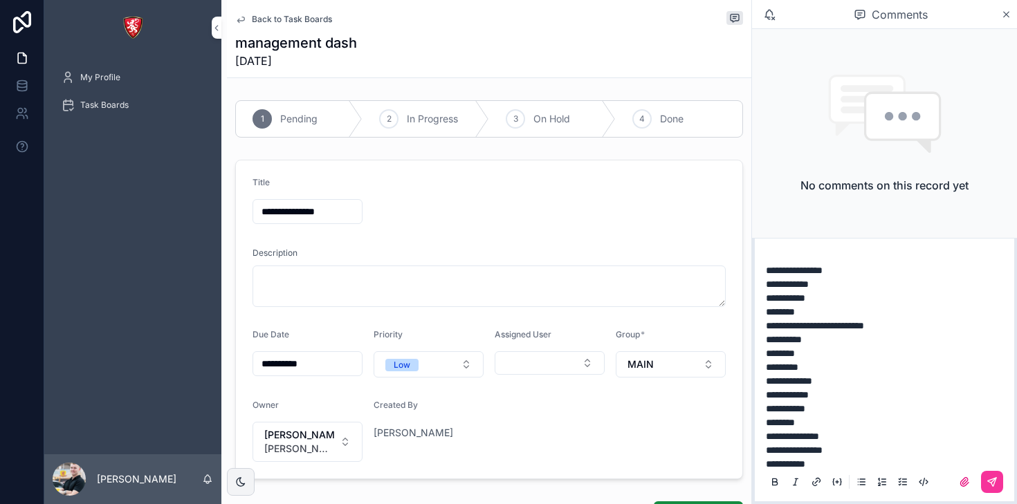
click at [989, 482] on icon "scrollable content" at bounding box center [992, 482] width 8 height 8
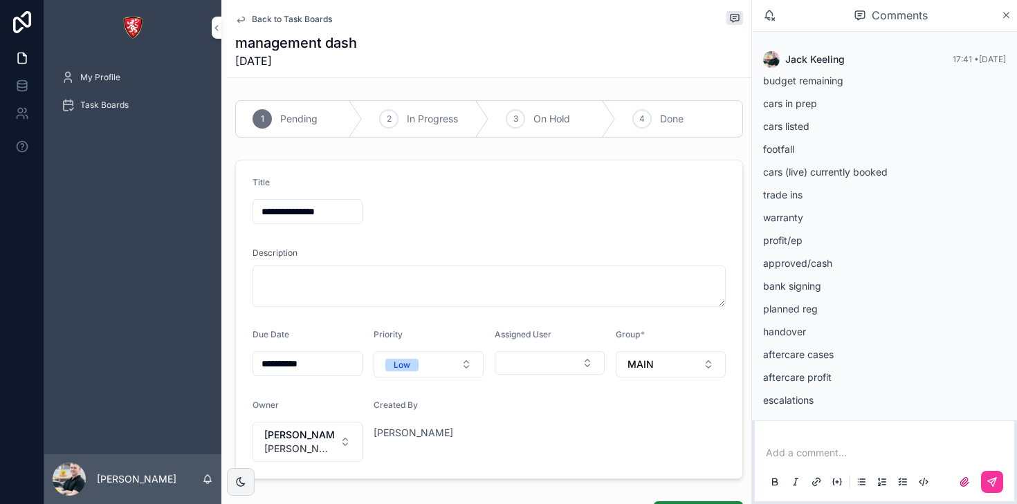
scroll to position [14, 0]
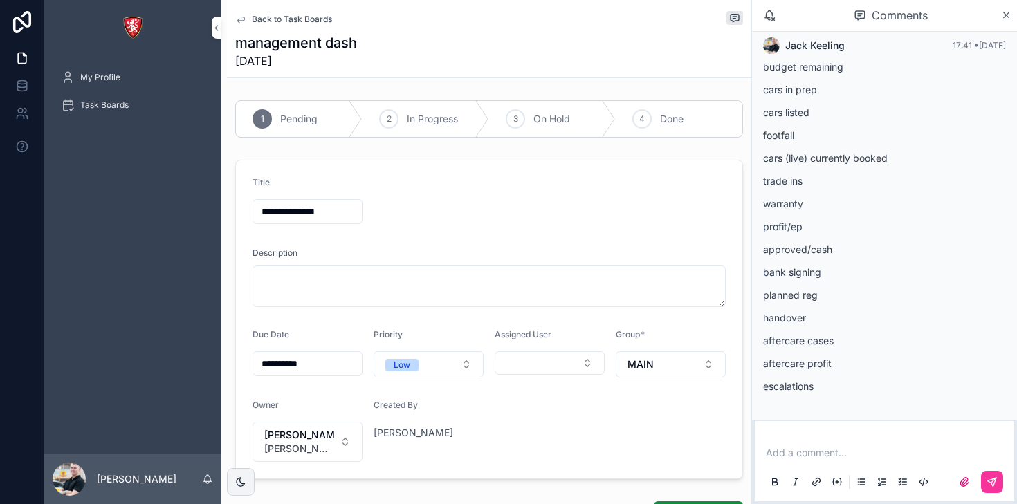
click at [241, 28] on div "Back to Task Boards management dash 06/10/2025" at bounding box center [489, 38] width 508 height 77
click at [241, 24] on icon "scrollable content" at bounding box center [240, 19] width 11 height 11
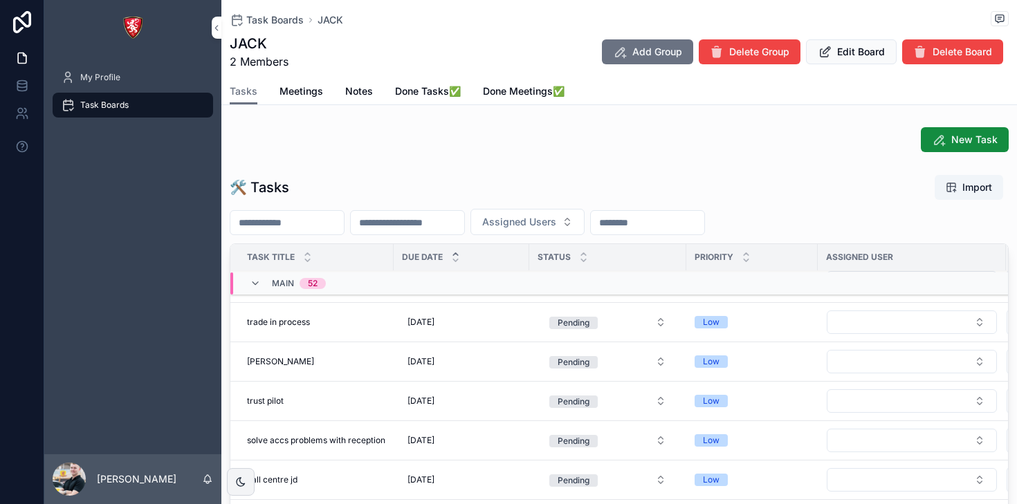
scroll to position [1153, 0]
click at [365, 328] on div "trade in process trade in process" at bounding box center [316, 323] width 138 height 11
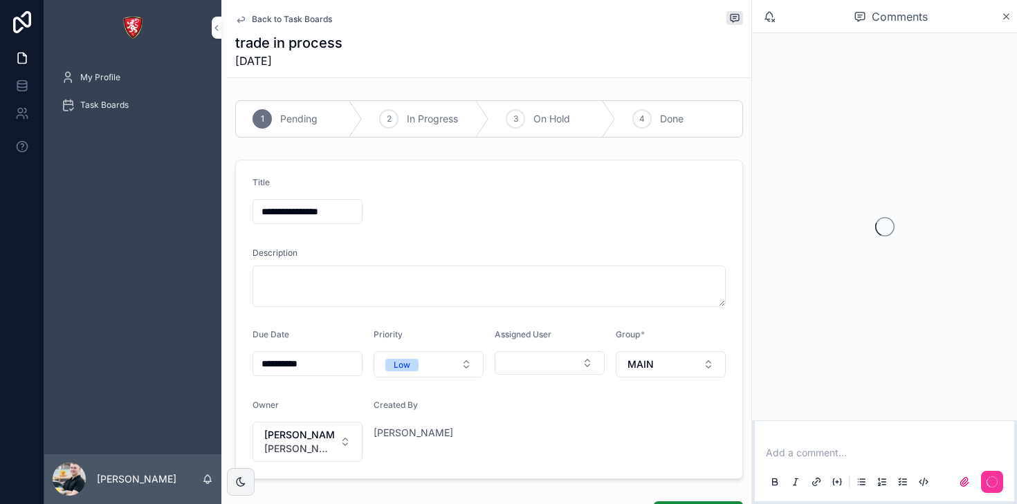
click at [887, 455] on p "scrollable content" at bounding box center [887, 453] width 243 height 14
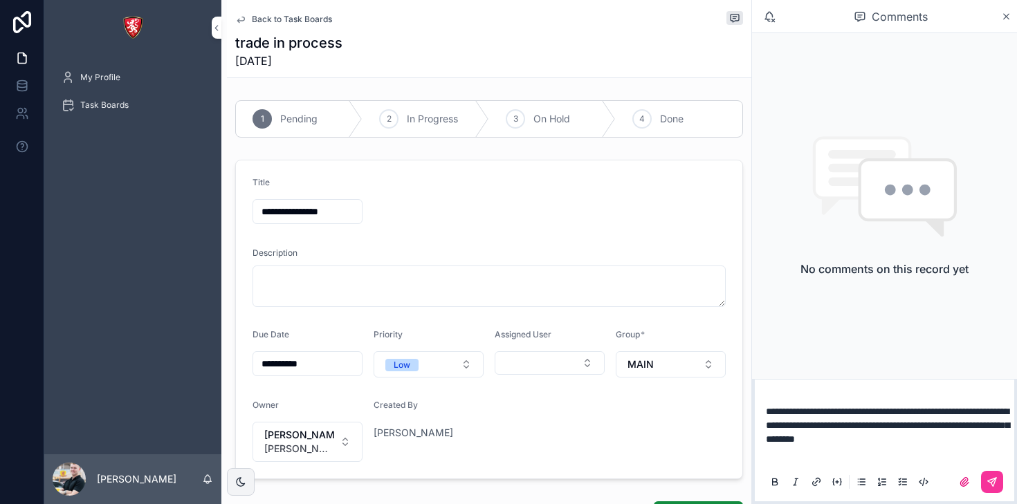
click at [994, 483] on icon "scrollable content" at bounding box center [992, 482] width 8 height 8
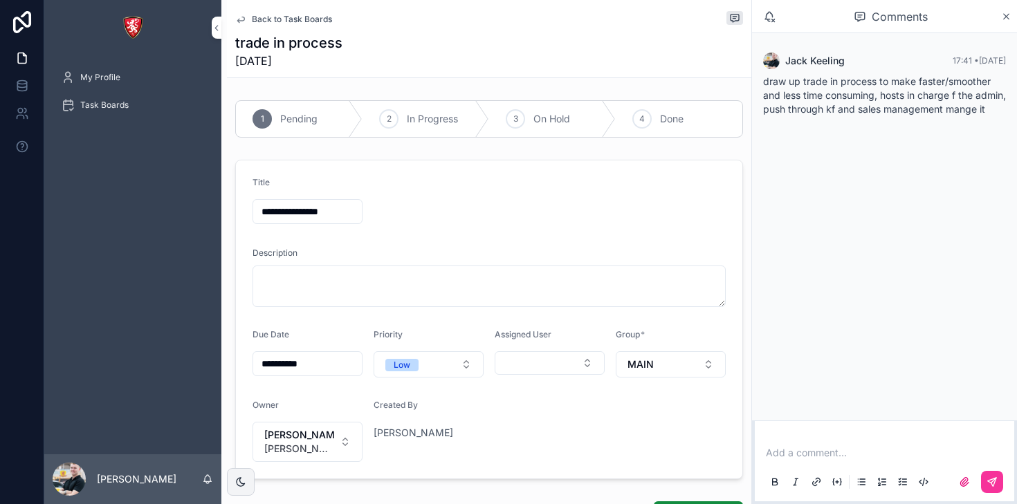
click at [250, 23] on link "Back to Task Boards" at bounding box center [283, 19] width 97 height 11
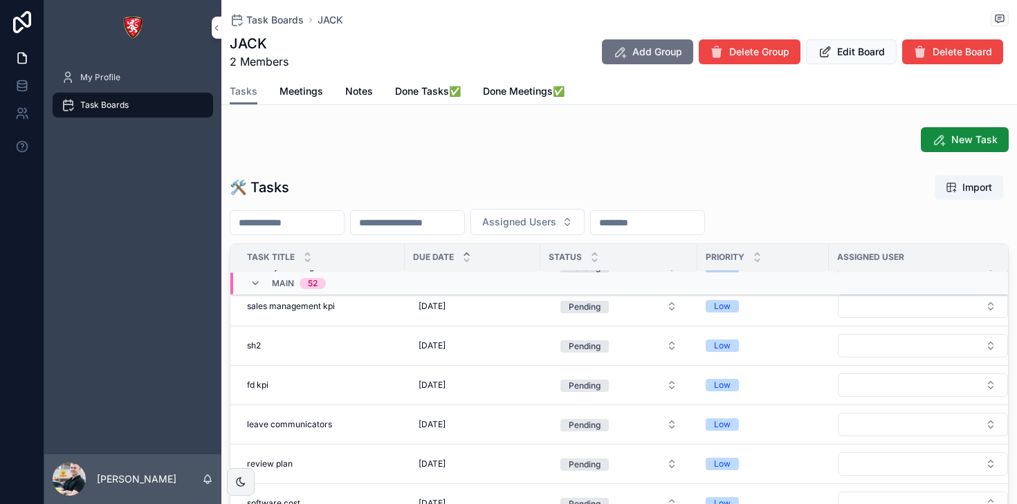
scroll to position [1646, 0]
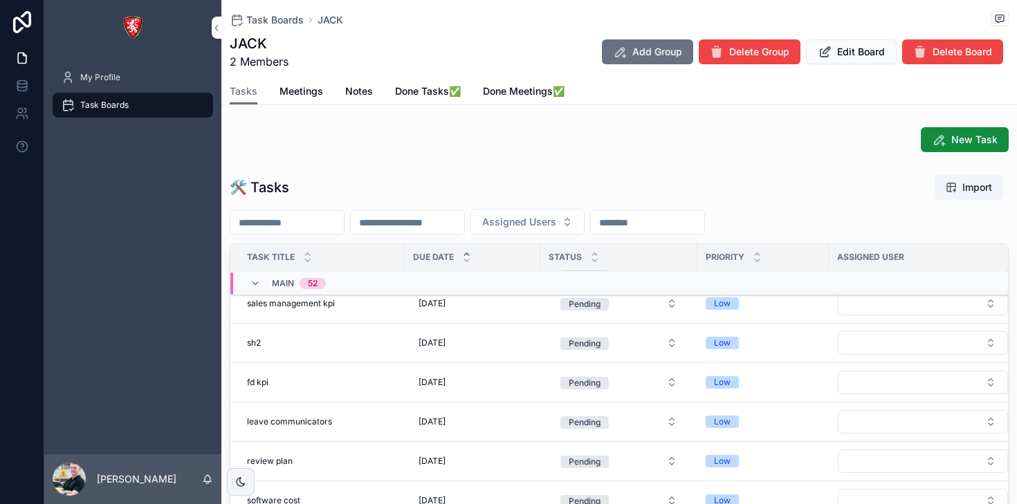
click at [392, 431] on td "leave communicators leave communicators" at bounding box center [317, 422] width 174 height 39
click at [369, 422] on div "leave communicators leave communicators" at bounding box center [321, 422] width 149 height 11
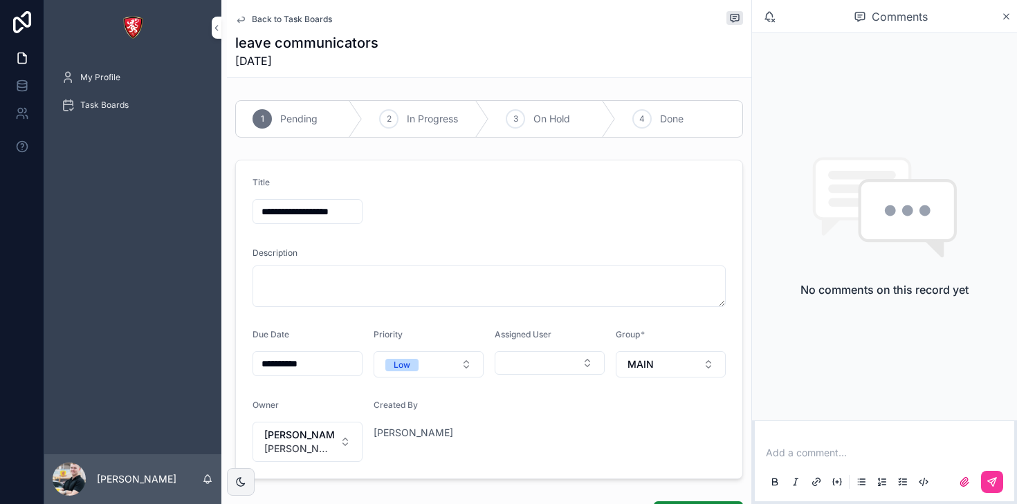
click at [880, 464] on div "Add a comment..." at bounding box center [884, 467] width 243 height 58
click at [875, 460] on div "Add a comment..." at bounding box center [884, 467] width 243 height 58
click at [868, 457] on p "scrollable content" at bounding box center [887, 453] width 243 height 14
click at [989, 478] on icon "scrollable content" at bounding box center [992, 482] width 11 height 11
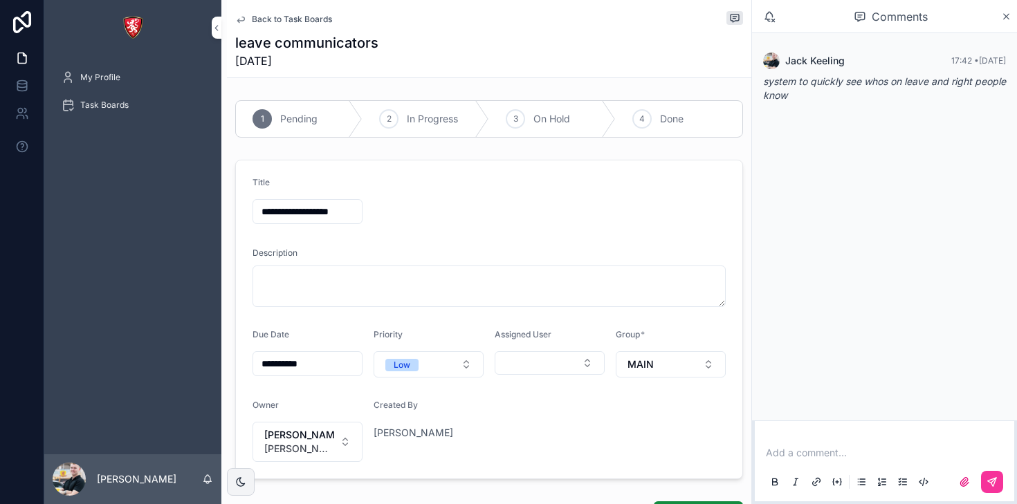
click at [238, 24] on icon "scrollable content" at bounding box center [240, 19] width 11 height 11
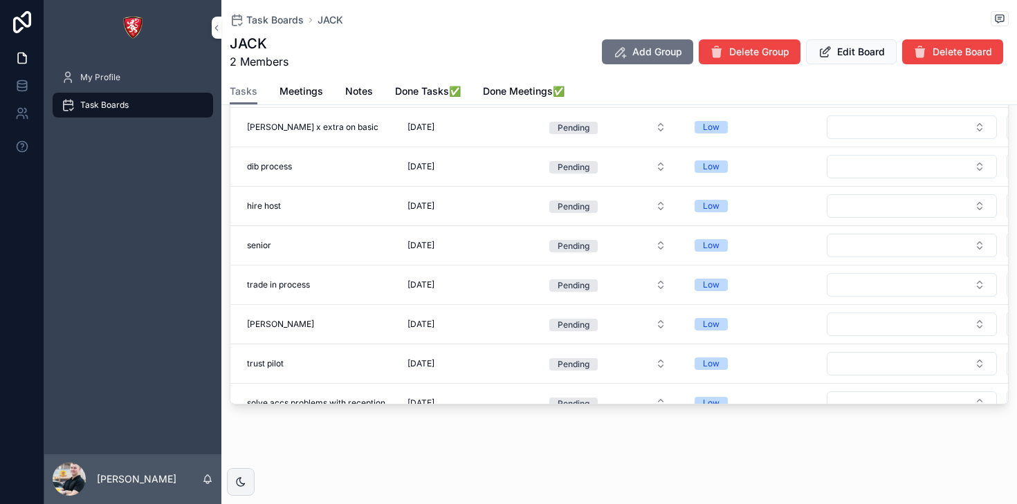
scroll to position [976, 0]
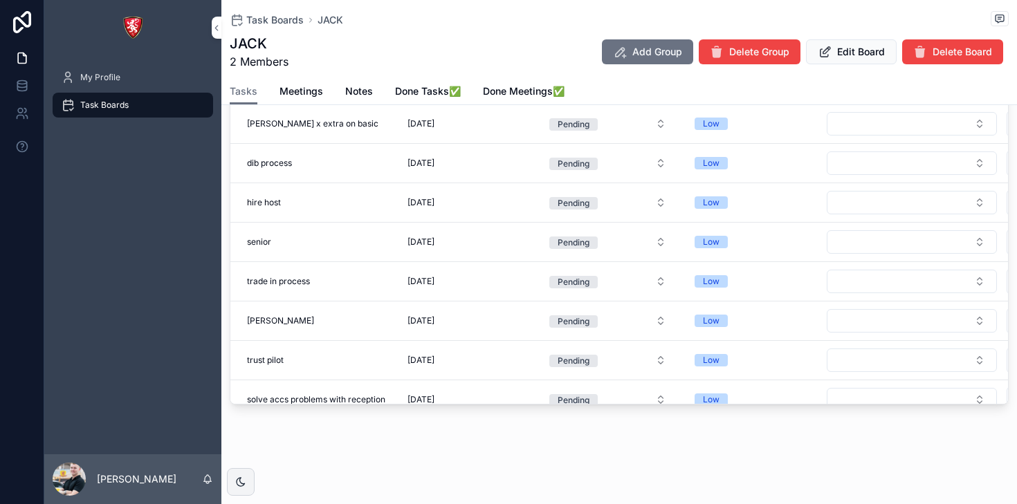
click at [333, 367] on td "trust pilot trust pilot" at bounding box center [311, 360] width 163 height 39
click at [331, 360] on div "trust pilot trust pilot" at bounding box center [316, 360] width 138 height 11
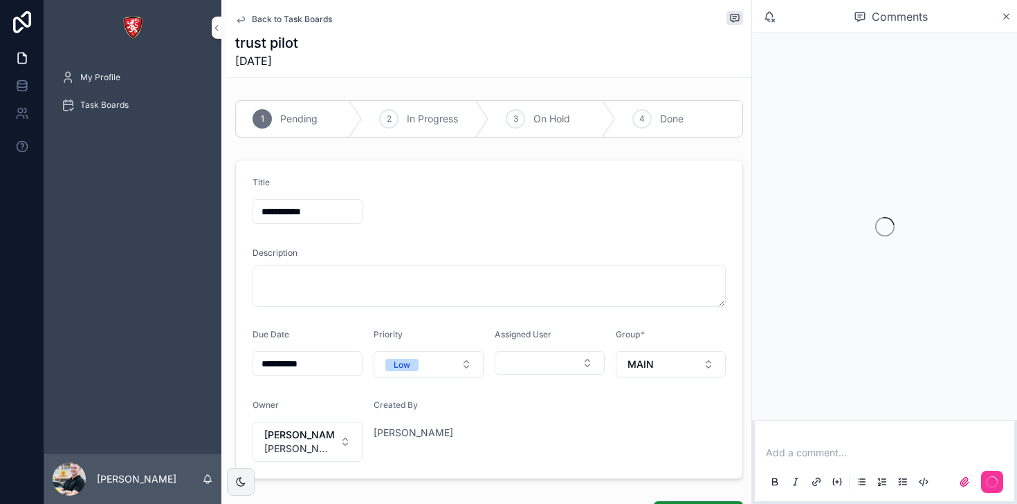
click at [776, 453] on p "scrollable content" at bounding box center [887, 453] width 243 height 14
click at [992, 482] on icon "scrollable content" at bounding box center [992, 482] width 11 height 11
click at [232, 17] on div "Back to Task Boards trust pilot 07/10/2025" at bounding box center [489, 39] width 524 height 78
click at [239, 20] on icon "scrollable content" at bounding box center [240, 20] width 7 height 6
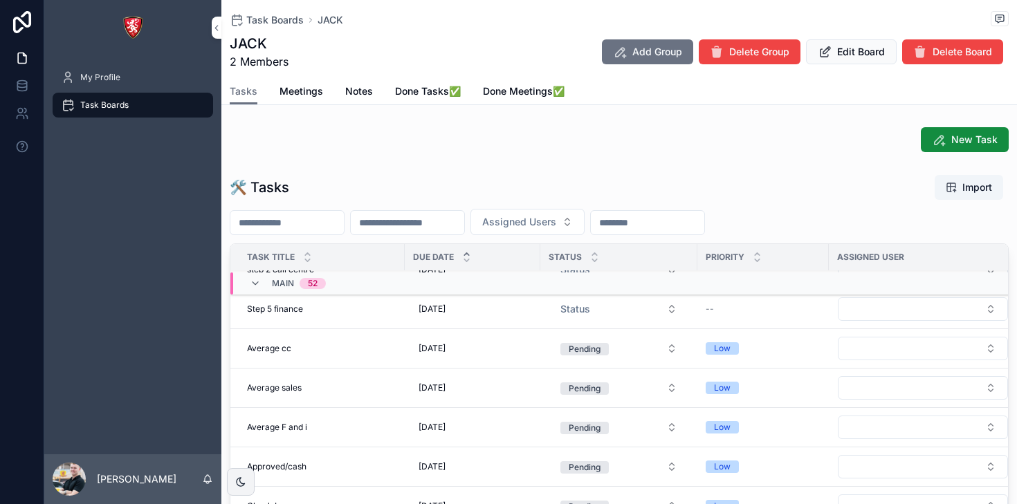
scroll to position [515, 0]
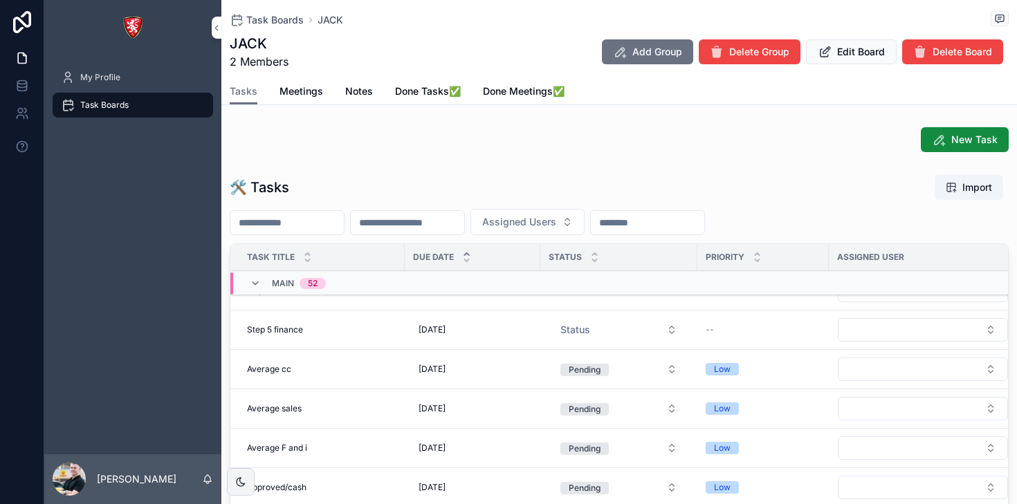
click at [353, 445] on div "Average F and i Average F and i" at bounding box center [321, 448] width 149 height 11
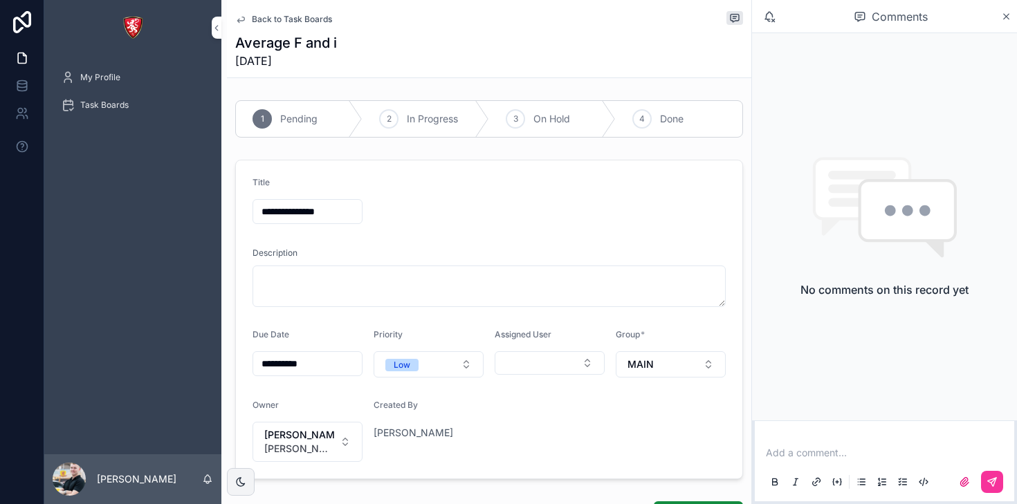
click at [835, 458] on p "scrollable content" at bounding box center [887, 453] width 243 height 14
click at [991, 477] on icon "scrollable content" at bounding box center [992, 482] width 11 height 11
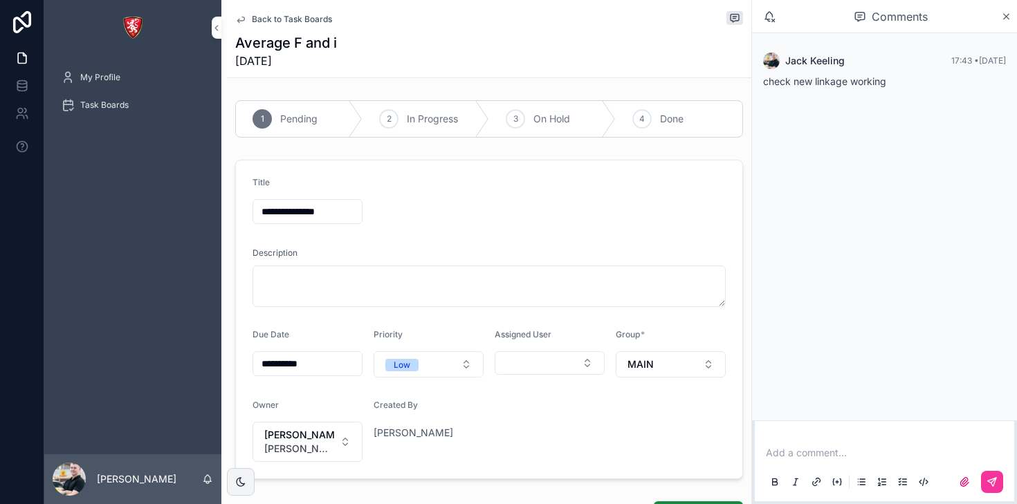
click at [241, 21] on icon "scrollable content" at bounding box center [240, 20] width 7 height 6
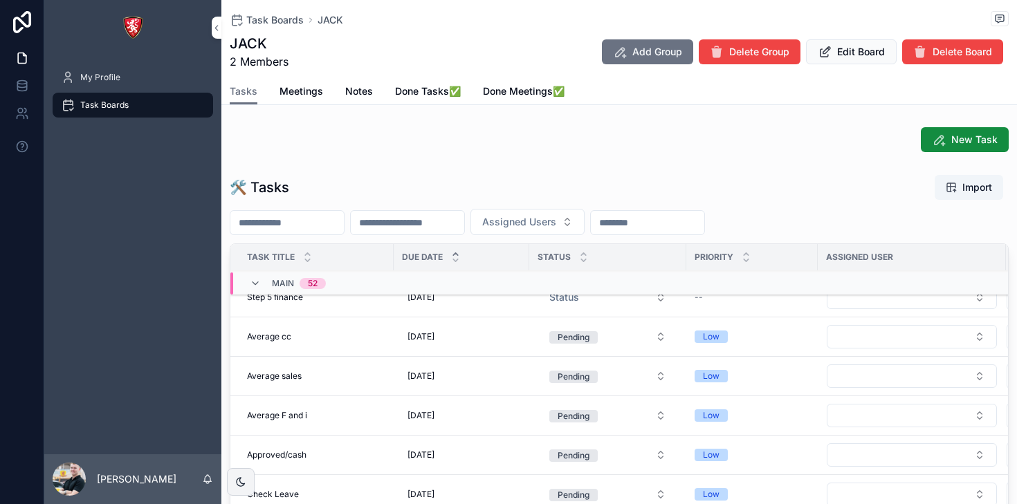
scroll to position [551, 0]
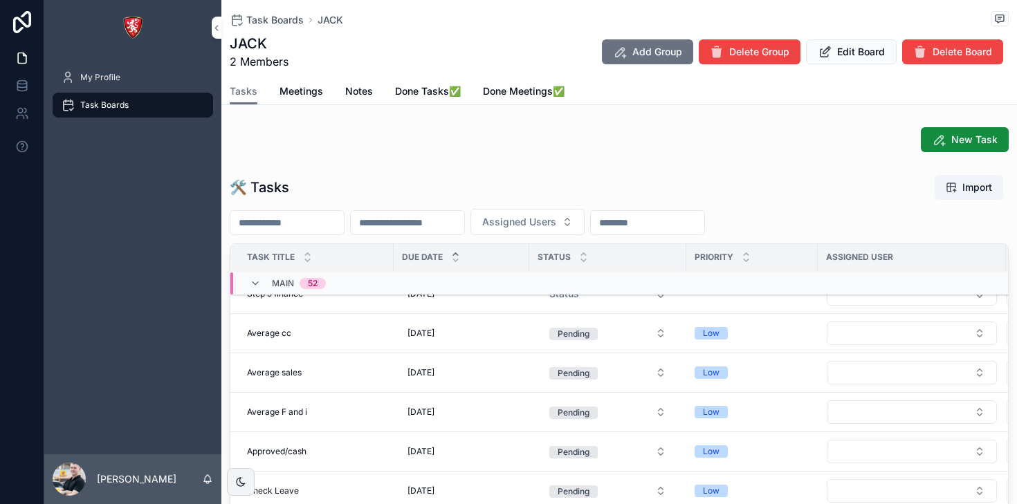
click at [328, 327] on td "Average cc Average cc" at bounding box center [311, 333] width 163 height 39
click at [328, 333] on div "Average cc Average cc" at bounding box center [316, 333] width 138 height 11
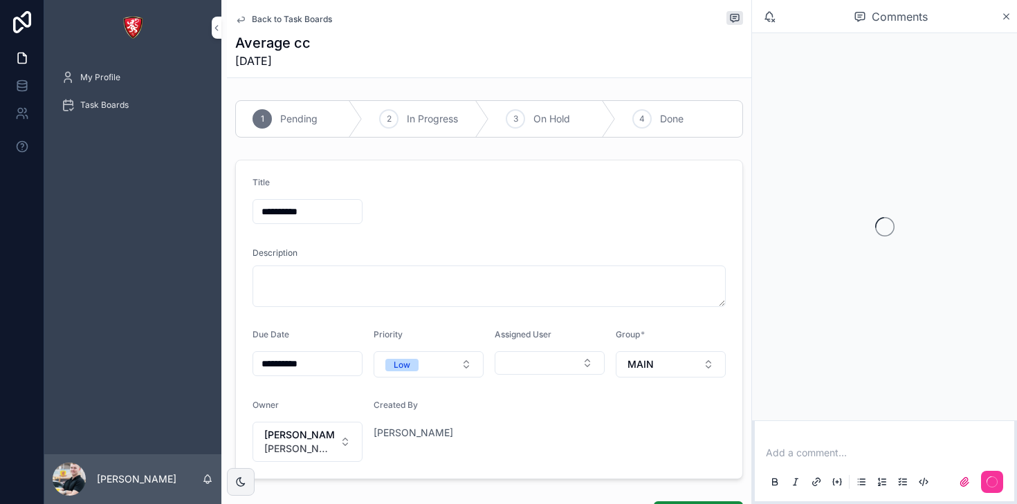
click at [803, 450] on p "scrollable content" at bounding box center [887, 453] width 243 height 14
click at [799, 449] on p "scrollable content" at bounding box center [887, 453] width 243 height 14
click at [989, 486] on icon "scrollable content" at bounding box center [992, 482] width 11 height 11
click at [246, 26] on div "Back to Task Boards" at bounding box center [489, 19] width 508 height 17
click at [243, 21] on icon "scrollable content" at bounding box center [240, 19] width 11 height 11
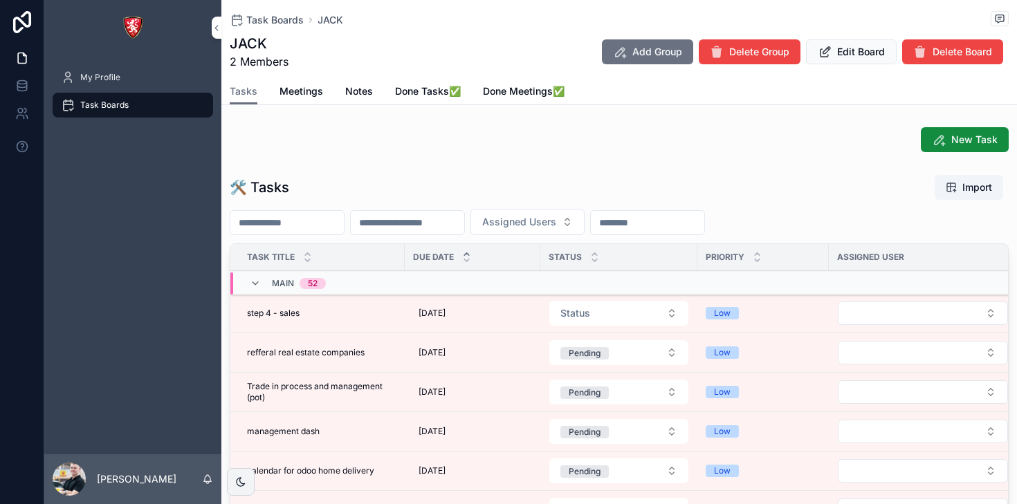
click at [350, 318] on div "step 4 - sales step 4 - sales" at bounding box center [321, 313] width 149 height 11
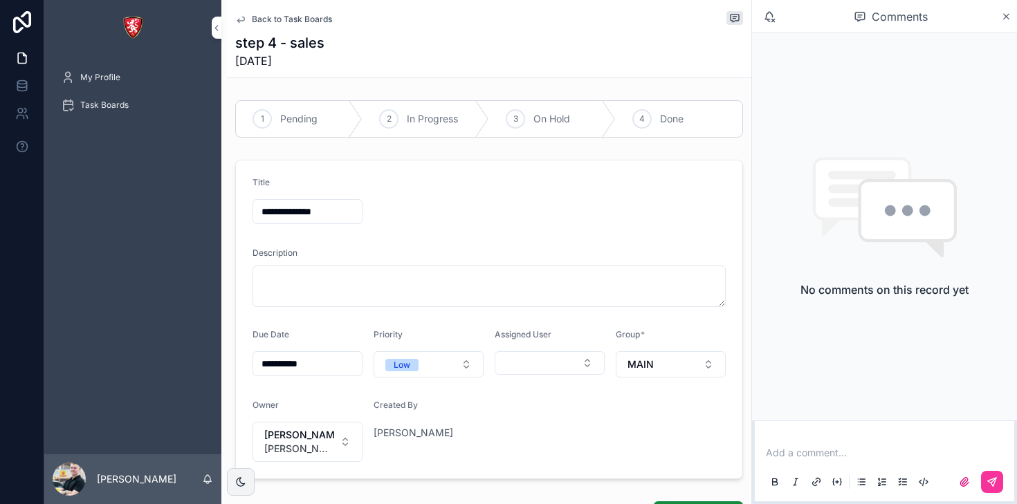
click at [800, 460] on div "Add a comment..." at bounding box center [884, 467] width 243 height 58
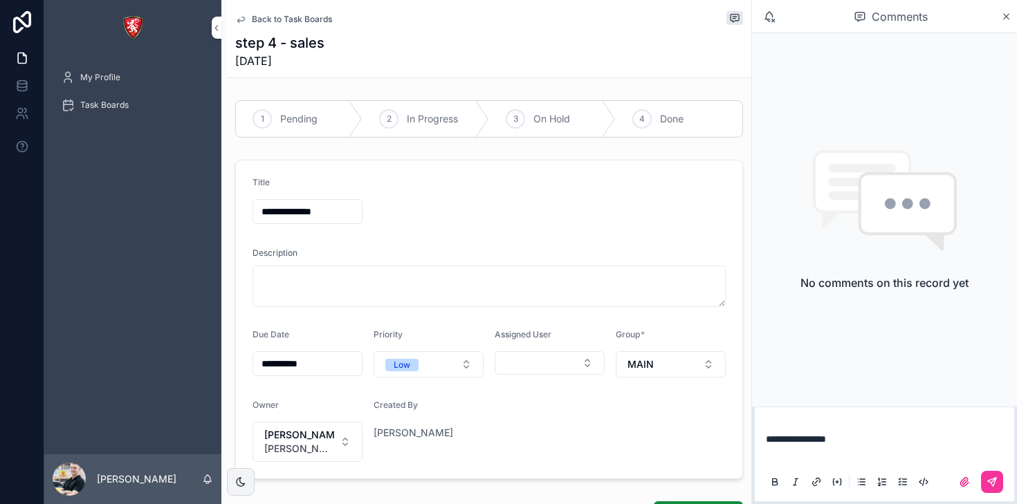
click at [998, 476] on button "scrollable content" at bounding box center [992, 482] width 22 height 22
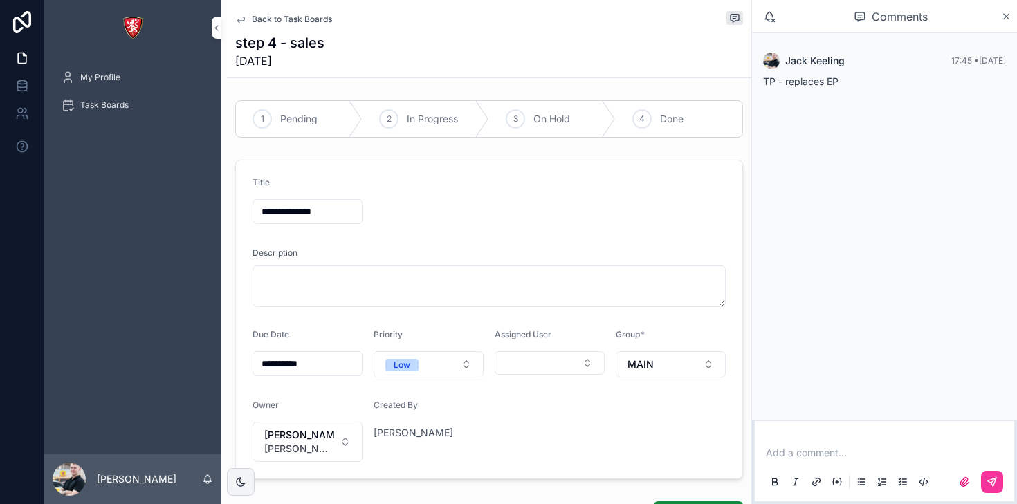
click at [783, 455] on p "scrollable content" at bounding box center [887, 453] width 243 height 14
click at [995, 477] on icon "scrollable content" at bounding box center [992, 482] width 11 height 11
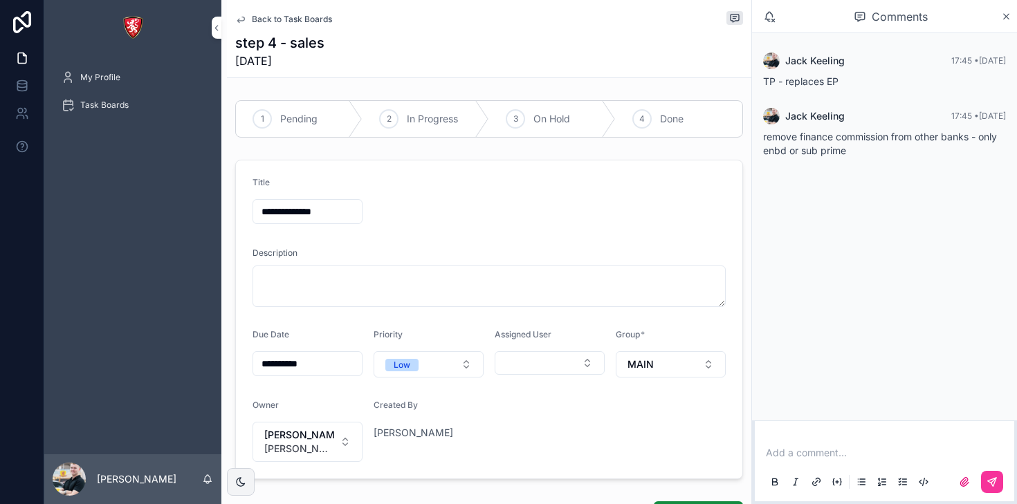
click at [782, 453] on p "scrollable content" at bounding box center [887, 453] width 243 height 14
click at [992, 469] on div "scrollable content" at bounding box center [884, 482] width 243 height 28
click at [992, 480] on icon "scrollable content" at bounding box center [992, 482] width 11 height 11
click at [800, 451] on p "scrollable content" at bounding box center [887, 453] width 243 height 14
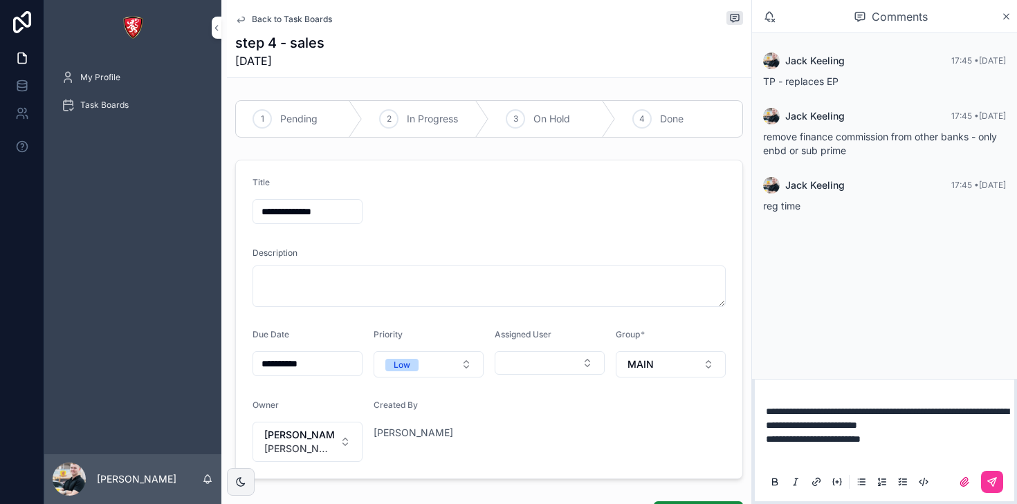
click at [990, 477] on icon "scrollable content" at bounding box center [992, 482] width 11 height 11
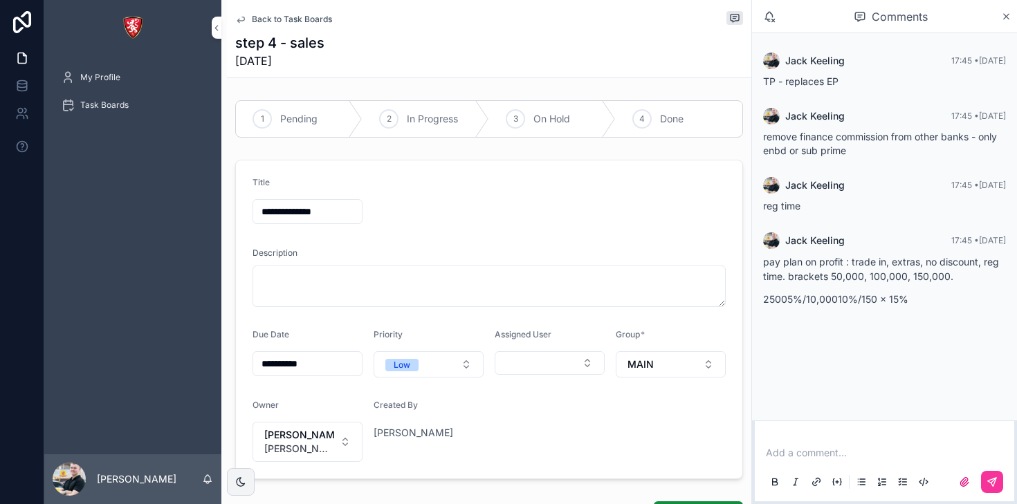
click at [815, 448] on p "scrollable content" at bounding box center [887, 453] width 243 height 14
click at [980, 479] on div "scrollable content" at bounding box center [975, 482] width 55 height 22
click at [984, 482] on button "scrollable content" at bounding box center [992, 482] width 22 height 22
click at [241, 28] on div "Back to Task Boards step 4 - sales 06/10/2025" at bounding box center [489, 38] width 508 height 77
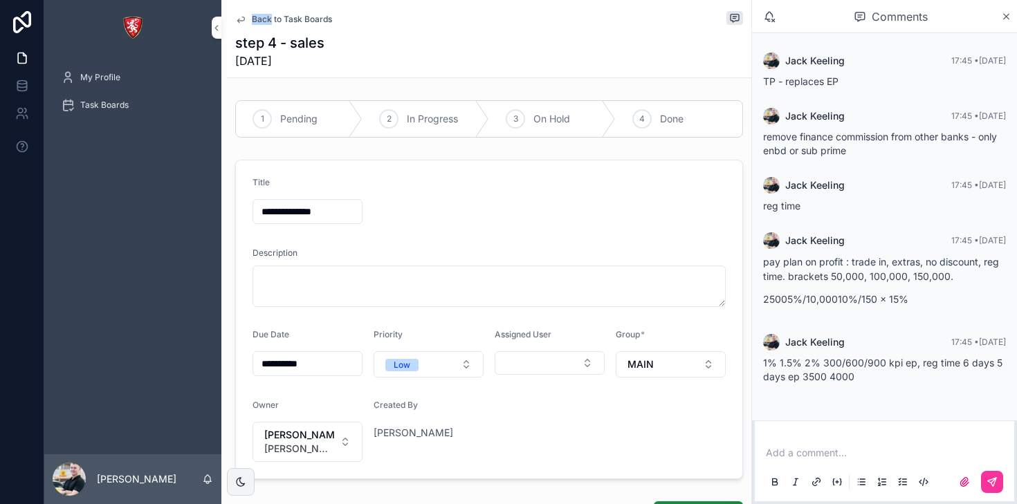
click at [240, 21] on icon "scrollable content" at bounding box center [240, 19] width 11 height 11
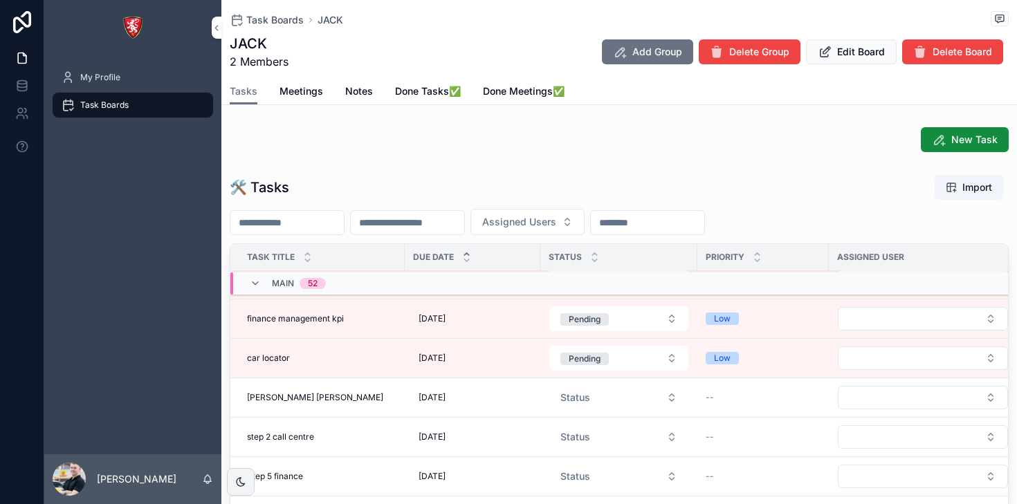
scroll to position [484, 0]
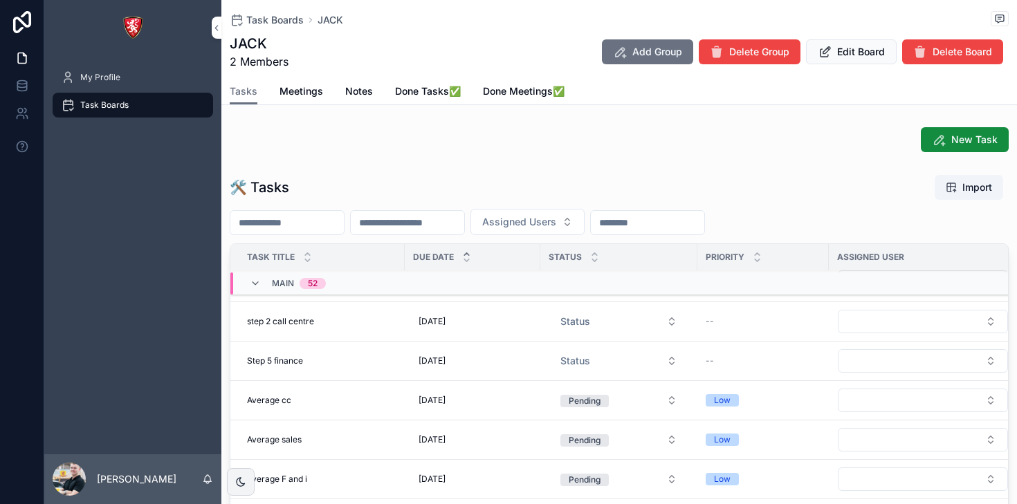
click at [356, 361] on div "Step 5 finance Step 5 finance" at bounding box center [321, 361] width 149 height 11
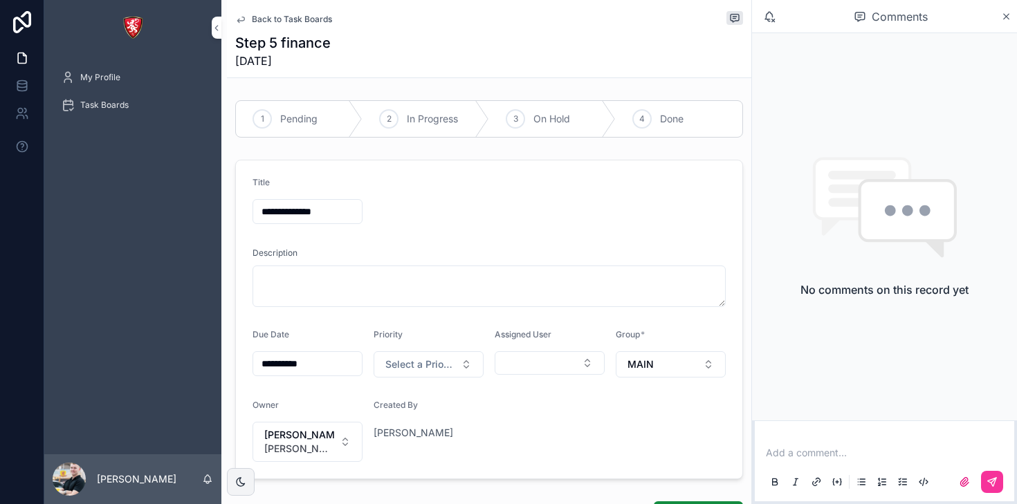
click at [834, 453] on p "scrollable content" at bounding box center [887, 453] width 243 height 14
click at [790, 453] on p "*" at bounding box center [887, 453] width 243 height 14
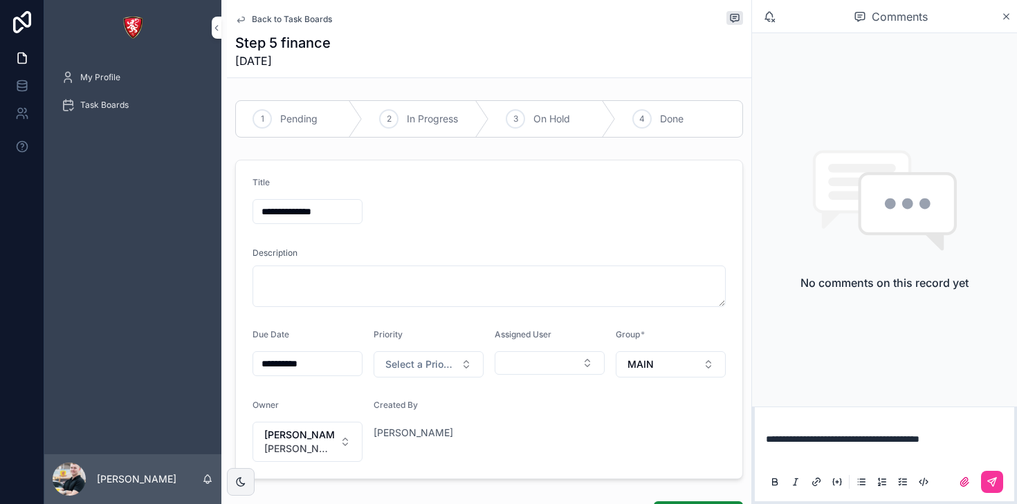
click at [991, 477] on icon "scrollable content" at bounding box center [992, 482] width 11 height 11
